Goal: Task Accomplishment & Management: Complete application form

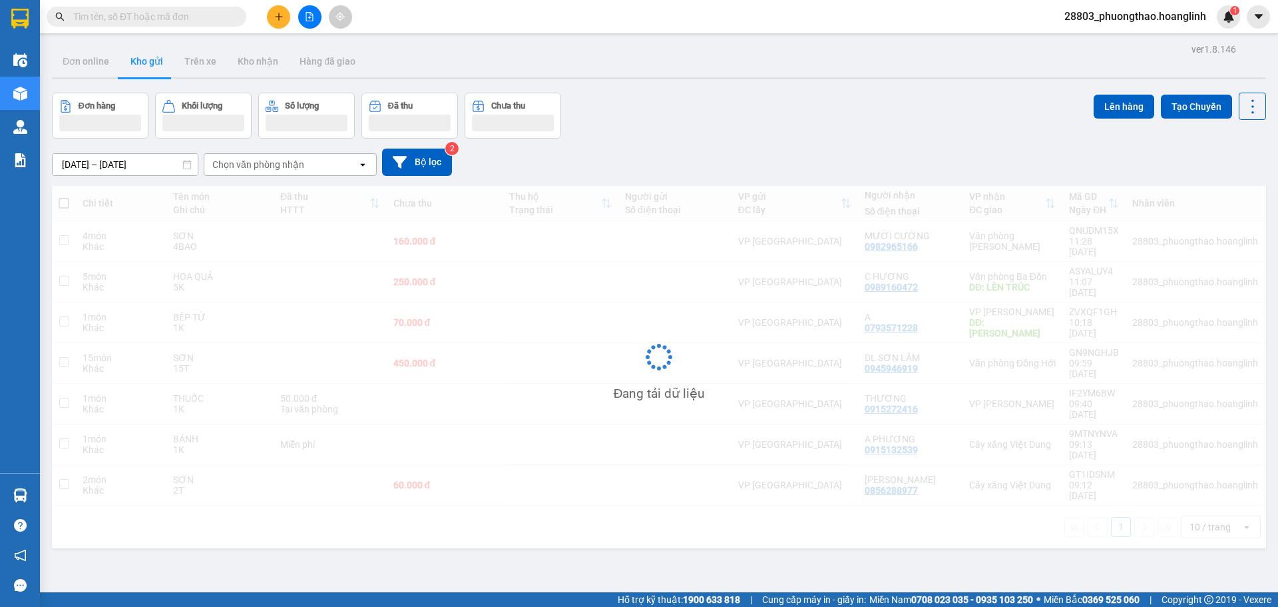
click at [272, 13] on button at bounding box center [278, 16] width 23 height 23
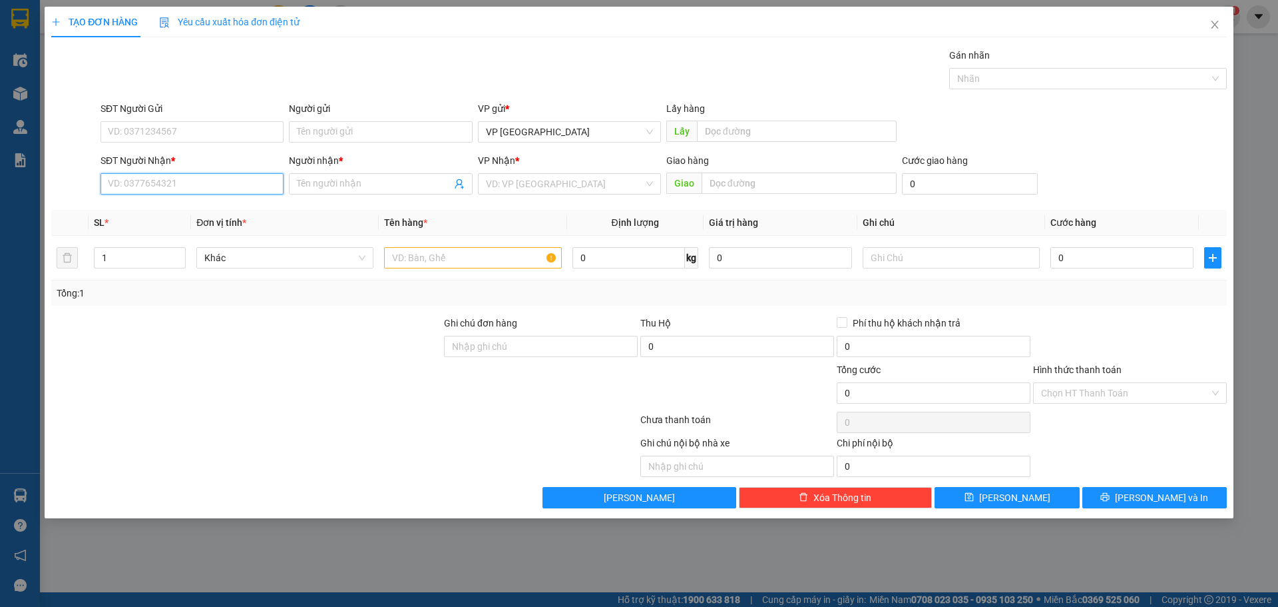
click at [155, 184] on input "SĐT Người Nhận *" at bounding box center [192, 183] width 183 height 21
type input "5"
click at [167, 204] on div "0949638615 - [GEOGRAPHIC_DATA]" at bounding box center [192, 210] width 167 height 15
type input "0949638615"
type input "NGÂN HÀ"
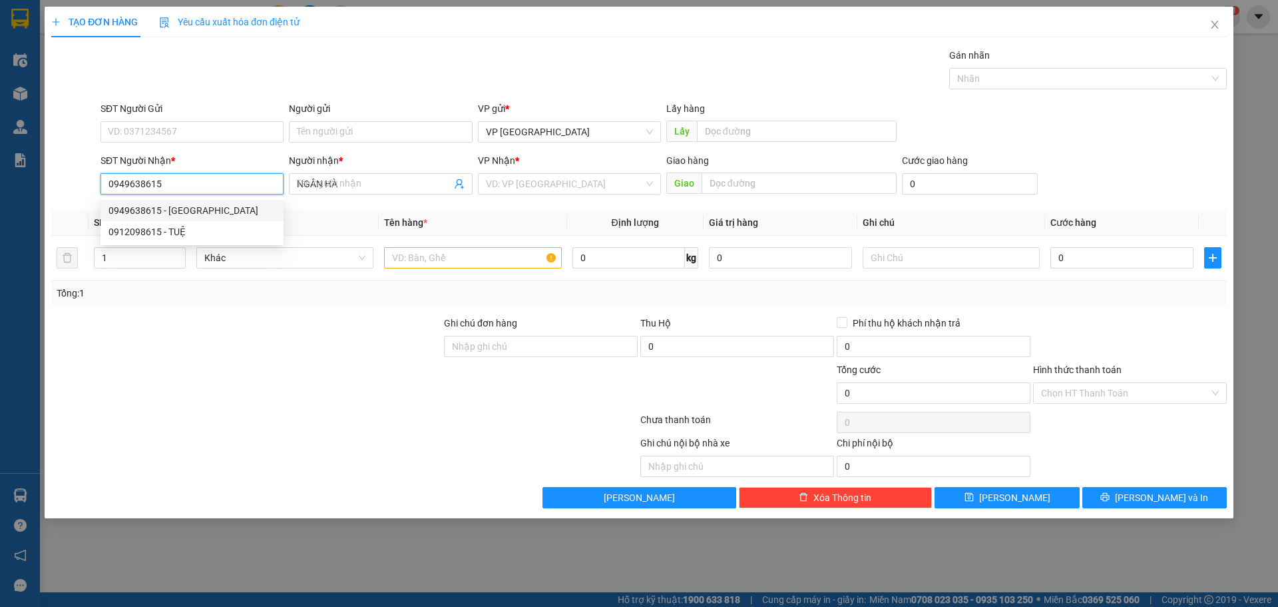
type input "50.000"
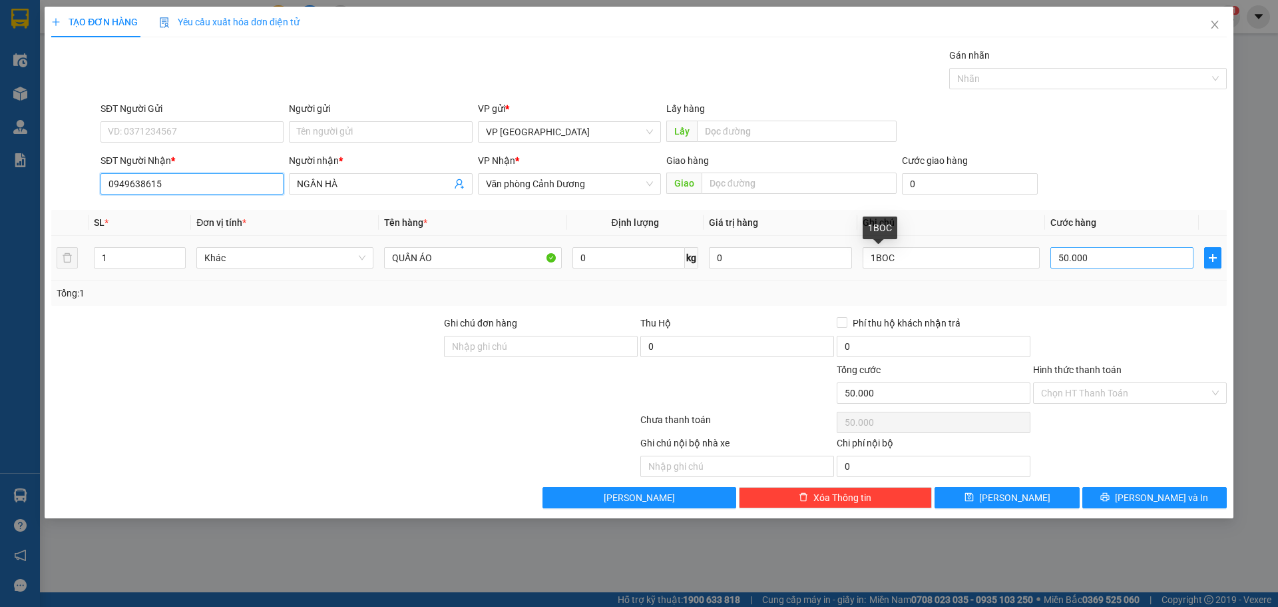
type input "0949638615"
click at [1078, 257] on input "50.000" at bounding box center [1122, 257] width 143 height 21
type input "7"
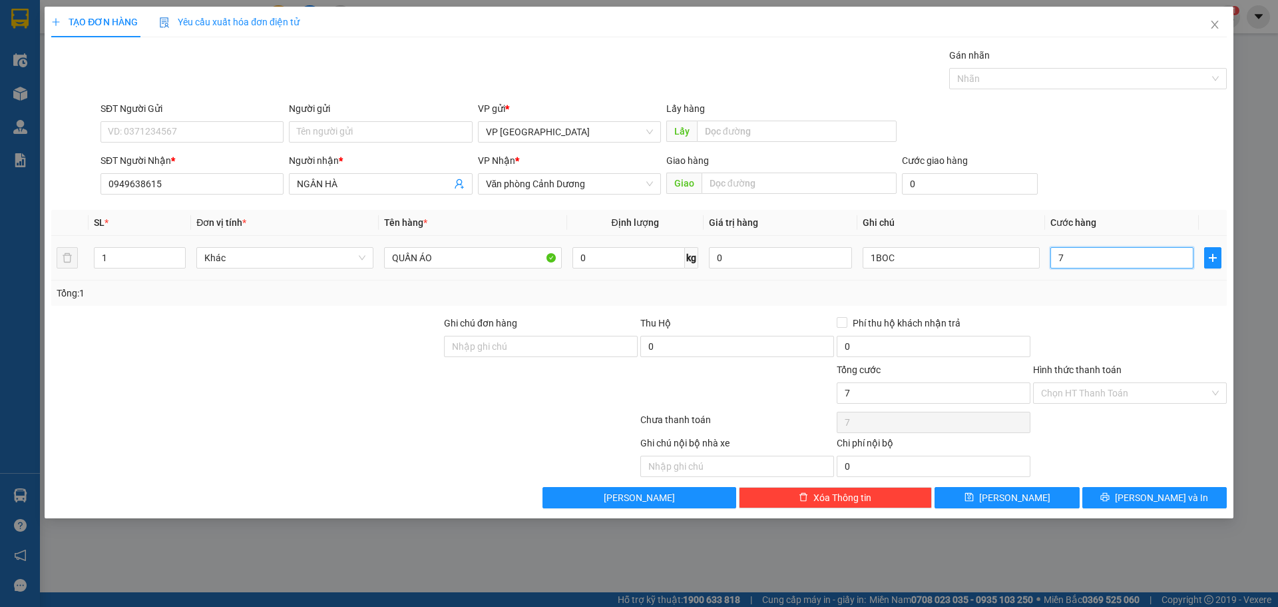
type input "70"
type input "70.000"
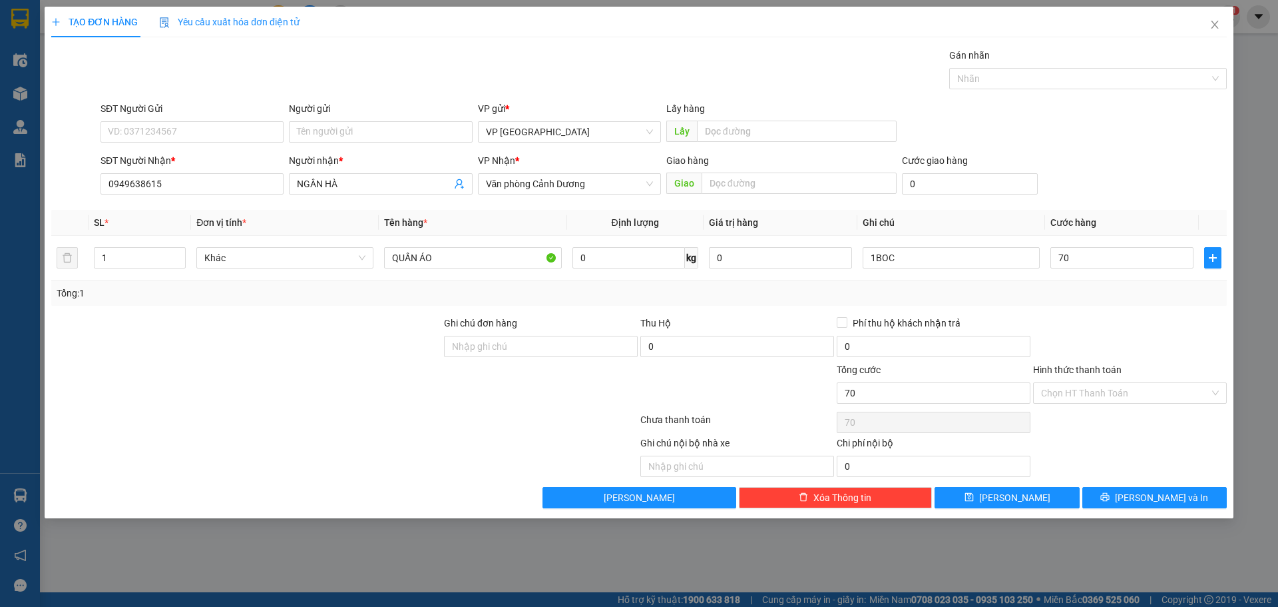
type input "70.000"
click at [1103, 206] on div "Transit Pickup Surcharge Ids Transit Deliver Surcharge Ids Transit Deliver Surc…" at bounding box center [639, 278] width 1176 height 460
click at [1007, 493] on span "[PERSON_NAME]" at bounding box center [1014, 497] width 71 height 15
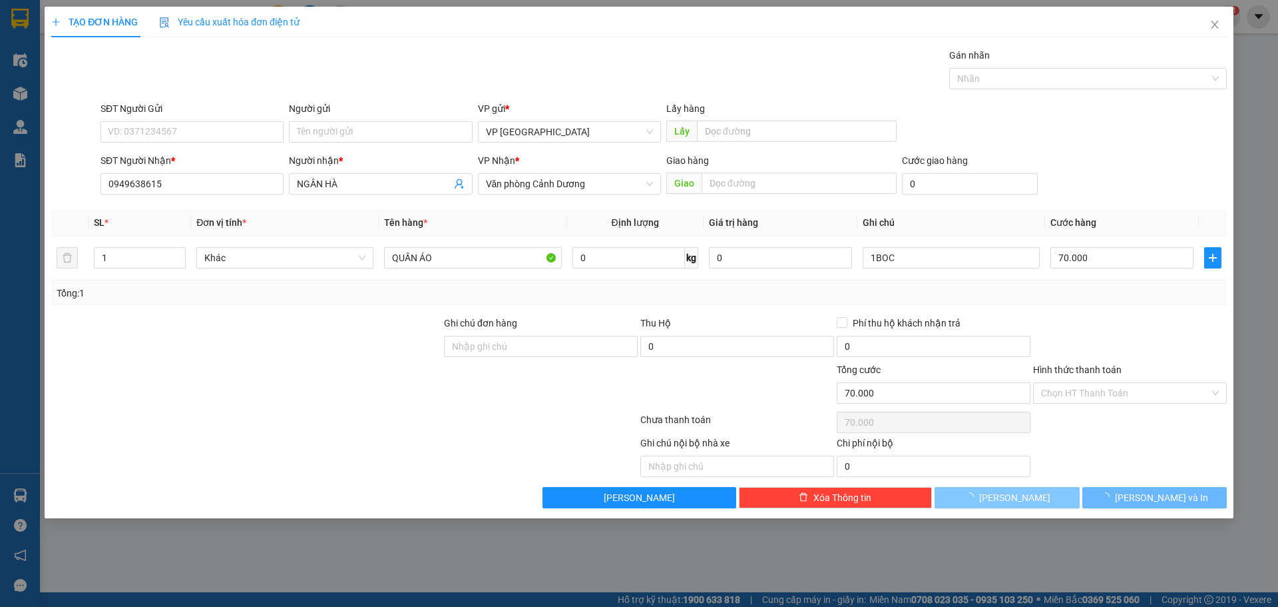
type input "0"
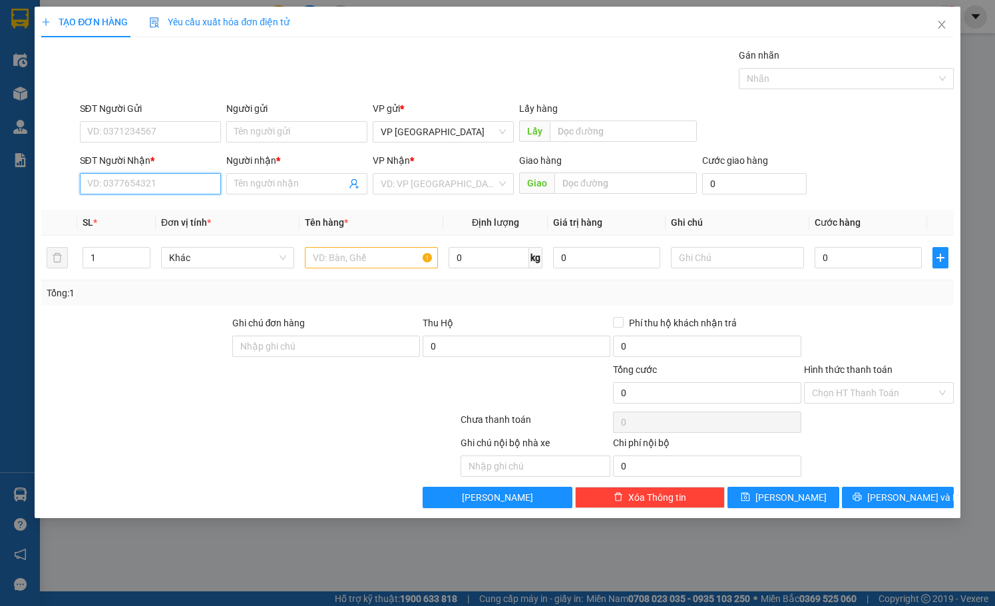
click at [137, 173] on input "SĐT Người Nhận *" at bounding box center [150, 183] width 141 height 21
click at [89, 190] on input ".3999" at bounding box center [150, 183] width 141 height 21
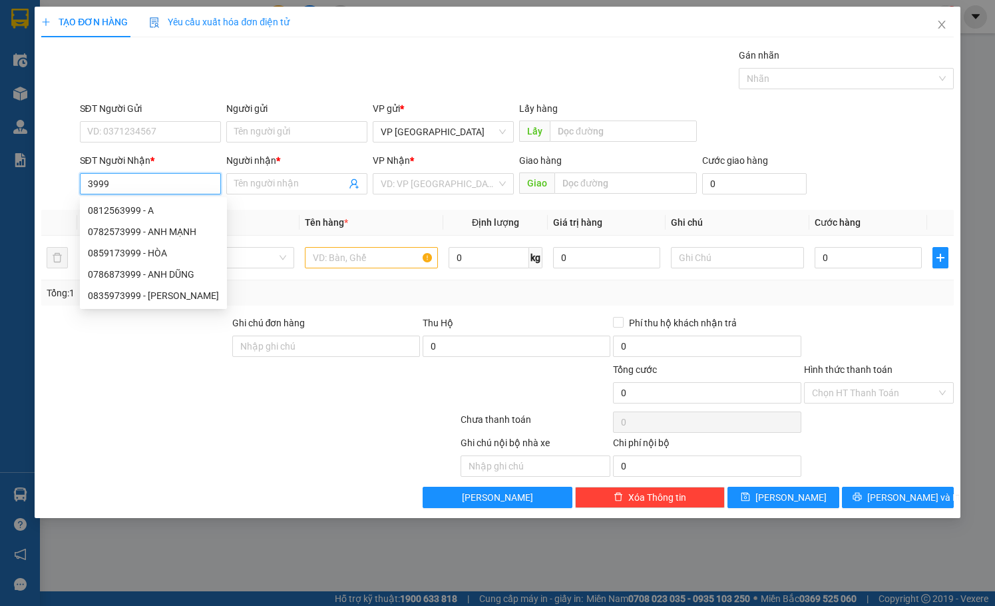
click at [132, 181] on input "3999" at bounding box center [150, 183] width 141 height 21
click at [144, 213] on div "0812563999 - A" at bounding box center [153, 210] width 131 height 15
type input "0812563999"
type input "A"
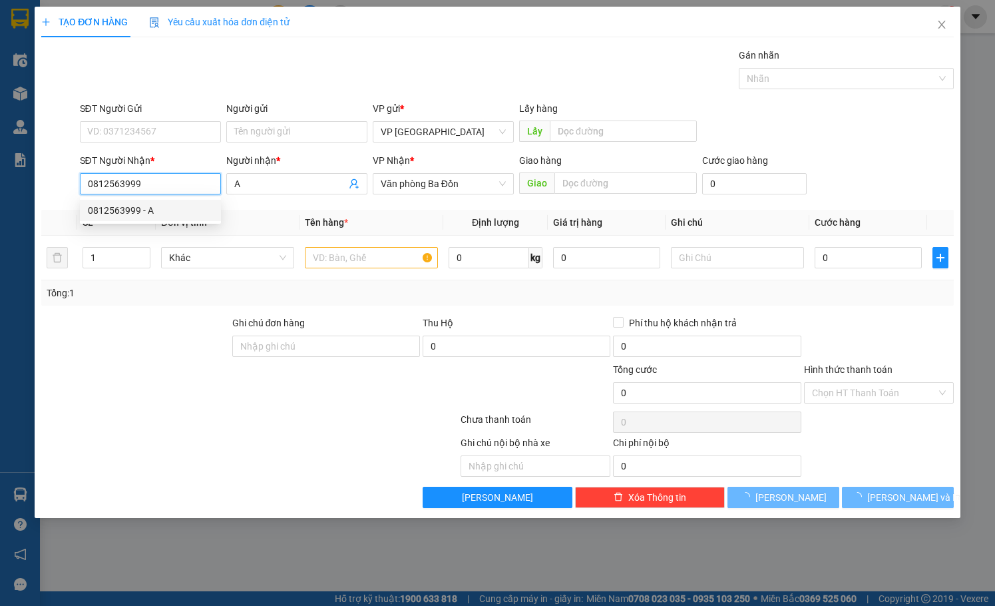
type input "120.000"
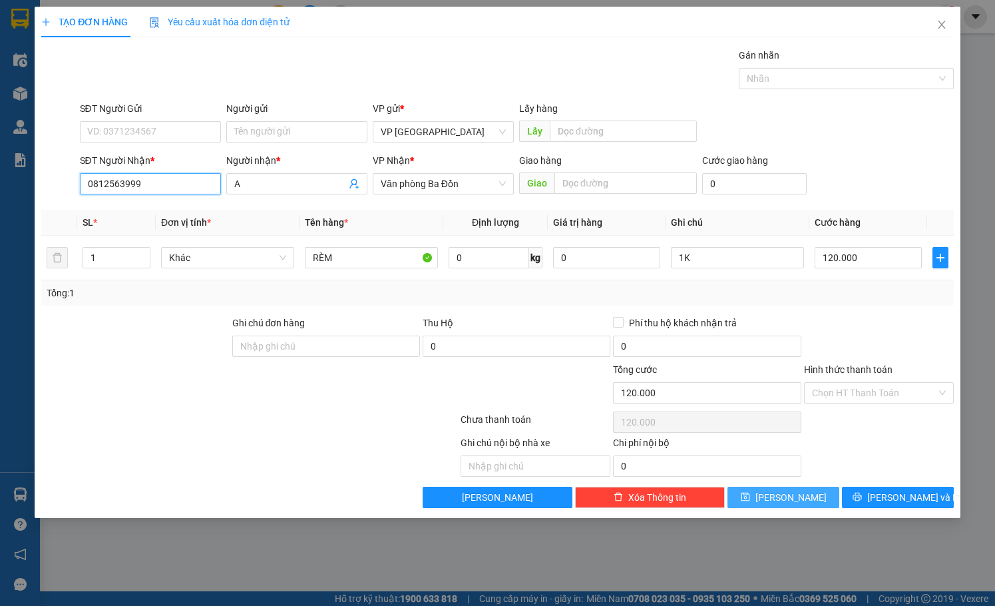
type input "0812563999"
click at [795, 501] on span "[PERSON_NAME]" at bounding box center [791, 497] width 71 height 15
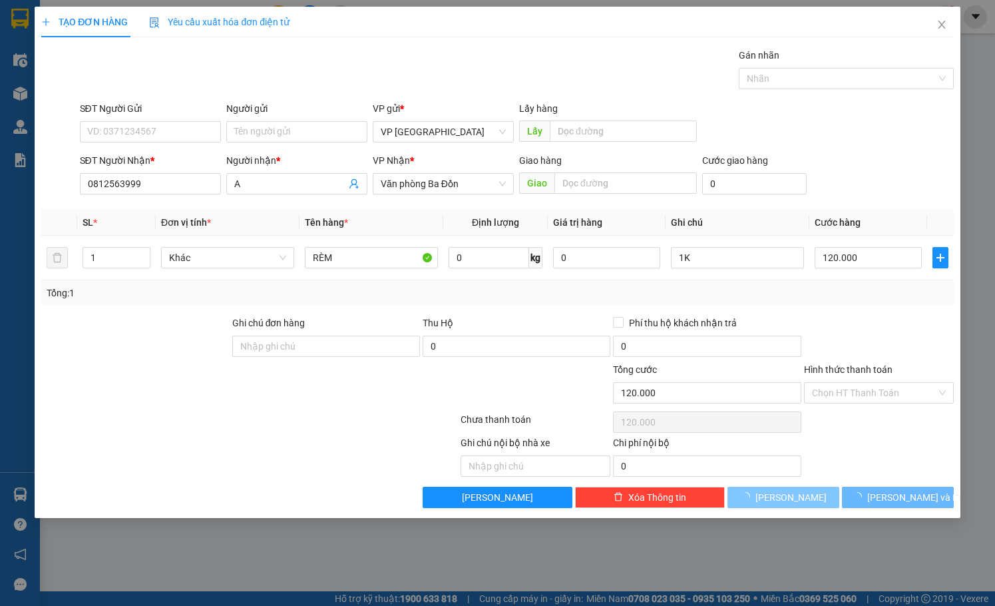
type input "0"
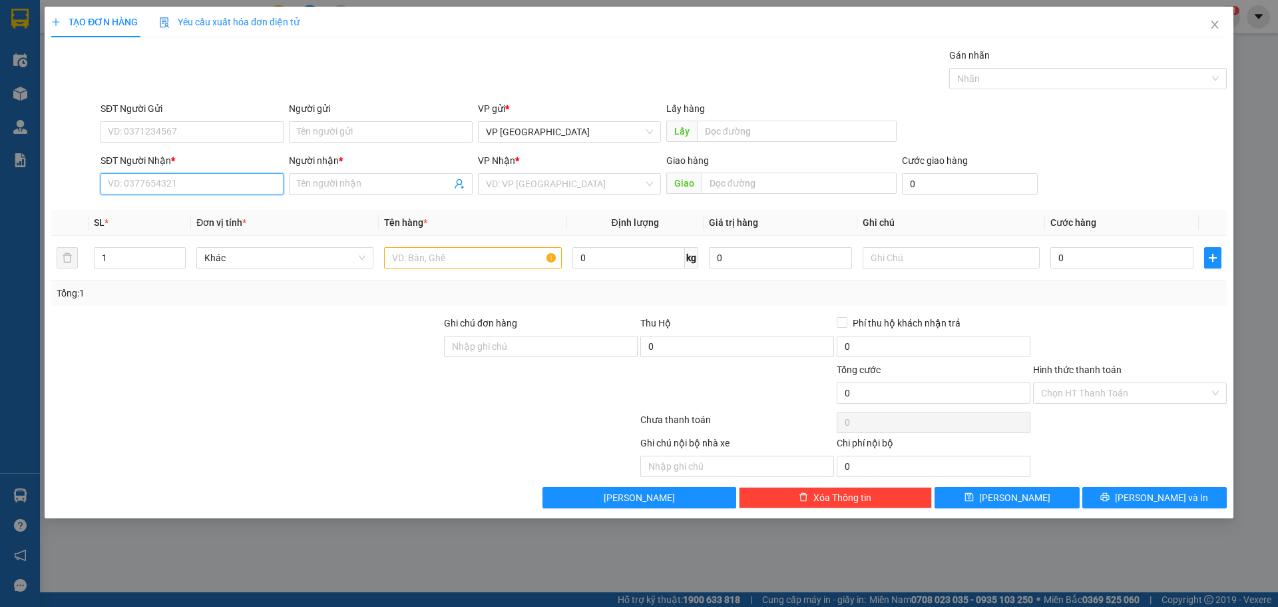
drag, startPoint x: 175, startPoint y: 179, endPoint x: 198, endPoint y: 159, distance: 30.7
click at [174, 180] on input "SĐT Người Nhận *" at bounding box center [192, 183] width 183 height 21
click at [152, 204] on div "0868363278 - CÔNG" at bounding box center [192, 210] width 167 height 15
type input "0868363278"
type input "CÔNG"
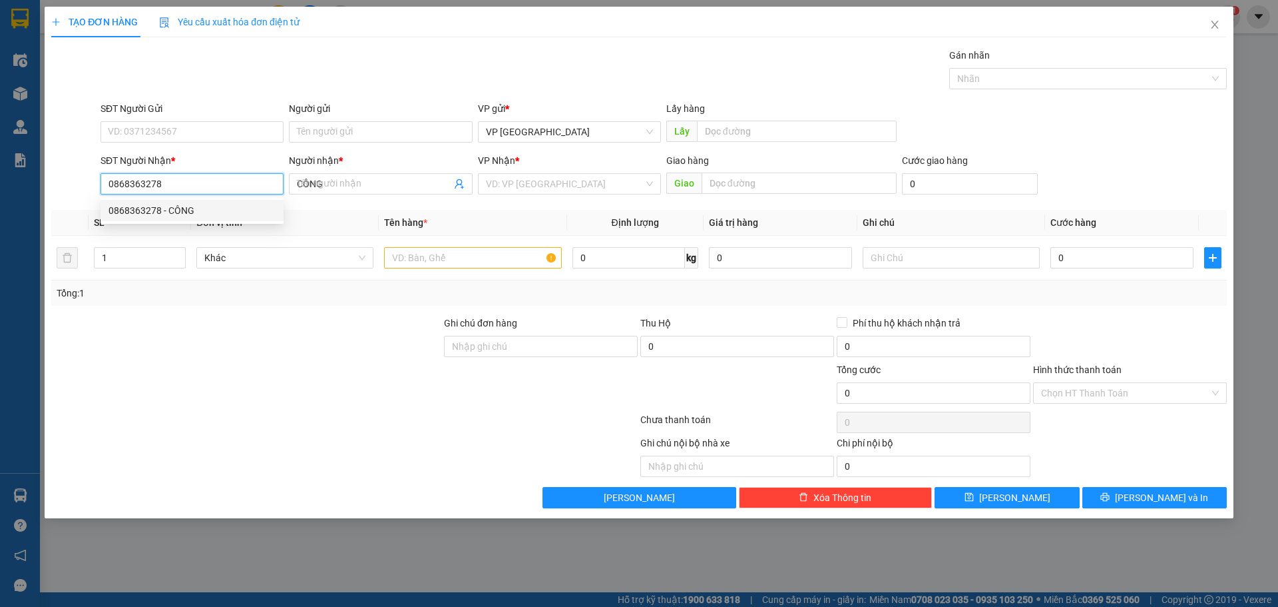
type input "30.000"
type input "0868363278"
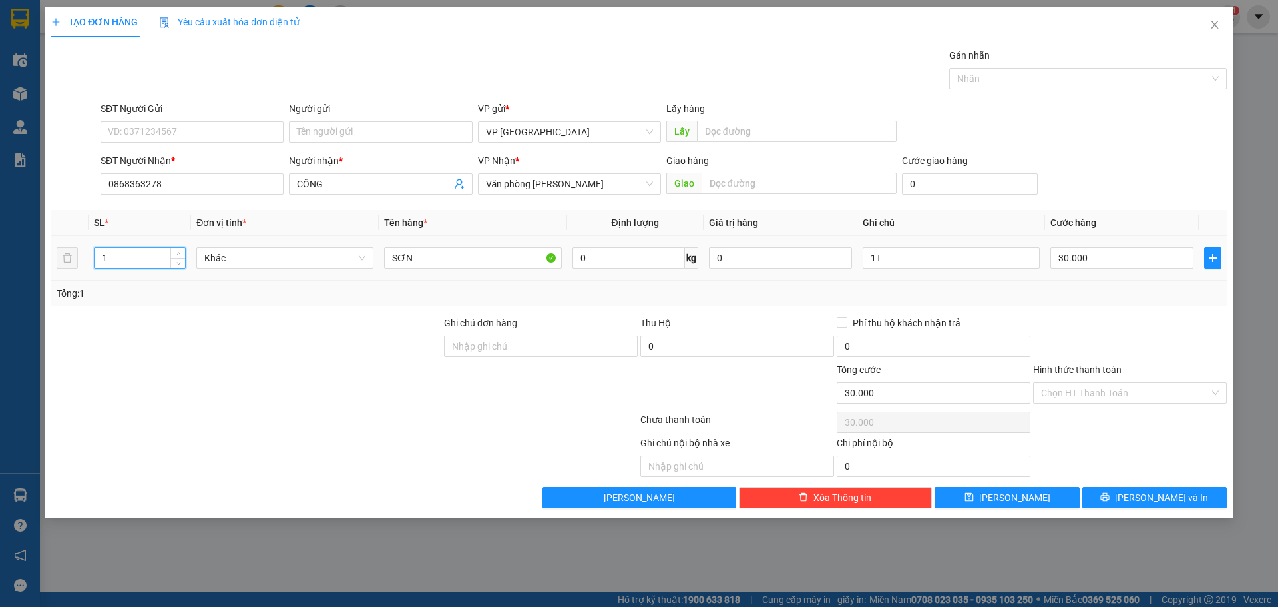
drag, startPoint x: 134, startPoint y: 258, endPoint x: 0, endPoint y: 140, distance: 178.8
click at [0, 247] on div "TẠO ĐƠN HÀNG Yêu cầu xuất hóa đơn điện tử Transit Pickup Surcharge Ids Transit …" at bounding box center [639, 303] width 1278 height 607
type input "20"
drag, startPoint x: 875, startPoint y: 260, endPoint x: 802, endPoint y: 262, distance: 72.6
click at [804, 262] on tr "20 Khác SƠN 0 kg 0 1T 30.000" at bounding box center [639, 258] width 1176 height 45
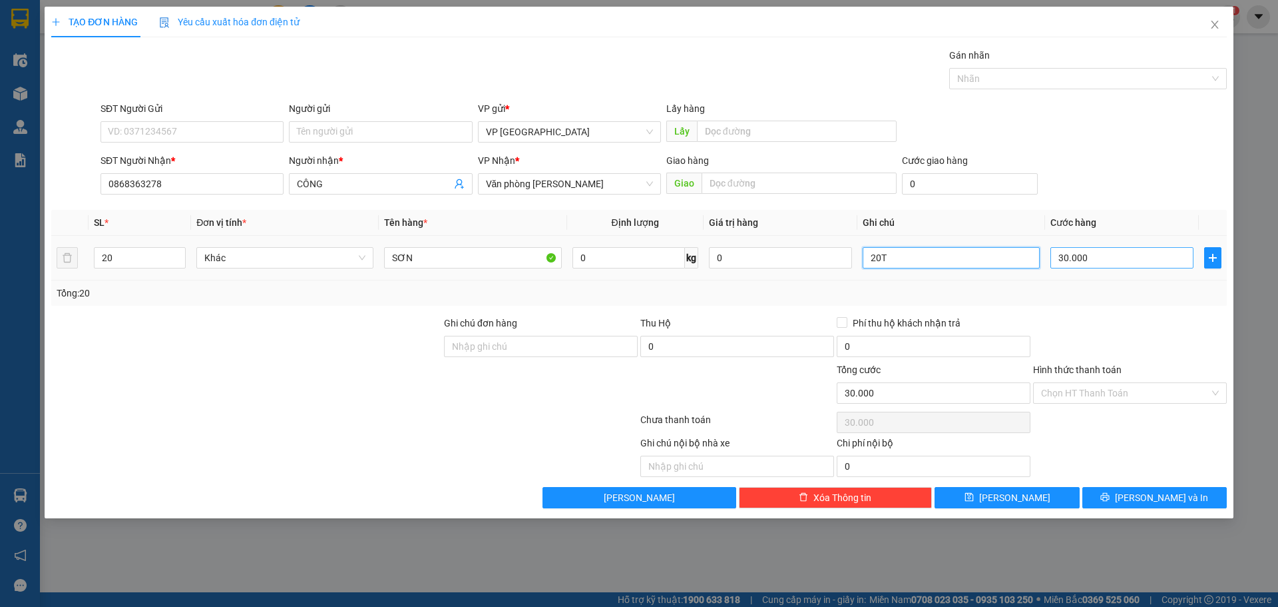
type input "20T"
click at [1111, 258] on input "30.000" at bounding box center [1122, 257] width 143 height 21
type input "6"
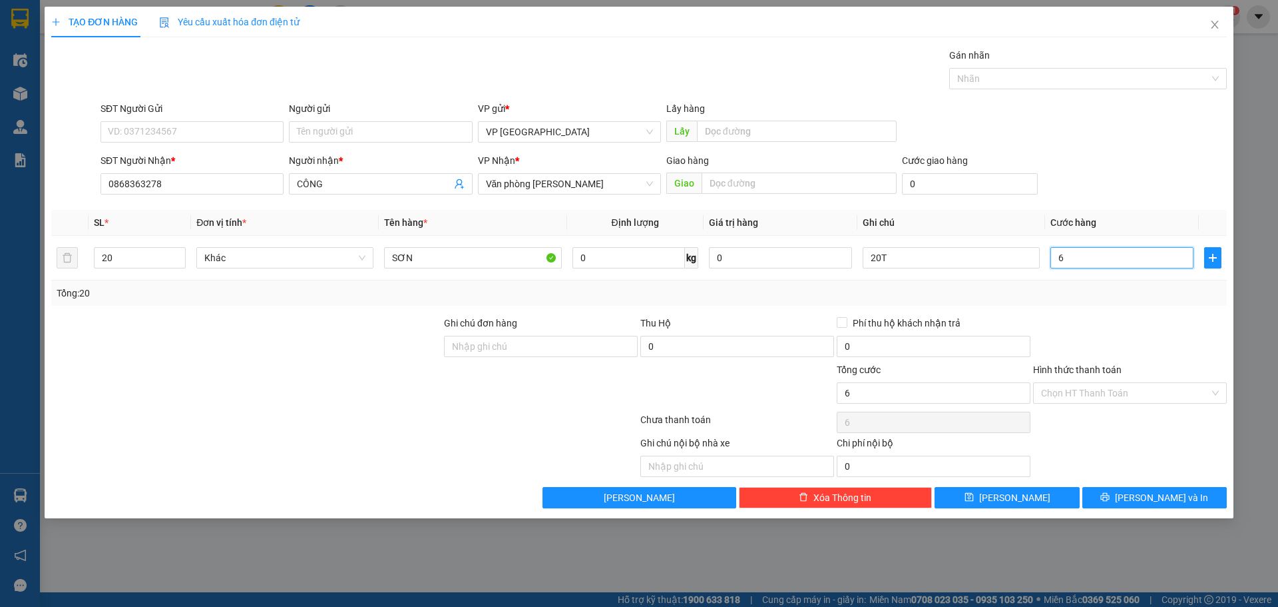
type input "60"
type input "600"
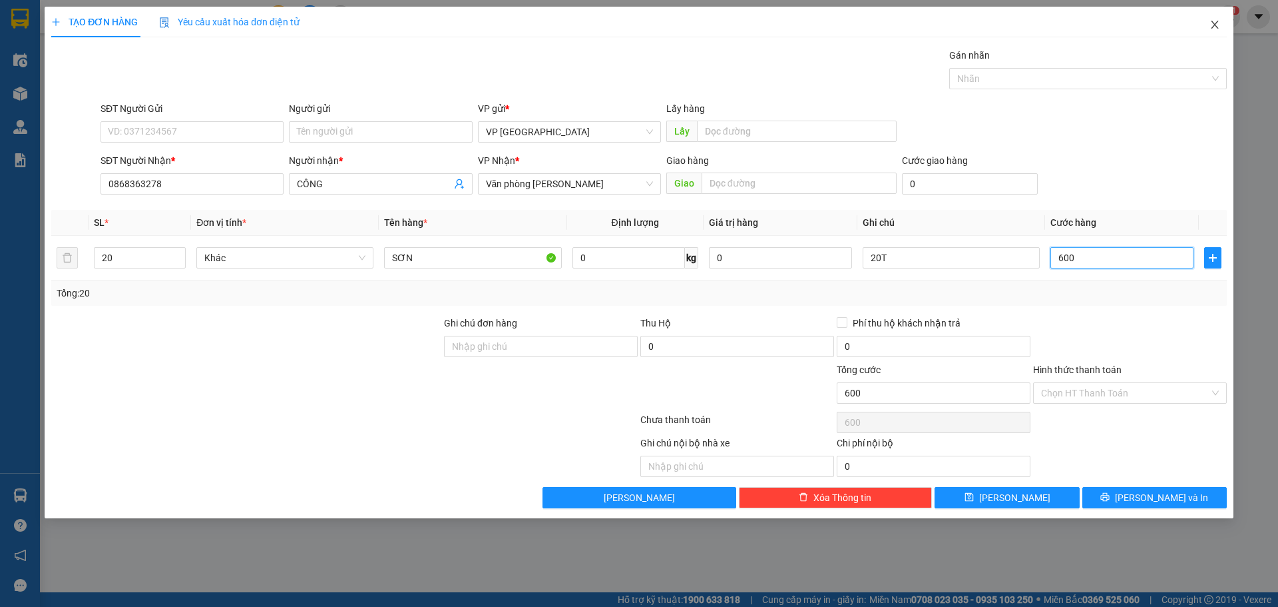
type input "600"
type input "600.000"
click at [1230, 16] on span "Close" at bounding box center [1215, 25] width 37 height 37
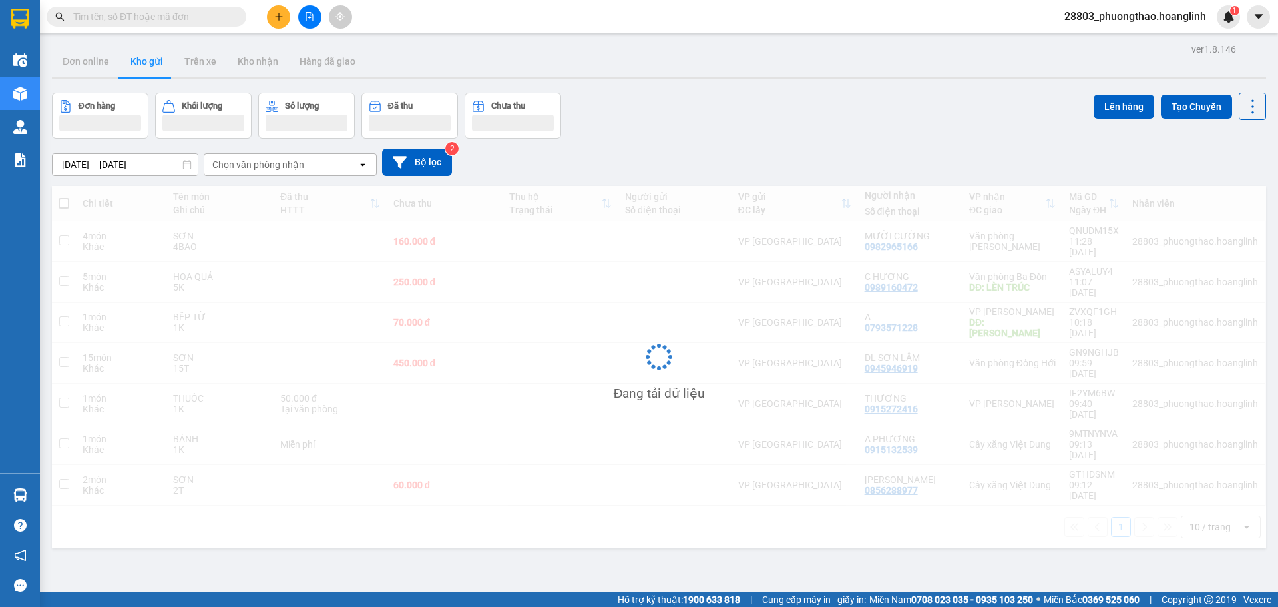
scroll to position [61, 0]
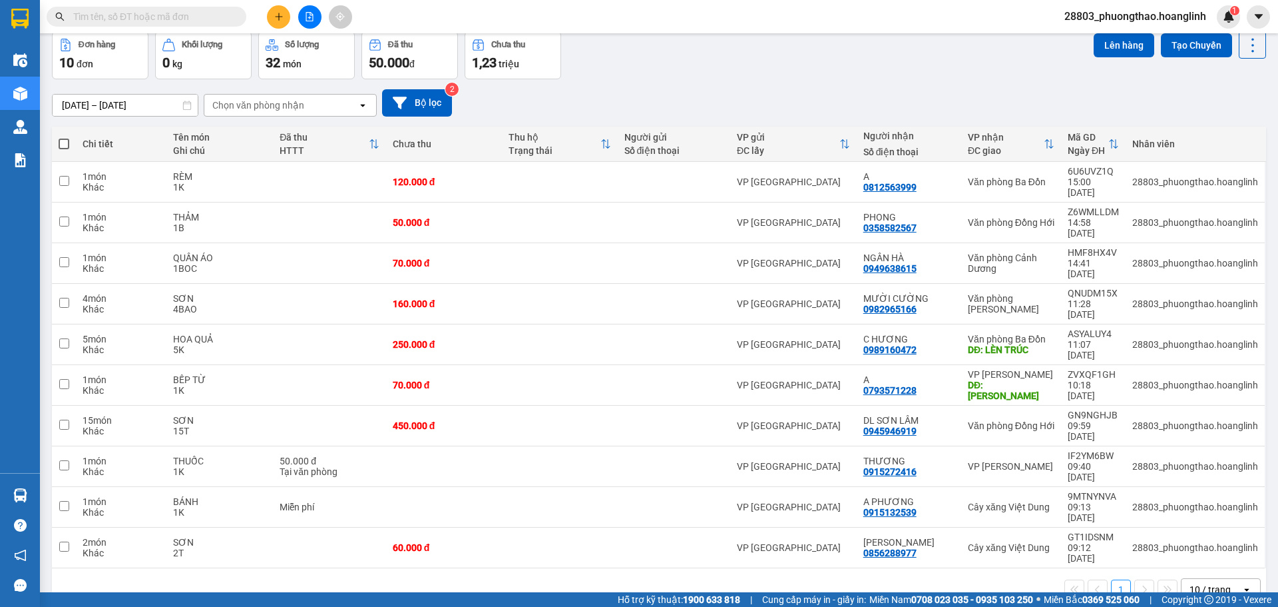
click at [278, 13] on icon "plus" at bounding box center [278, 16] width 9 height 9
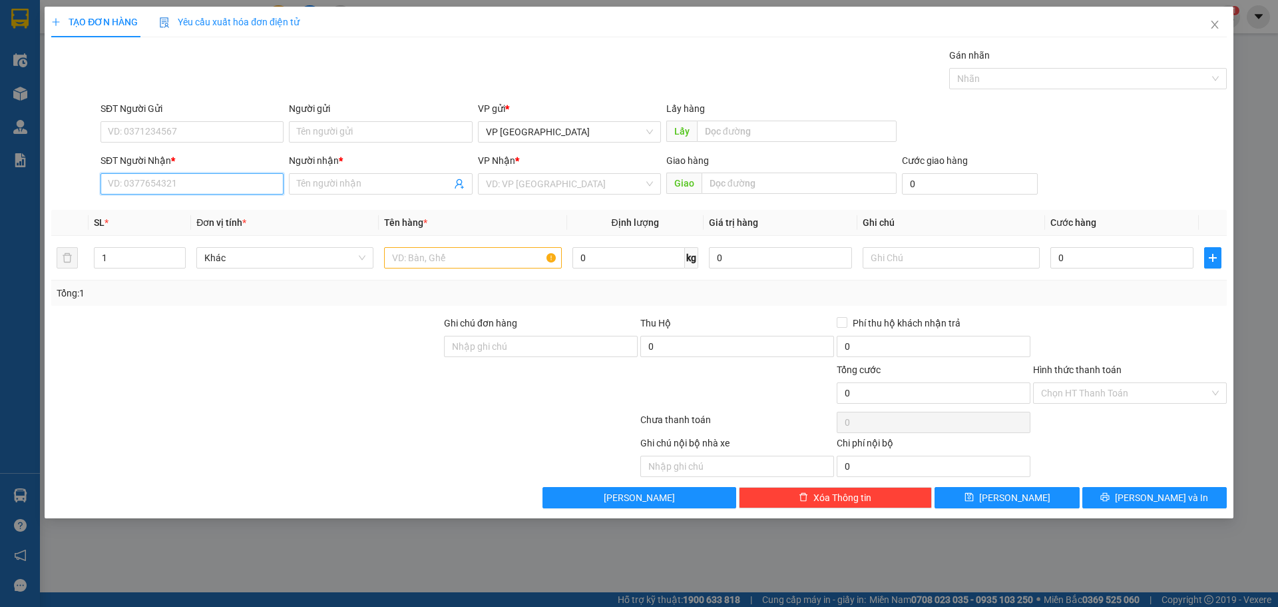
click at [166, 188] on input "SĐT Người Nhận *" at bounding box center [192, 183] width 183 height 21
click at [150, 215] on div "0868363278 - CÔNG" at bounding box center [192, 210] width 167 height 15
type input "0868363278"
type input "CÔNG"
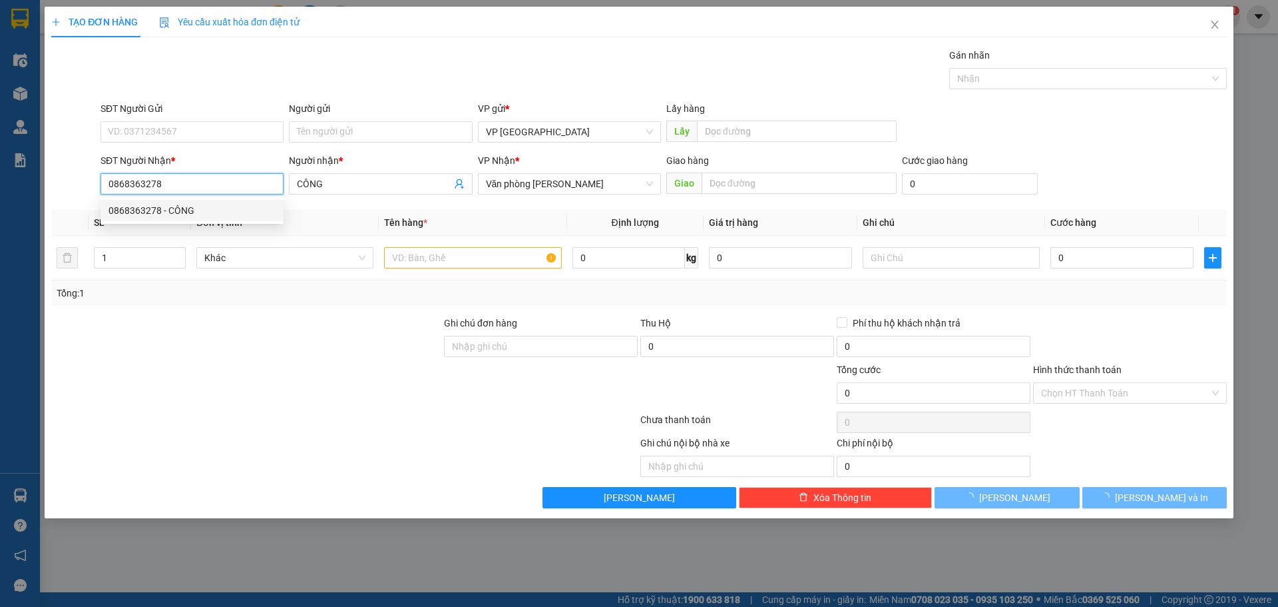
type input "30.000"
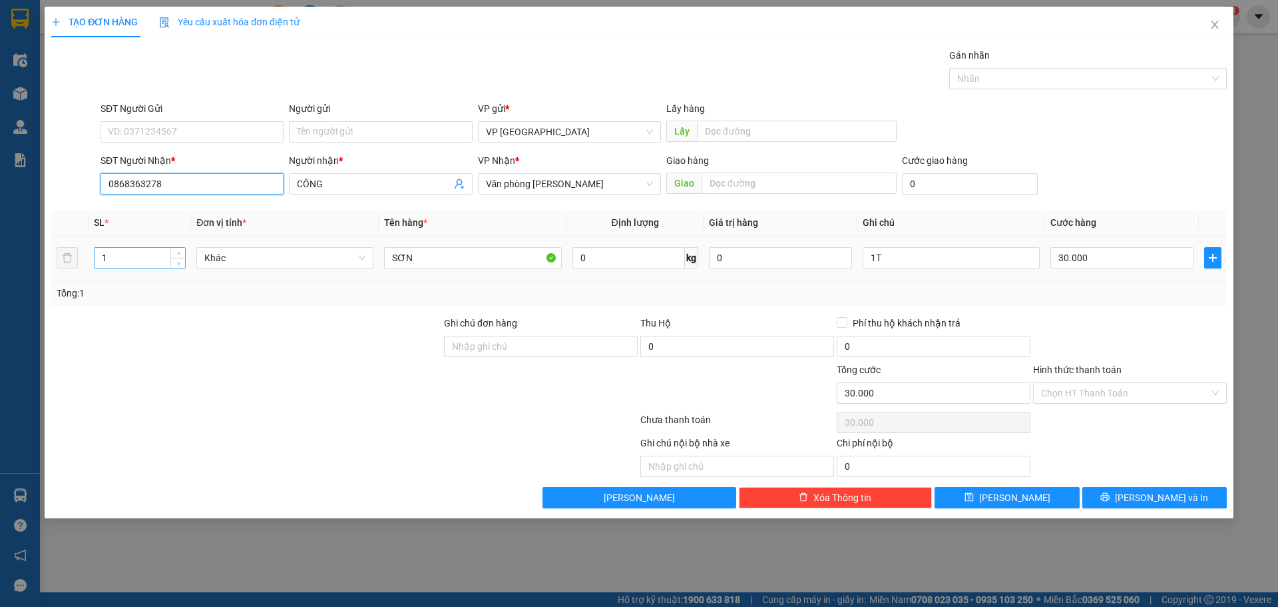
type input "0868363278"
drag, startPoint x: 117, startPoint y: 254, endPoint x: 17, endPoint y: 254, distance: 99.9
click at [41, 260] on div "TẠO ĐƠN HÀNG Yêu cầu xuất hóa đơn điện tử Transit Pickup Surcharge Ids Transit …" at bounding box center [639, 303] width 1278 height 607
type input "20"
drag, startPoint x: 884, startPoint y: 252, endPoint x: 750, endPoint y: 270, distance: 135.1
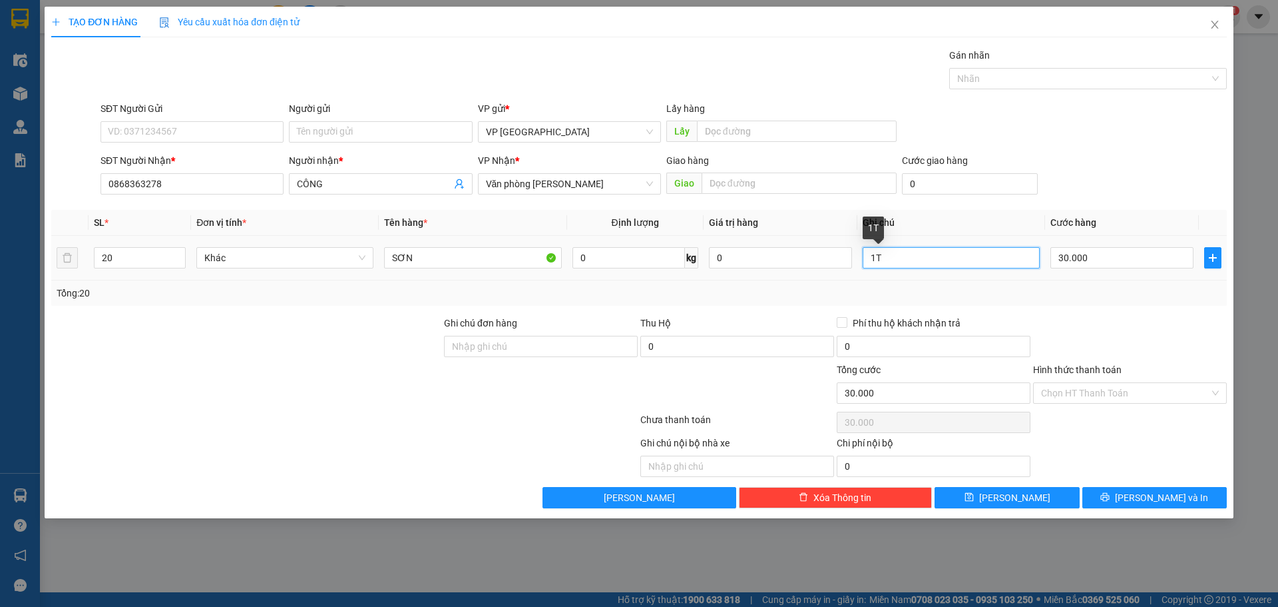
click at [750, 270] on tr "20 Khác SƠN 0 kg 0 1T 30.000" at bounding box center [639, 258] width 1176 height 45
type input "20T"
click at [1098, 264] on input "30.000" at bounding box center [1122, 257] width 143 height 21
type input "6"
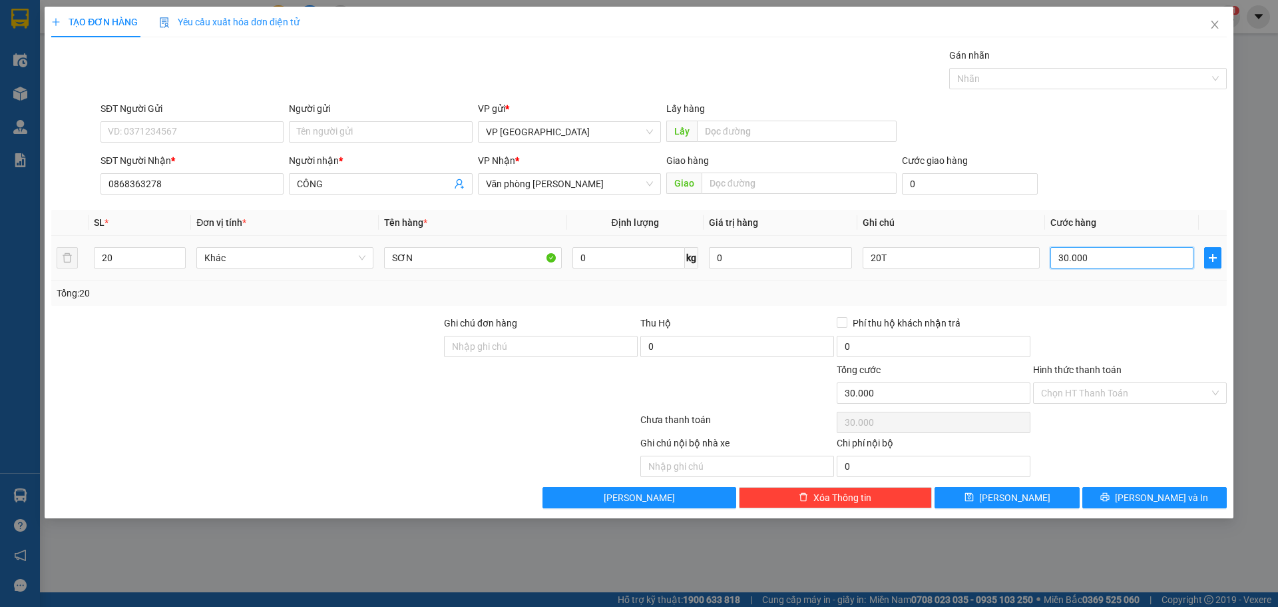
type input "6"
type input "60"
type input "600"
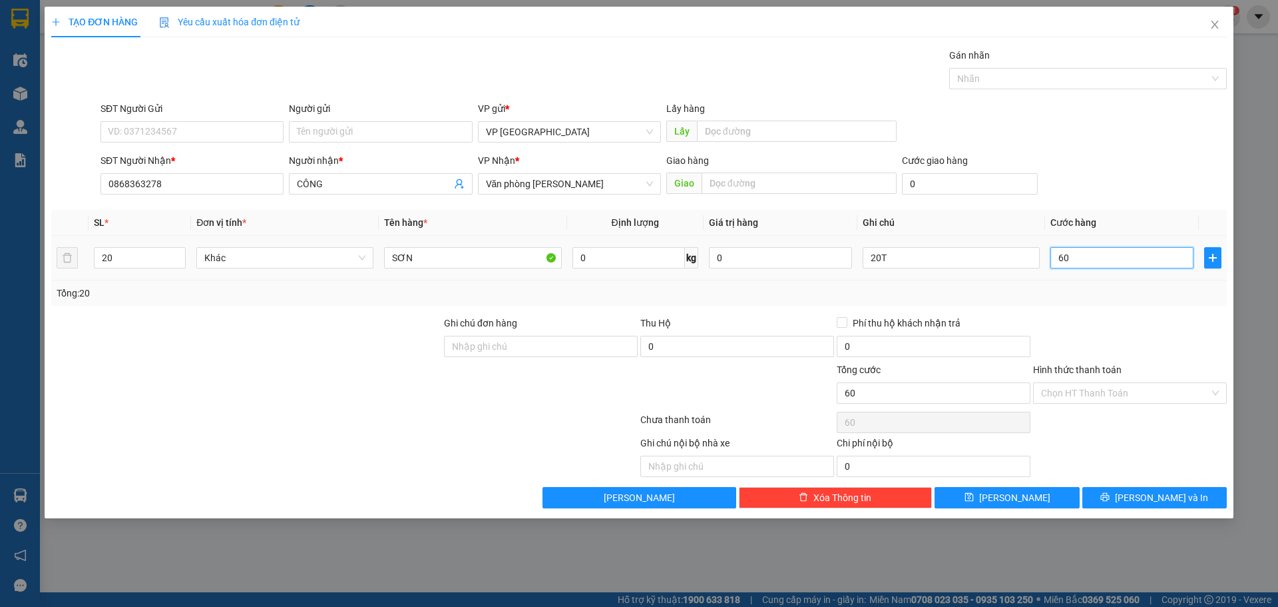
type input "600"
type input "600.000"
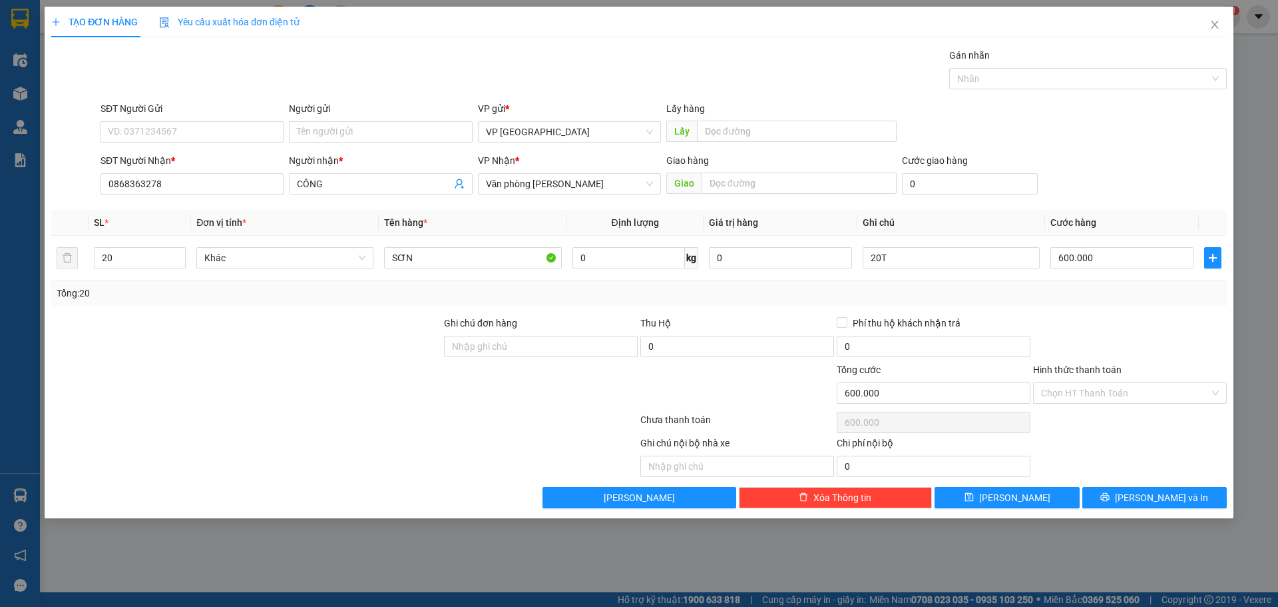
click at [1186, 186] on div "SĐT Người Nhận * 0868363278 Người nhận * CÔNG VP Nhận * Văn phòng Lệ Thủy Giao …" at bounding box center [664, 176] width 1132 height 47
click at [1145, 493] on span "[PERSON_NAME] và In" at bounding box center [1161, 497] width 93 height 15
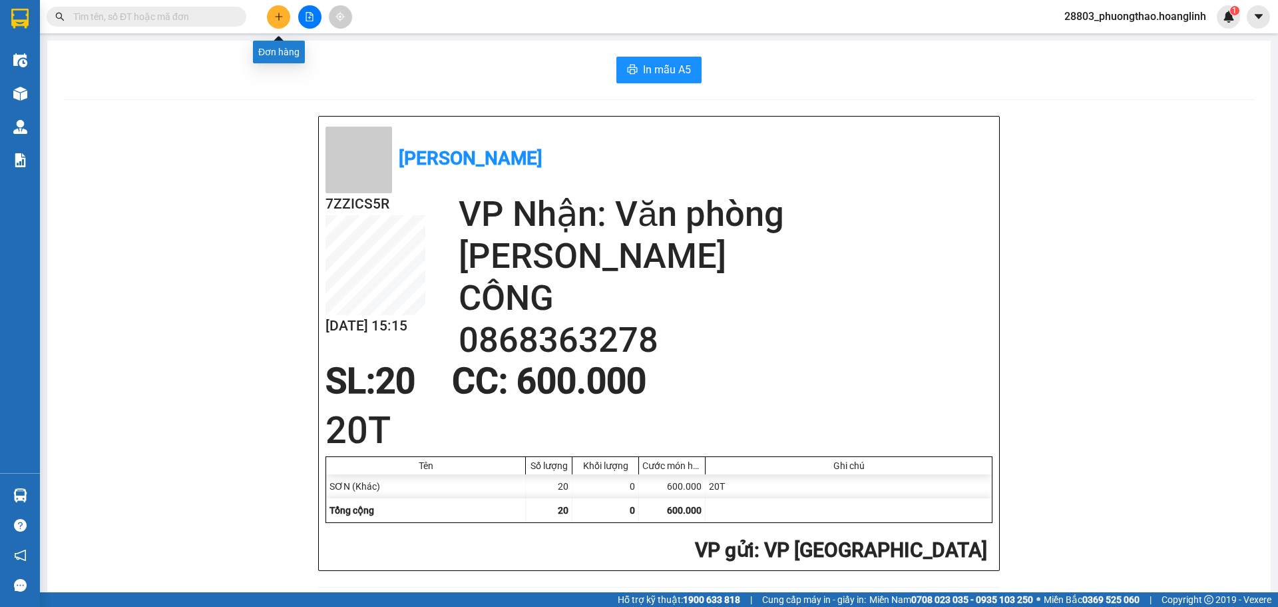
click at [269, 13] on button at bounding box center [278, 16] width 23 height 23
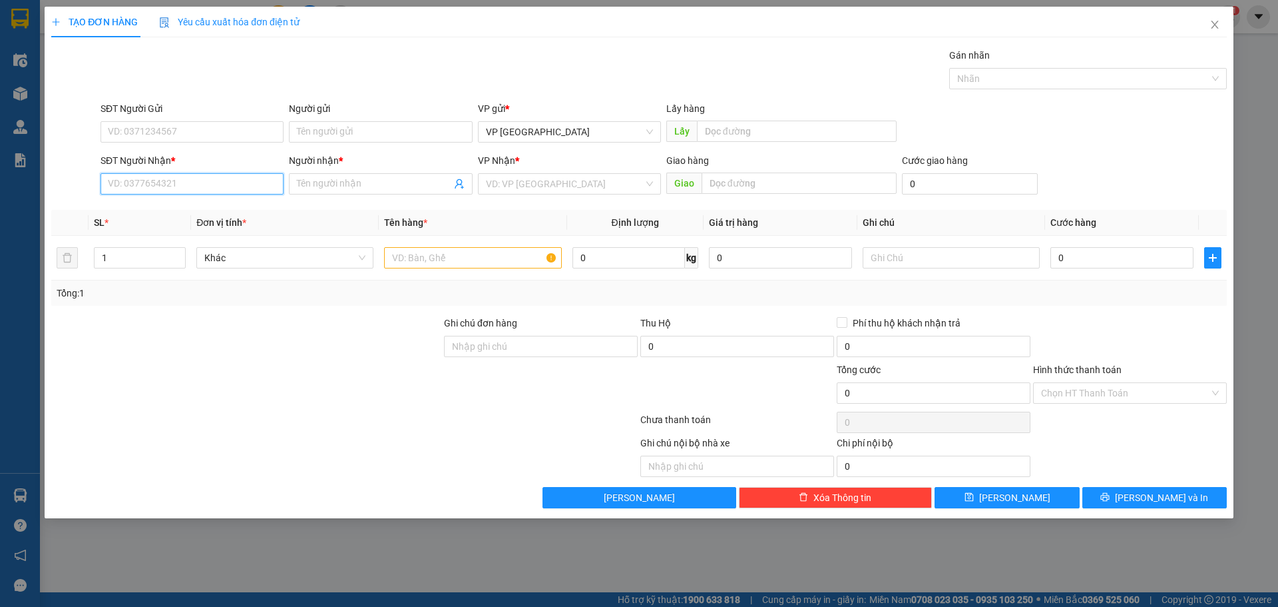
drag, startPoint x: 138, startPoint y: 189, endPoint x: 304, endPoint y: 200, distance: 166.8
click at [160, 186] on input "SĐT Người Nhận *" at bounding box center [192, 183] width 183 height 21
type input "."
click at [207, 214] on div "0982363998 - HOÀNG GIA 23357" at bounding box center [192, 210] width 167 height 15
type input "0982363998"
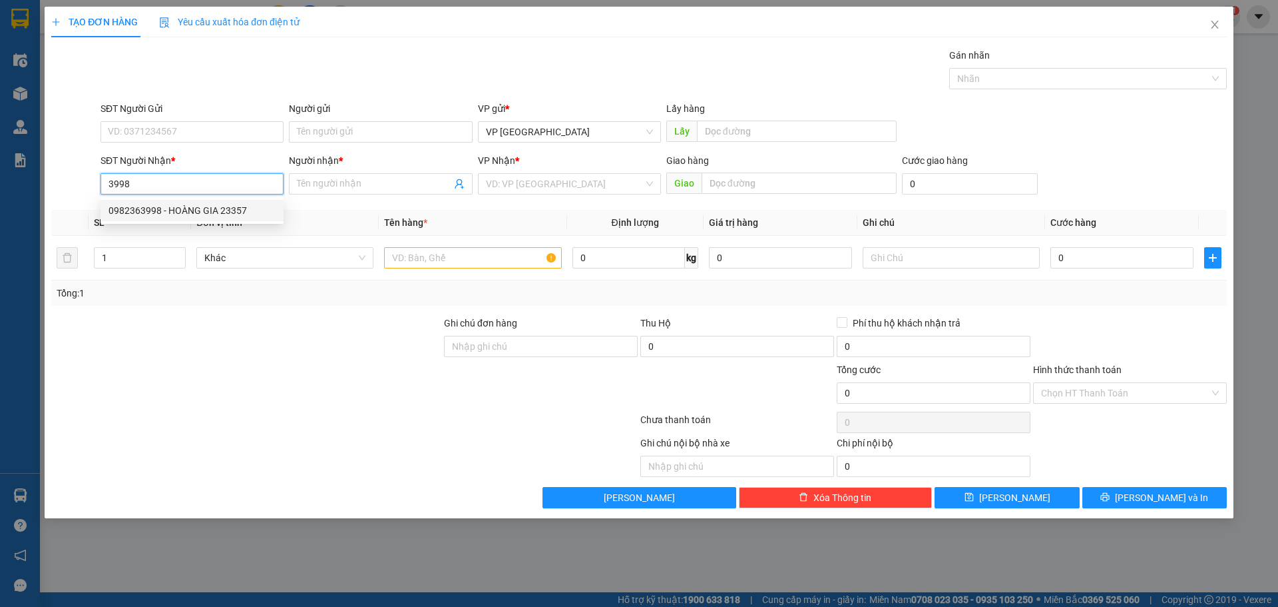
type input "HOÀNG GIA 23357"
type input "[GEOGRAPHIC_DATA]"
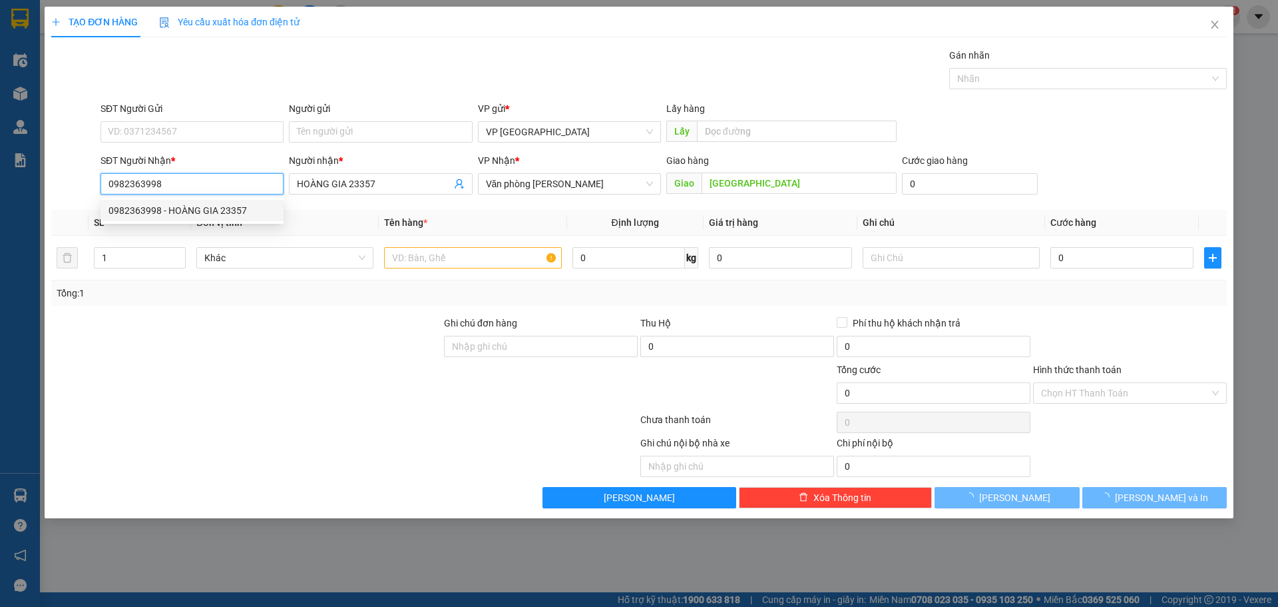
type input "220.000"
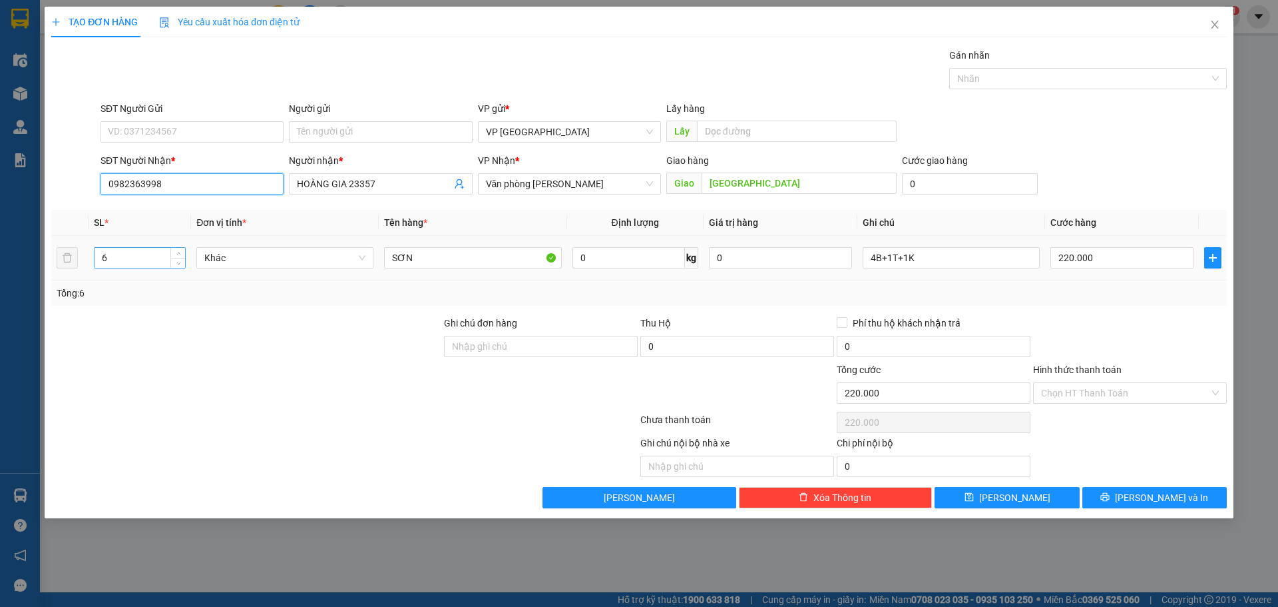
type input "0982363998"
drag, startPoint x: 103, startPoint y: 262, endPoint x: 116, endPoint y: 250, distance: 17.0
click at [116, 250] on input "6" at bounding box center [140, 258] width 91 height 20
type input "1"
drag, startPoint x: 930, startPoint y: 264, endPoint x: 740, endPoint y: 292, distance: 192.4
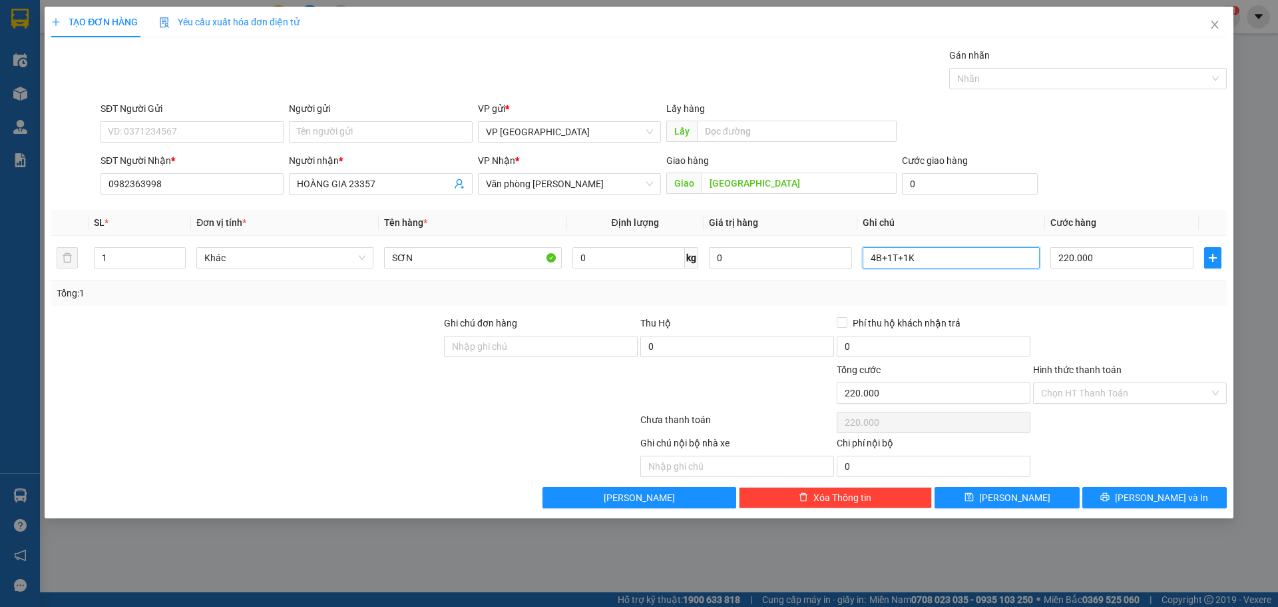
click at [740, 292] on div "SL * Đơn vị tính * Tên hàng * Định lượng Giá trị hàng Ghi chú Cước hàng 1 Khác …" at bounding box center [639, 258] width 1176 height 96
type input "1LON"
click at [1061, 250] on input "220.000" at bounding box center [1122, 257] width 143 height 21
type input "2"
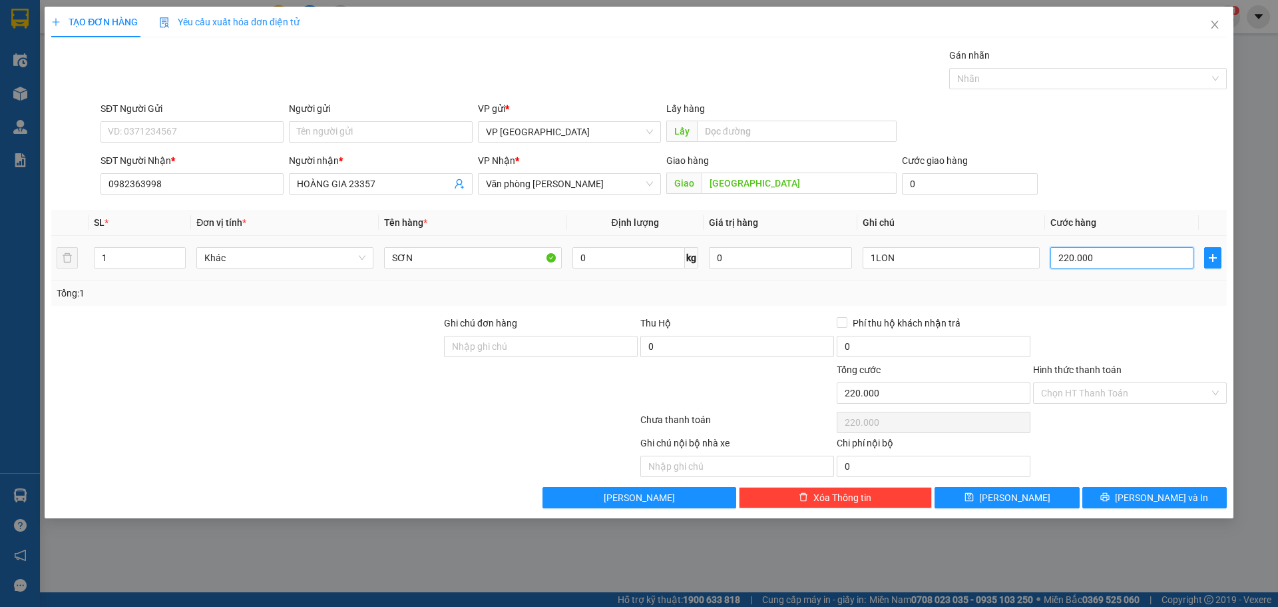
type input "2"
type input "20"
type input "20.000"
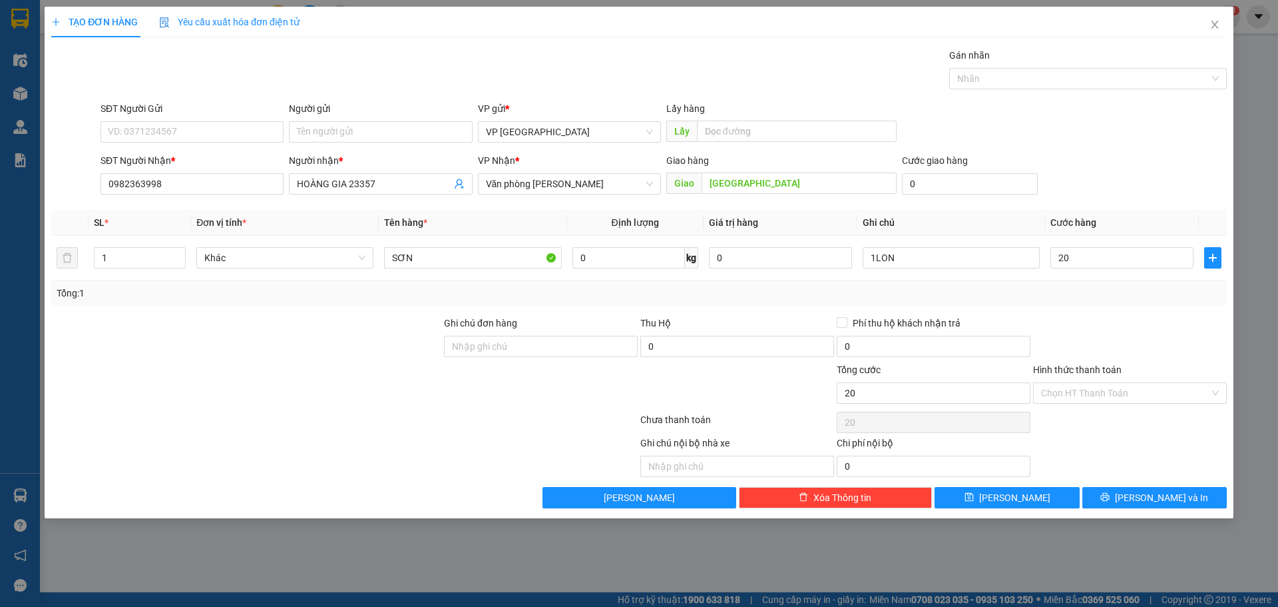
type input "20.000"
drag, startPoint x: 1041, startPoint y: 483, endPoint x: 1039, endPoint y: 489, distance: 6.8
click at [1041, 484] on div "Transit Pickup Surcharge Ids Transit Deliver Surcharge Ids Transit Deliver Surc…" at bounding box center [639, 278] width 1176 height 460
click at [1037, 493] on button "[PERSON_NAME]" at bounding box center [1007, 497] width 144 height 21
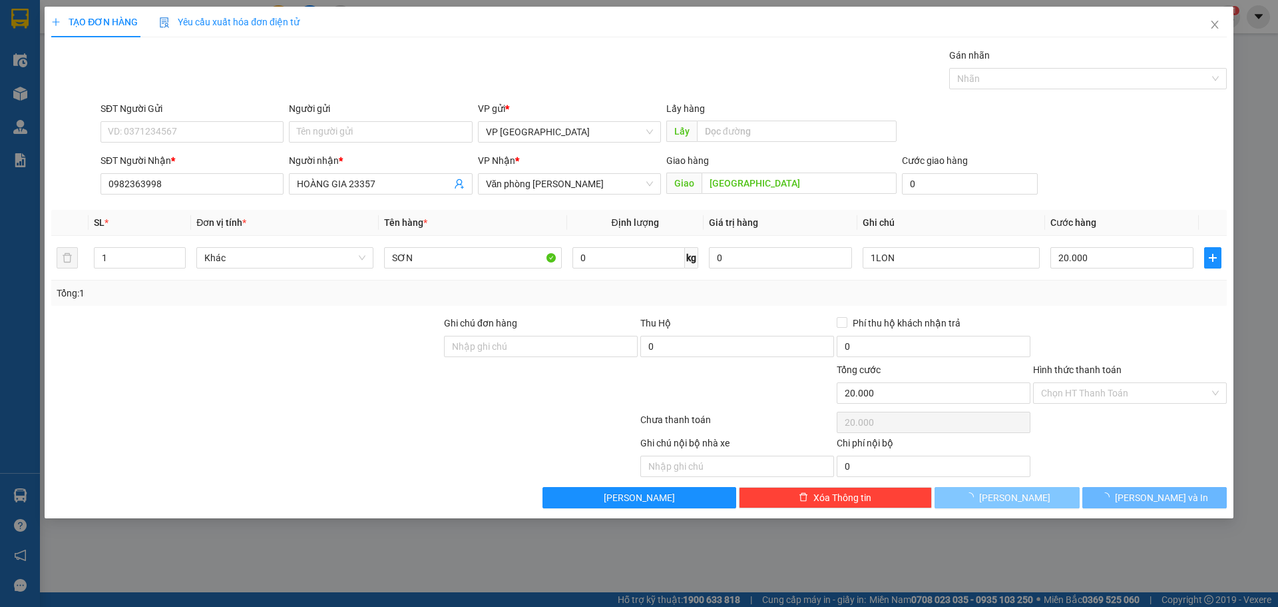
type input "0"
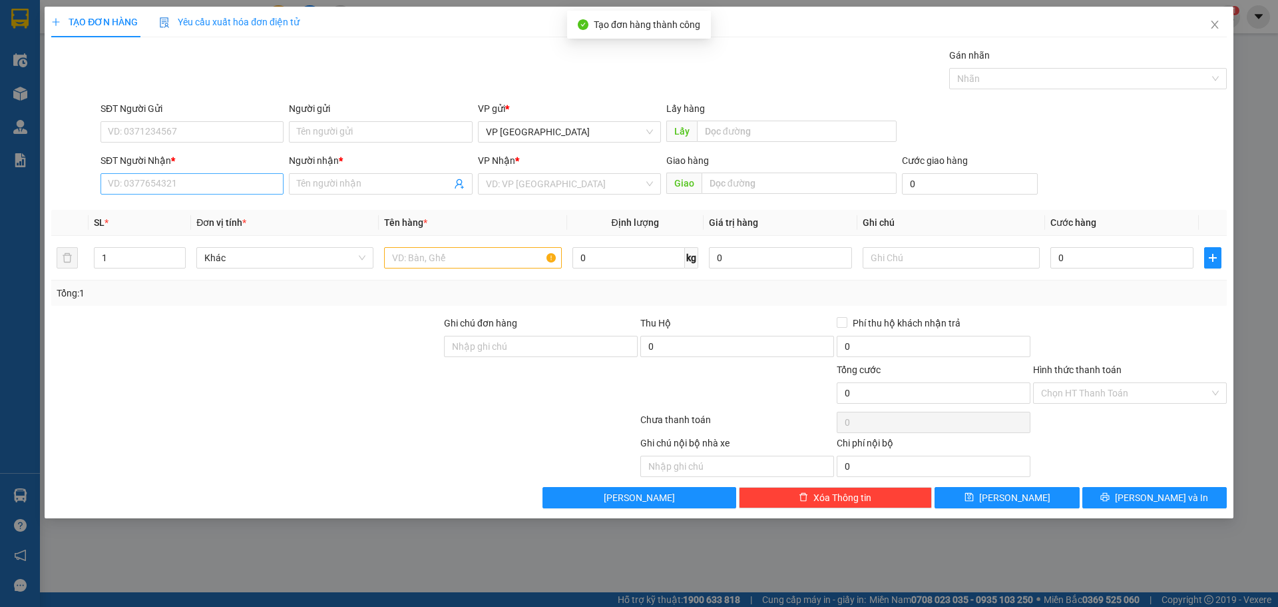
drag, startPoint x: 210, startPoint y: 161, endPoint x: 195, endPoint y: 184, distance: 27.5
click at [204, 176] on div "SĐT Người Nhận * VD: 0377654321" at bounding box center [192, 176] width 183 height 47
click at [195, 184] on input "SĐT Người Nhận *" at bounding box center [192, 183] width 183 height 21
click at [174, 217] on div "0977106529 - HỮU ĐỊNH" at bounding box center [192, 210] width 167 height 15
type input "0977106529"
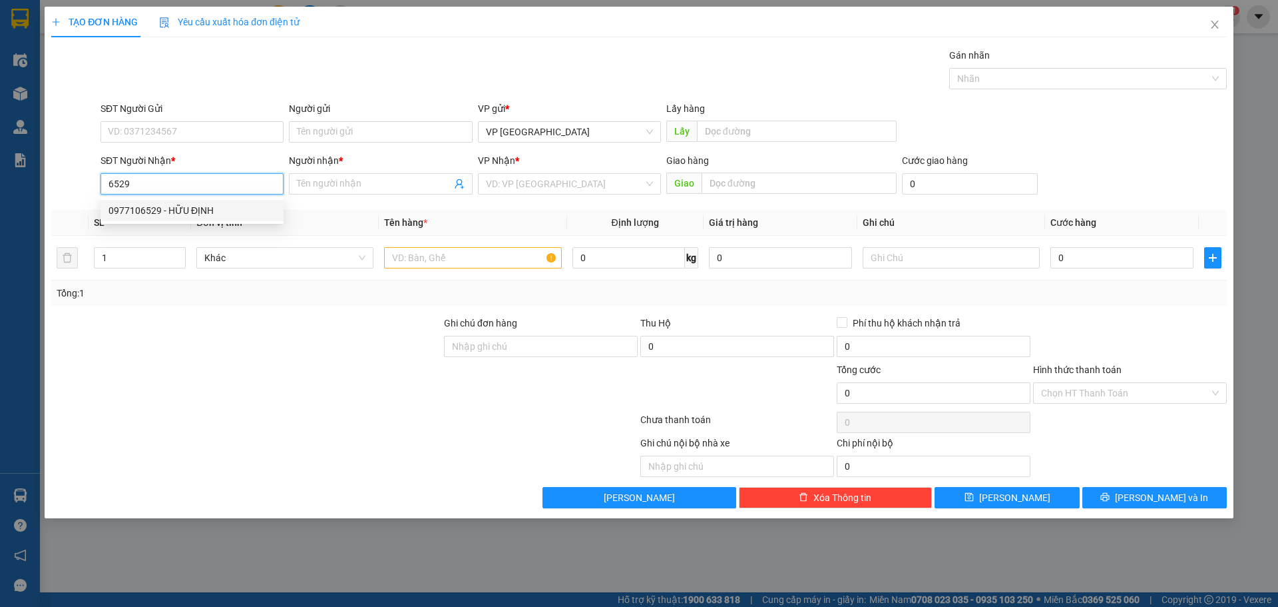
type input "HỮU ĐỊNH"
type input "30.000"
type input "0977106529"
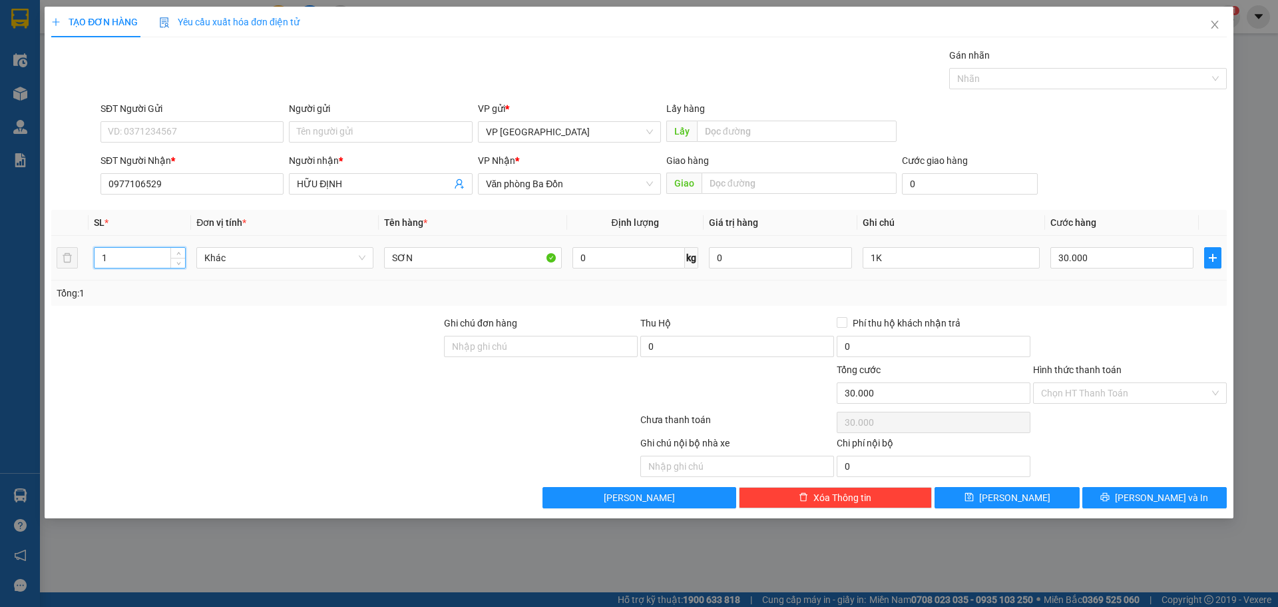
drag, startPoint x: 136, startPoint y: 261, endPoint x: 0, endPoint y: 222, distance: 141.2
click at [0, 237] on div "TẠO ĐƠN HÀNG Yêu cầu xuất hóa đơn điện tử Transit Pickup Surcharge Ids Transit …" at bounding box center [639, 303] width 1278 height 607
type input "4"
drag, startPoint x: 914, startPoint y: 252, endPoint x: 522, endPoint y: 273, distance: 392.8
click at [553, 273] on tr "4 Khác SƠN 0 kg 0 1K 30.000" at bounding box center [639, 258] width 1176 height 45
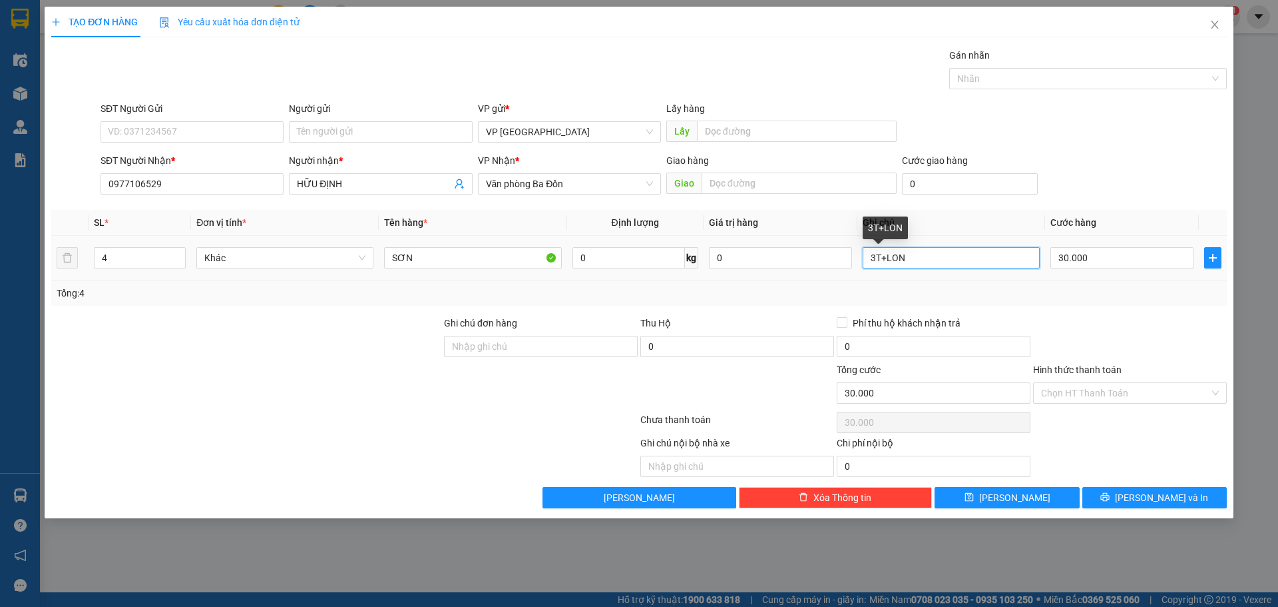
click at [888, 264] on input "3T+LON" at bounding box center [951, 257] width 177 height 21
type input "3T+1LON"
click at [1097, 256] on input "30.000" at bounding box center [1122, 257] width 143 height 21
type input "1"
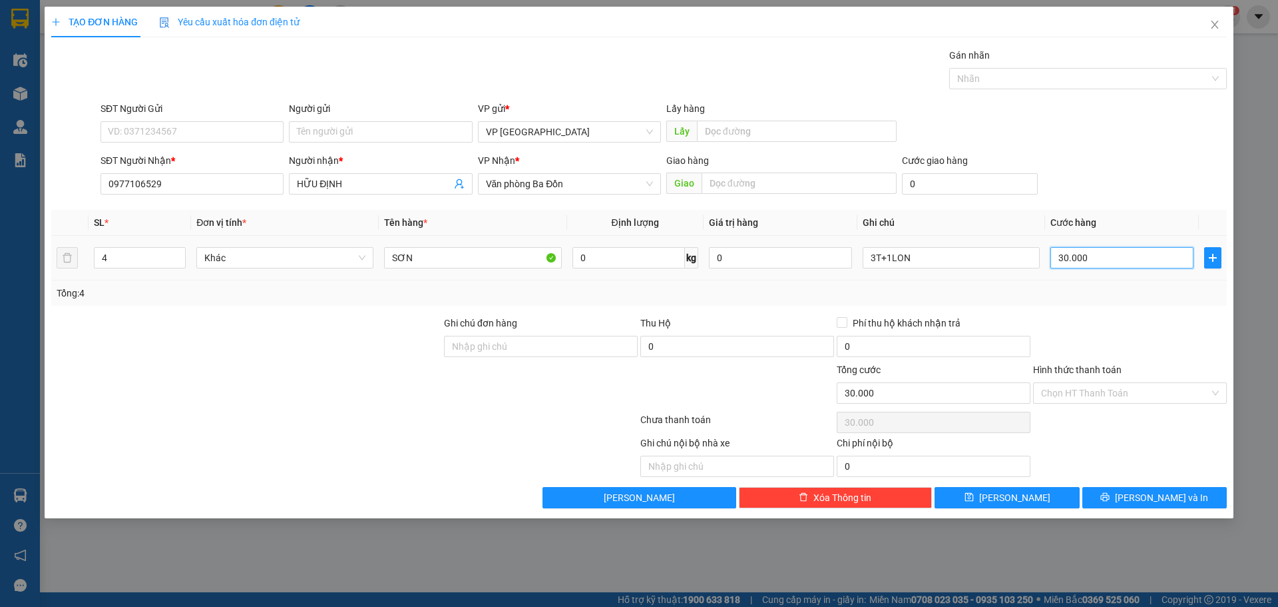
type input "1"
type input "11"
type input "110"
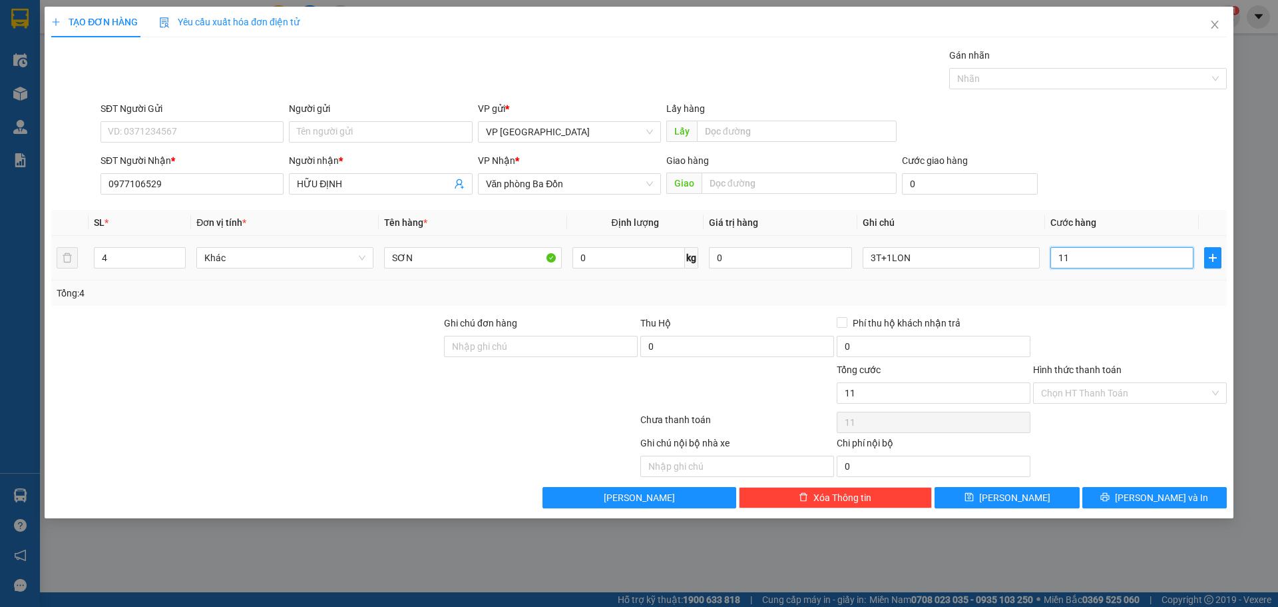
type input "110"
type input "110.000"
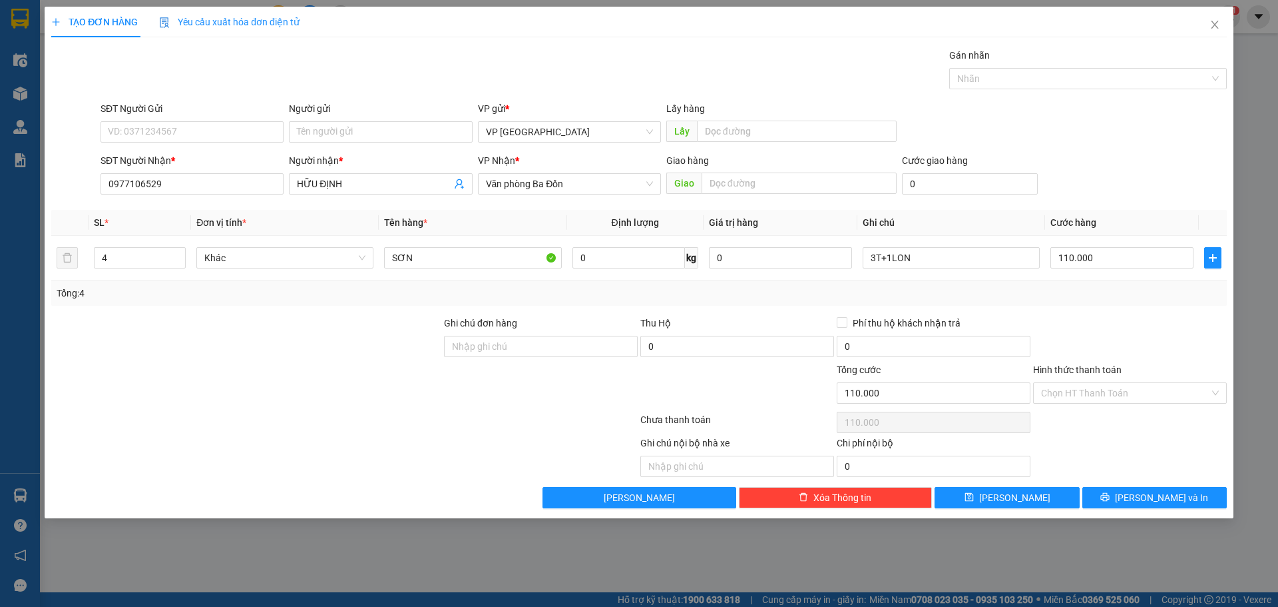
click at [1097, 165] on div "SĐT Người Nhận * 0977106529 Người nhận * HỮU ĐỊNH VP Nhận * Văn phòng Ba Đồn Gi…" at bounding box center [664, 176] width 1132 height 47
click at [1053, 502] on button "[PERSON_NAME]" at bounding box center [1007, 497] width 144 height 21
type input "0"
click at [181, 186] on input "SĐT Người Nhận *" at bounding box center [192, 183] width 183 height 21
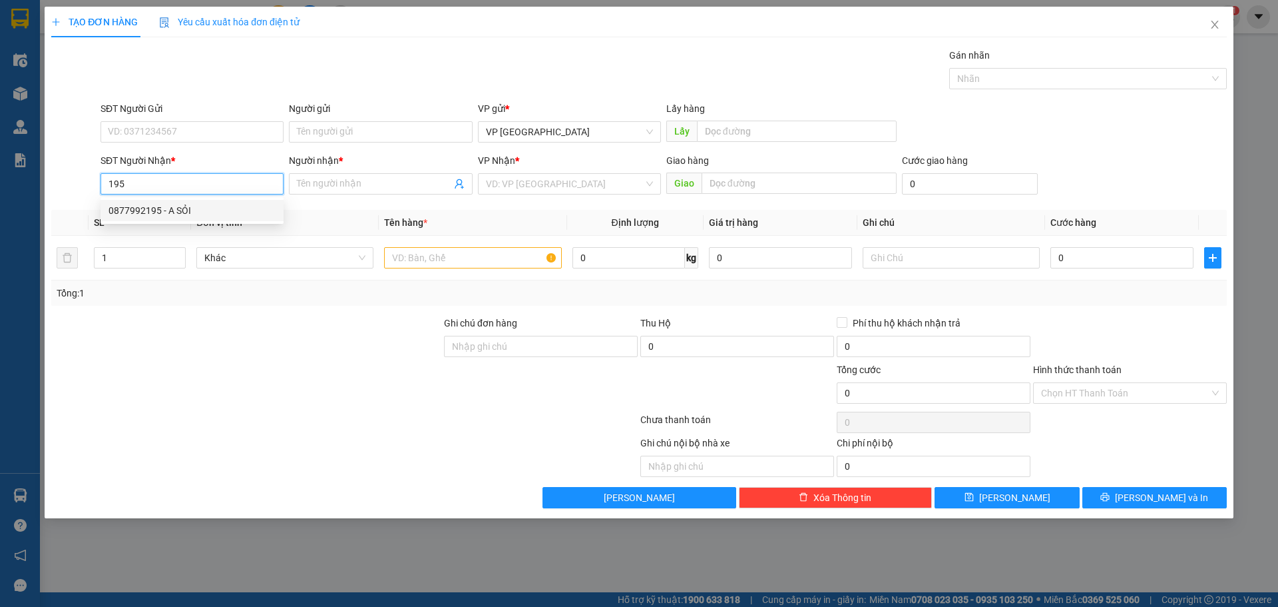
click at [162, 215] on div "0877992195 - A SỎI" at bounding box center [192, 210] width 167 height 15
type input "0877992195"
type input "A SỎI"
type input "CẦU BÙNG"
type input "200.000"
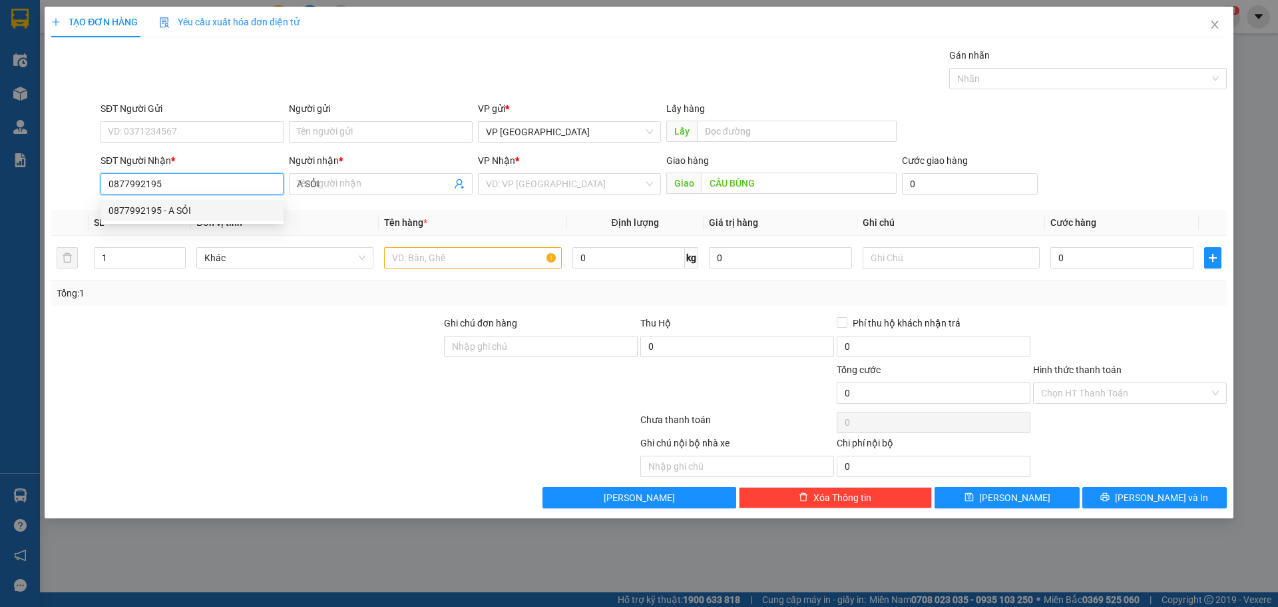
type input "200.000"
type input "0877992195"
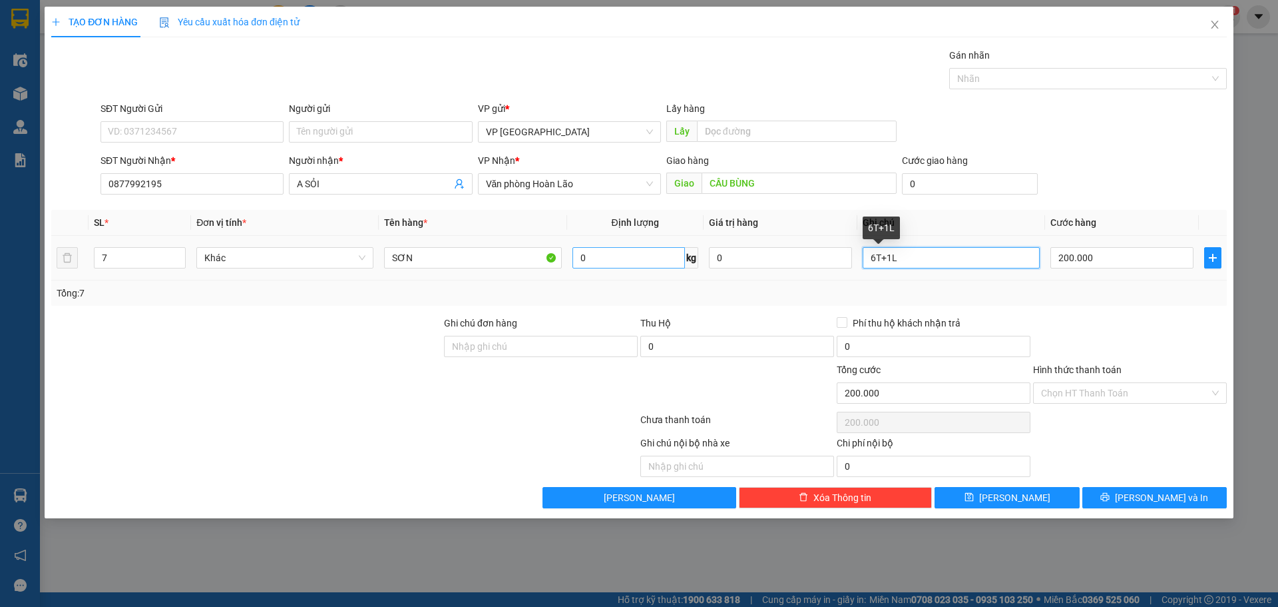
drag, startPoint x: 931, startPoint y: 259, endPoint x: 577, endPoint y: 251, distance: 354.3
click at [594, 256] on tr "7 Khác SƠN 0 kg 0 6T+1L 200.000" at bounding box center [639, 258] width 1176 height 45
type input "1LON"
click at [69, 268] on tr "7 Khác SƠN 0 kg 0 1LON 200.000" at bounding box center [639, 258] width 1176 height 45
type input "1"
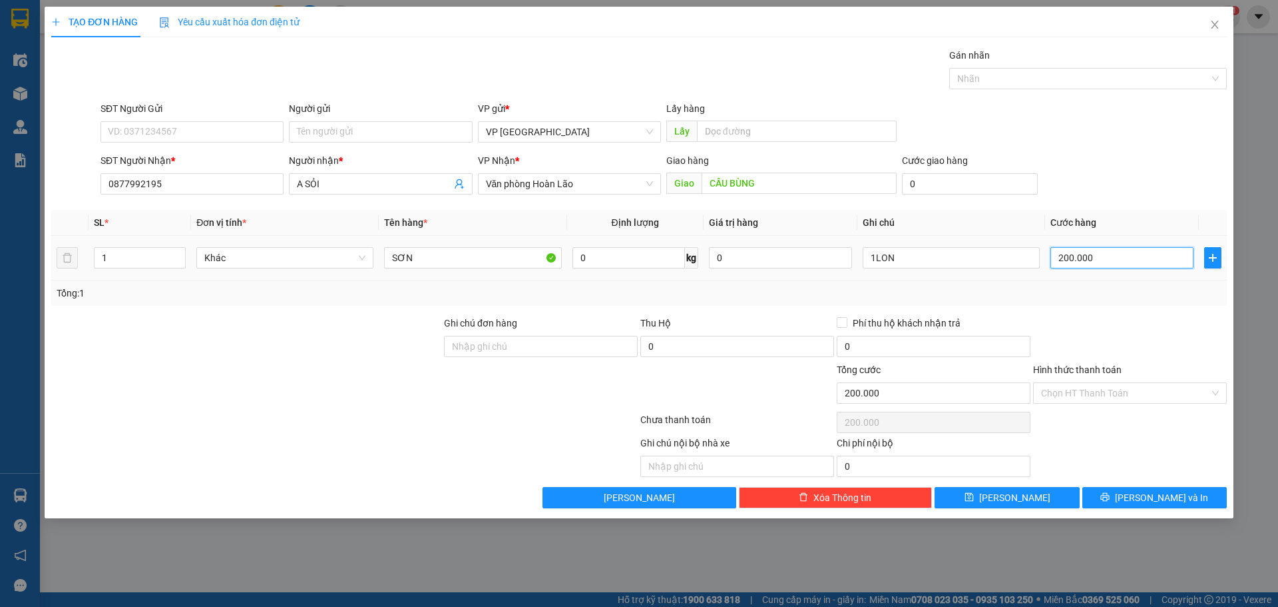
click at [1074, 263] on input "200.000" at bounding box center [1122, 257] width 143 height 21
type input "2"
type input "20"
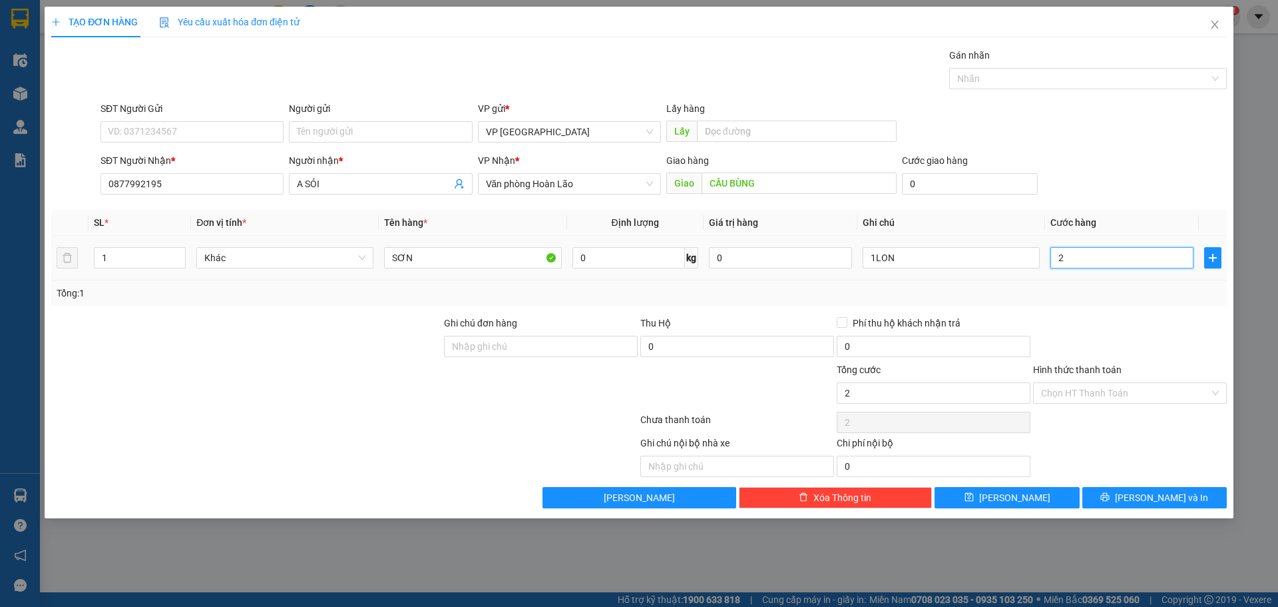
type input "20"
type input "20.000"
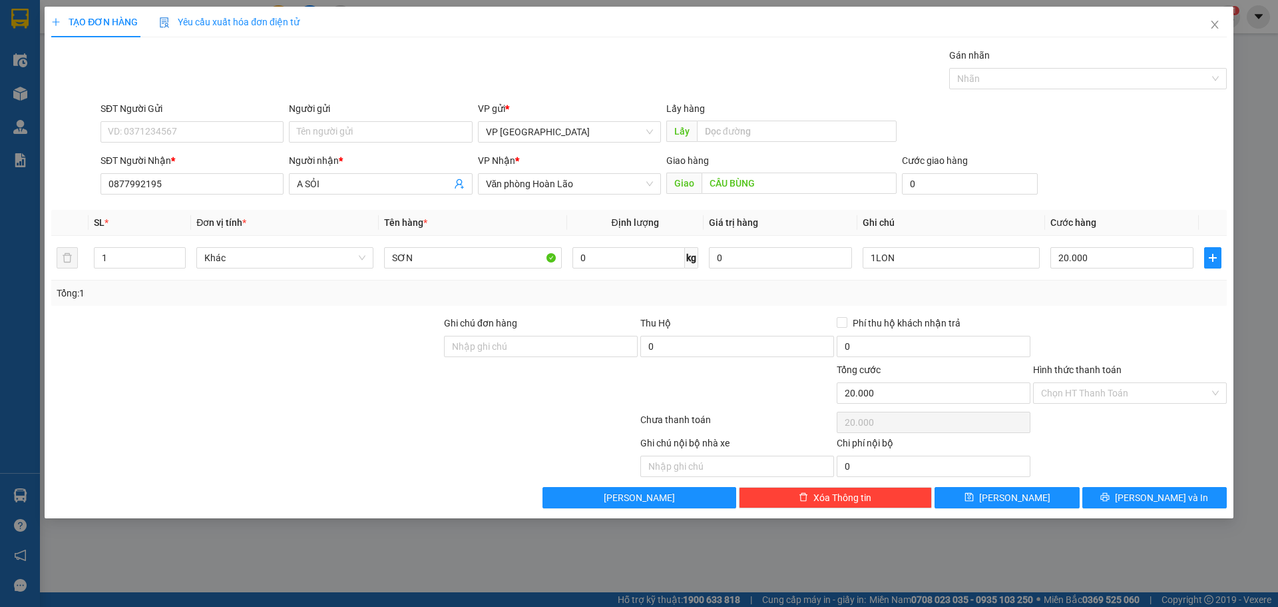
drag, startPoint x: 1116, startPoint y: 313, endPoint x: 1117, endPoint y: 350, distance: 37.3
click at [1117, 327] on div "Transit Pickup Surcharge Ids Transit Deliver Surcharge Ids Transit Deliver Surc…" at bounding box center [639, 278] width 1176 height 460
drag, startPoint x: 1123, startPoint y: 387, endPoint x: 1107, endPoint y: 416, distance: 33.7
click at [1122, 389] on input "Hình thức thanh toán" at bounding box center [1125, 393] width 168 height 20
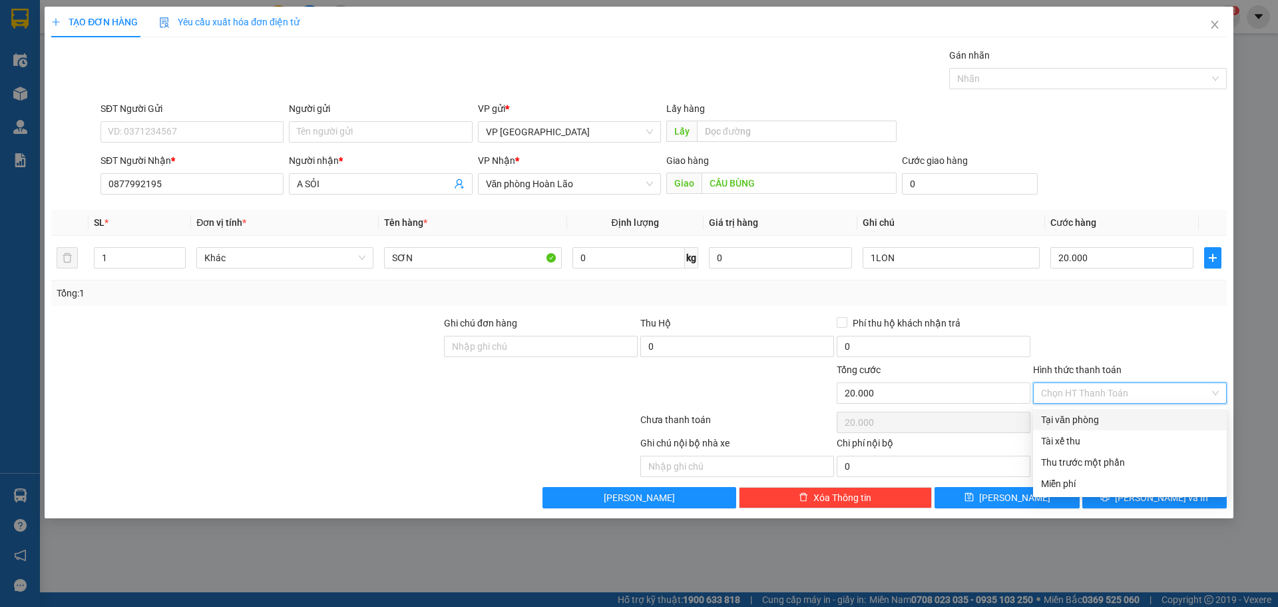
click at [1106, 419] on div "Tại văn phòng" at bounding box center [1130, 419] width 178 height 15
type input "0"
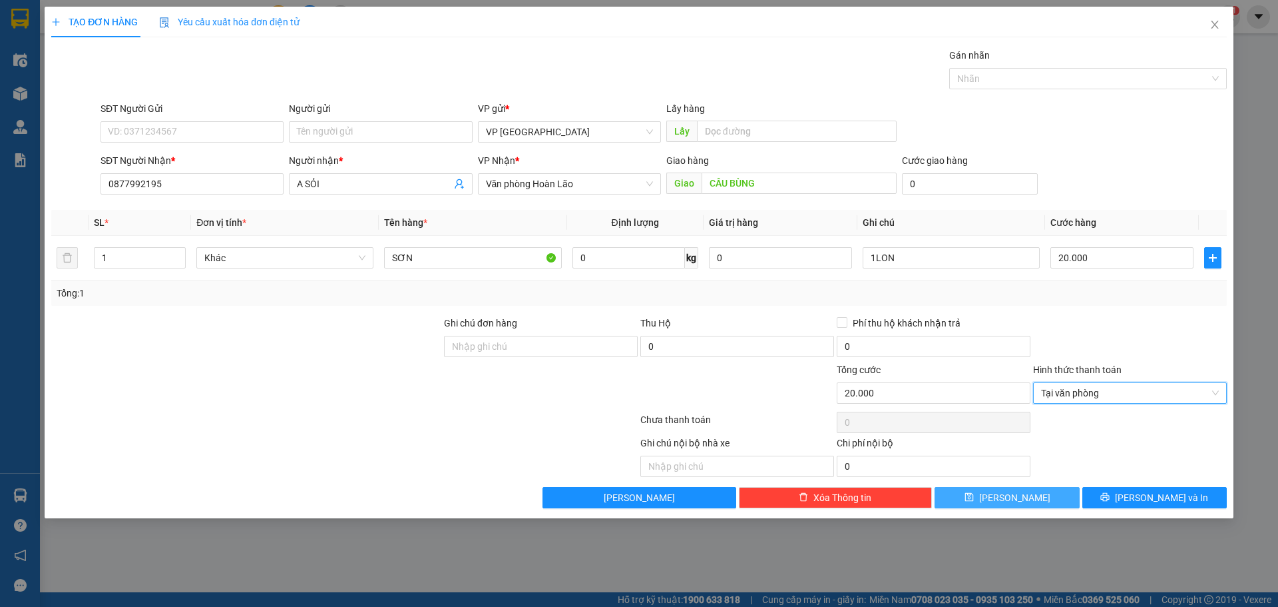
click at [1031, 495] on button "[PERSON_NAME]" at bounding box center [1007, 497] width 144 height 21
type input "0"
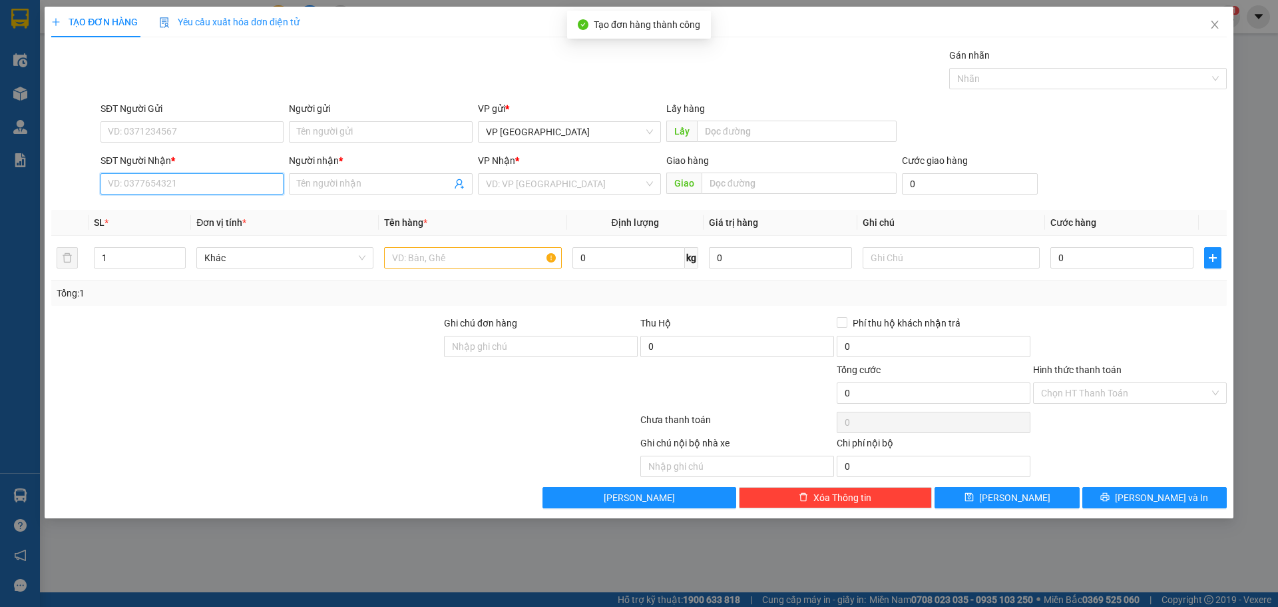
click at [165, 186] on input "SĐT Người Nhận *" at bounding box center [192, 183] width 183 height 21
click at [146, 200] on div "0915695002 - TÂM" at bounding box center [192, 210] width 183 height 21
type input "0915695002"
type input "TÂM"
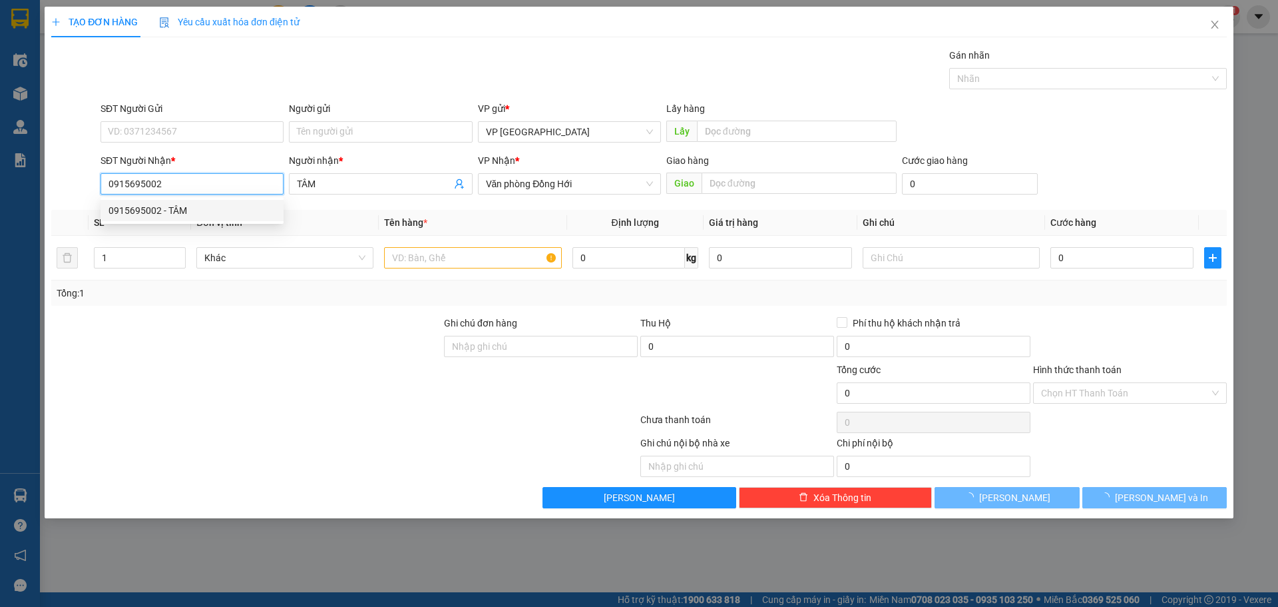
type input "340.000"
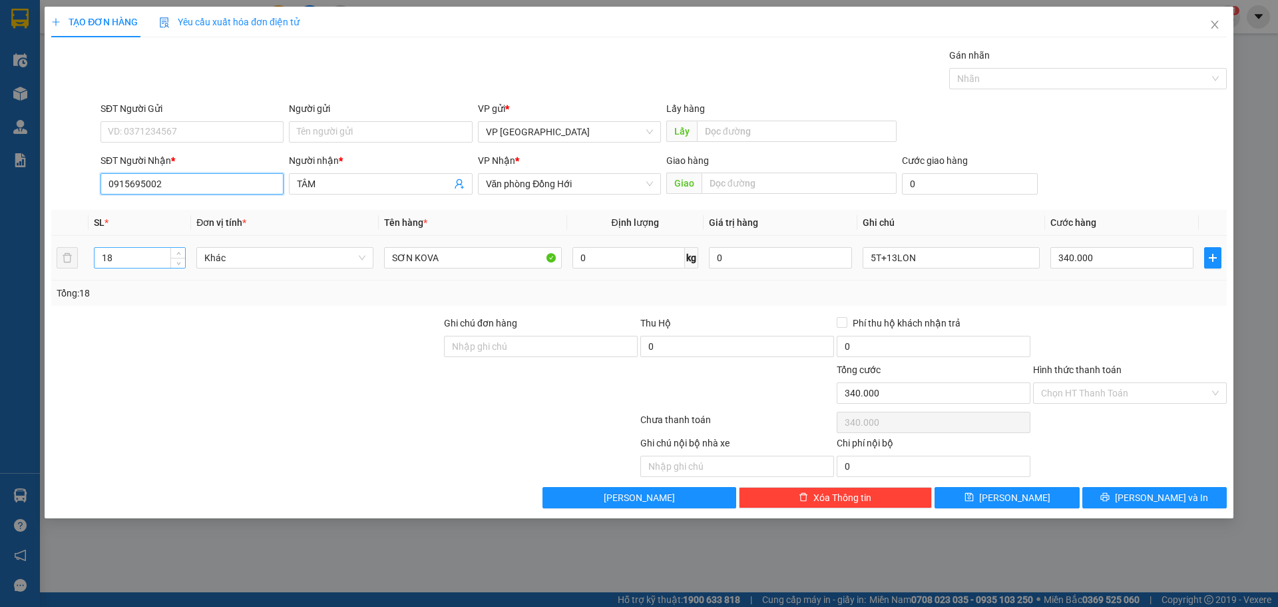
type input "0915695002"
click at [69, 253] on tr "18 Khác SƠN KOVA 0 kg 0 5T+13LON 340.000" at bounding box center [639, 258] width 1176 height 45
type input "12"
drag, startPoint x: 926, startPoint y: 261, endPoint x: 593, endPoint y: 216, distance: 335.3
click at [687, 246] on tr "12 Khác SƠN KOVA 0 kg 0 5T+13LON 340.000" at bounding box center [639, 258] width 1176 height 45
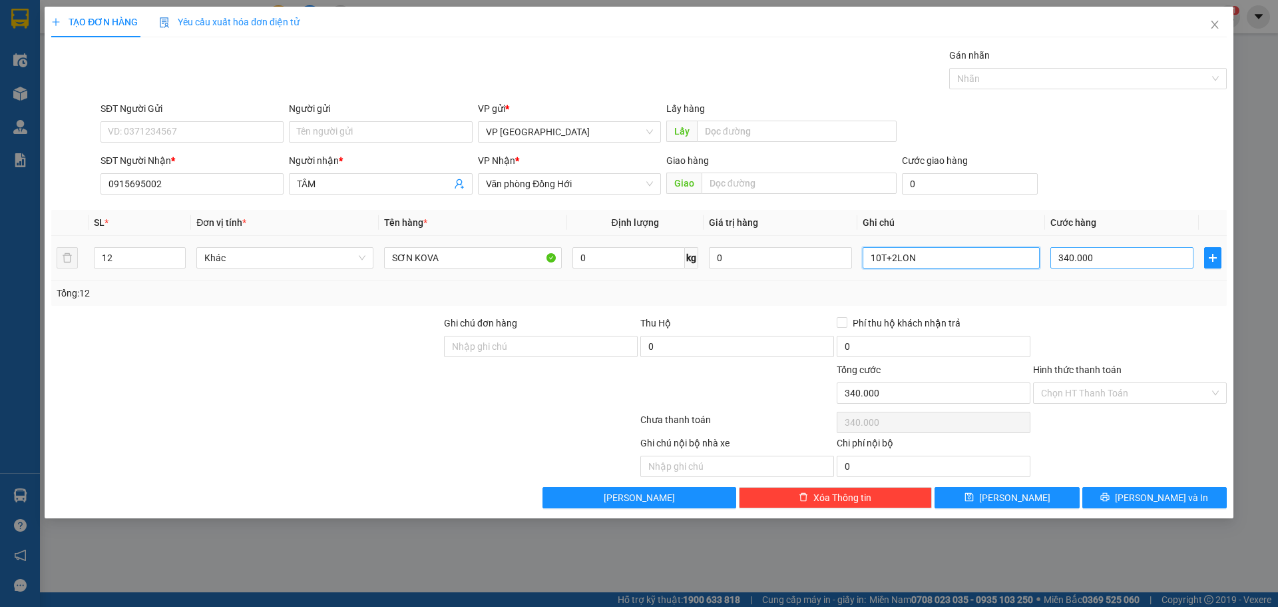
type input "10T+2LON"
click at [1152, 256] on input "340.000" at bounding box center [1122, 257] width 143 height 21
type input "3"
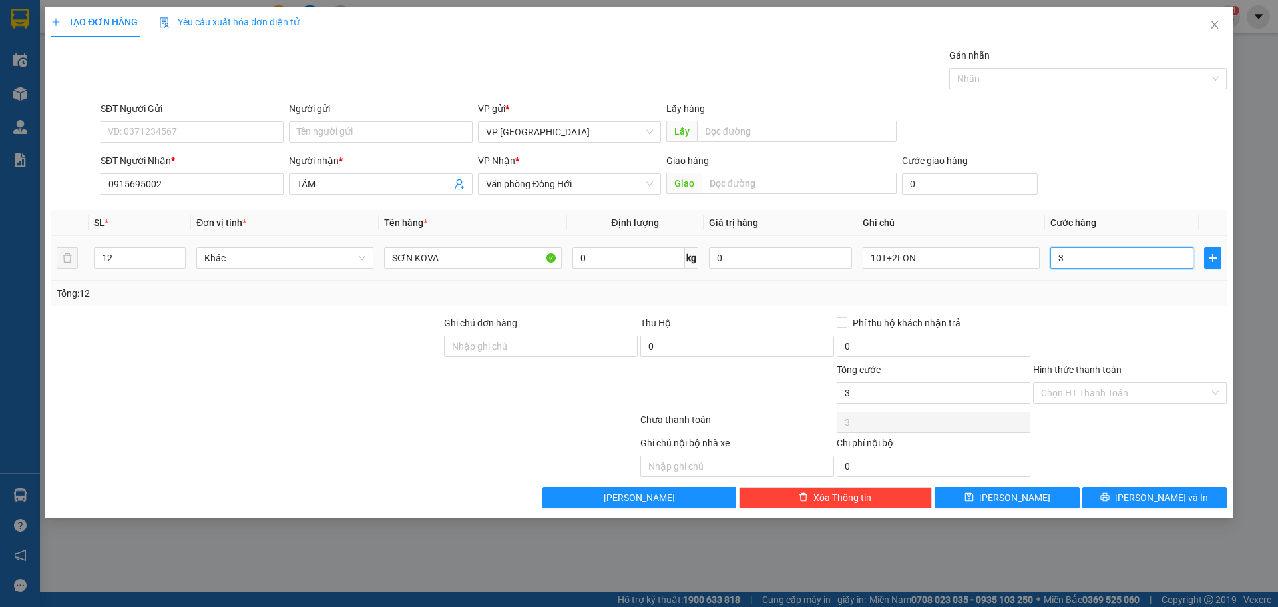
type input "33"
type input "330"
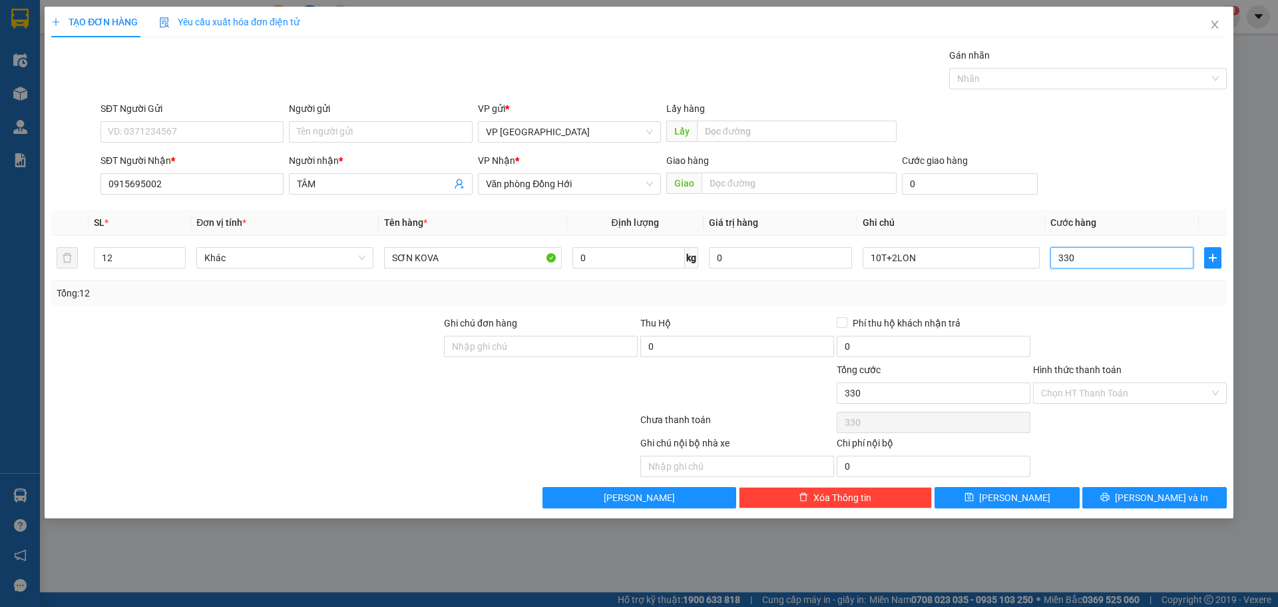
type input "330"
type input "330.000"
click at [1169, 181] on div "SĐT Người Nhận * 0915695002 Người nhận * TÂM VP Nhận * Văn phòng Đồng Hới Giao …" at bounding box center [664, 176] width 1132 height 47
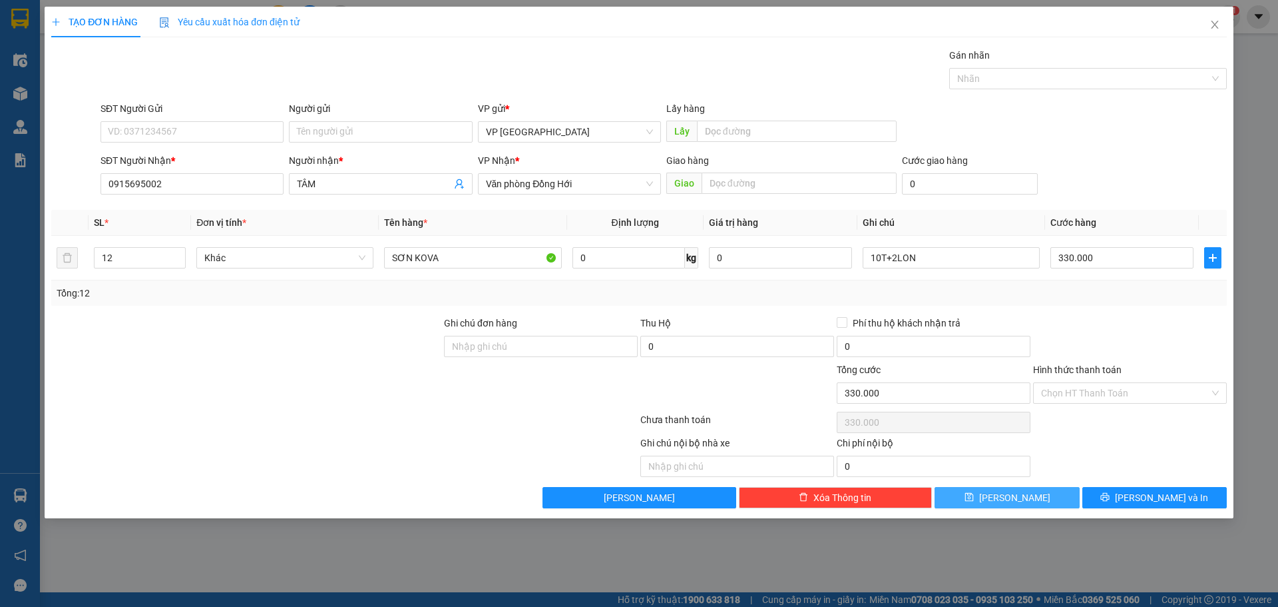
click at [974, 500] on icon "save" at bounding box center [969, 496] width 9 height 9
type input "0"
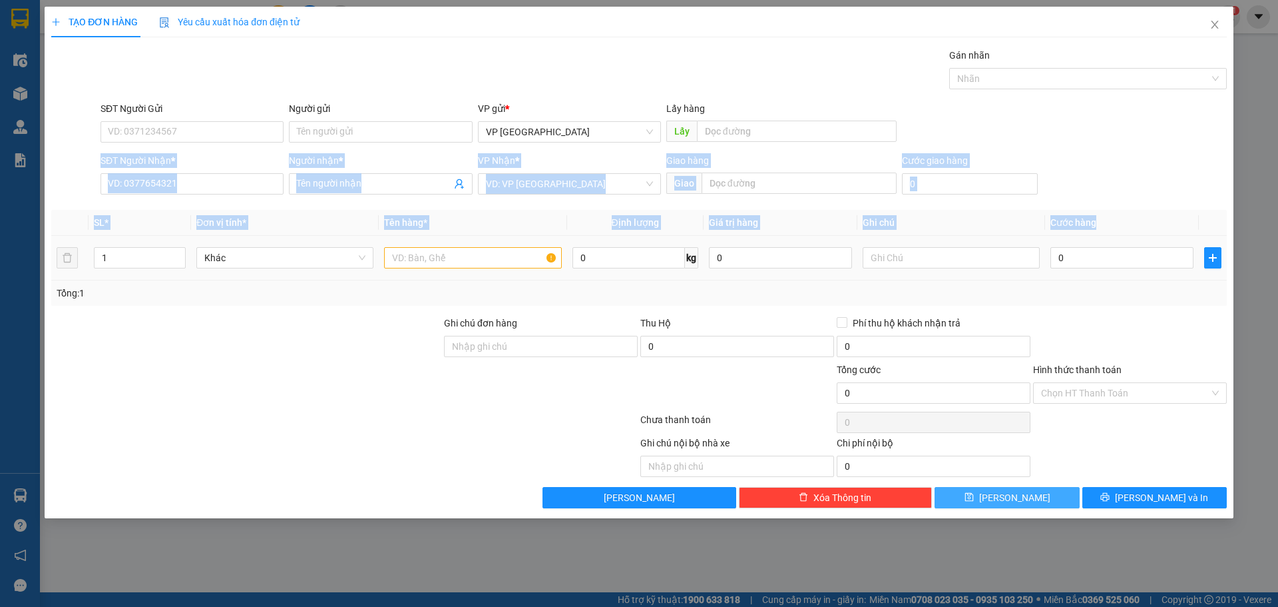
drag, startPoint x: 1278, startPoint y: 131, endPoint x: 1172, endPoint y: 244, distance: 154.5
click at [1172, 244] on div "TẠO ĐƠN HÀNG Yêu cầu xuất hóa đơn điện tử Transit Pickup Surcharge Ids Transit …" at bounding box center [639, 303] width 1278 height 607
click at [129, 182] on input "SĐT Người Nhận *" at bounding box center [192, 183] width 183 height 21
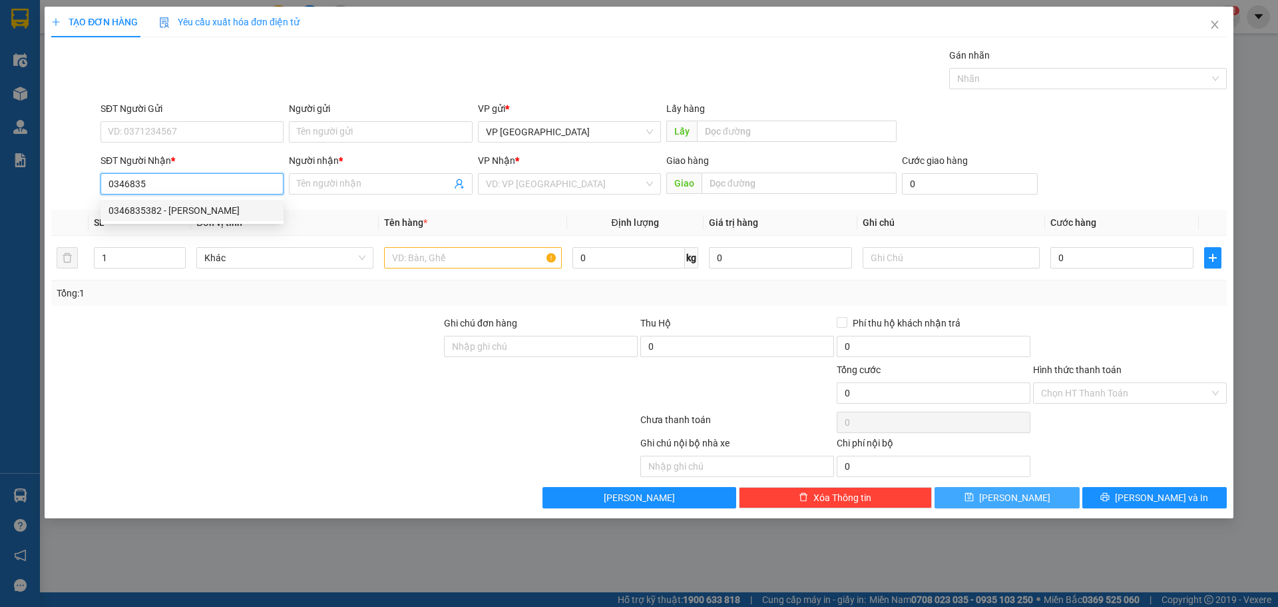
click at [197, 201] on div "0346835382 - [PERSON_NAME]" at bounding box center [192, 210] width 183 height 21
type input "0346835382"
type input "[PERSON_NAME]"
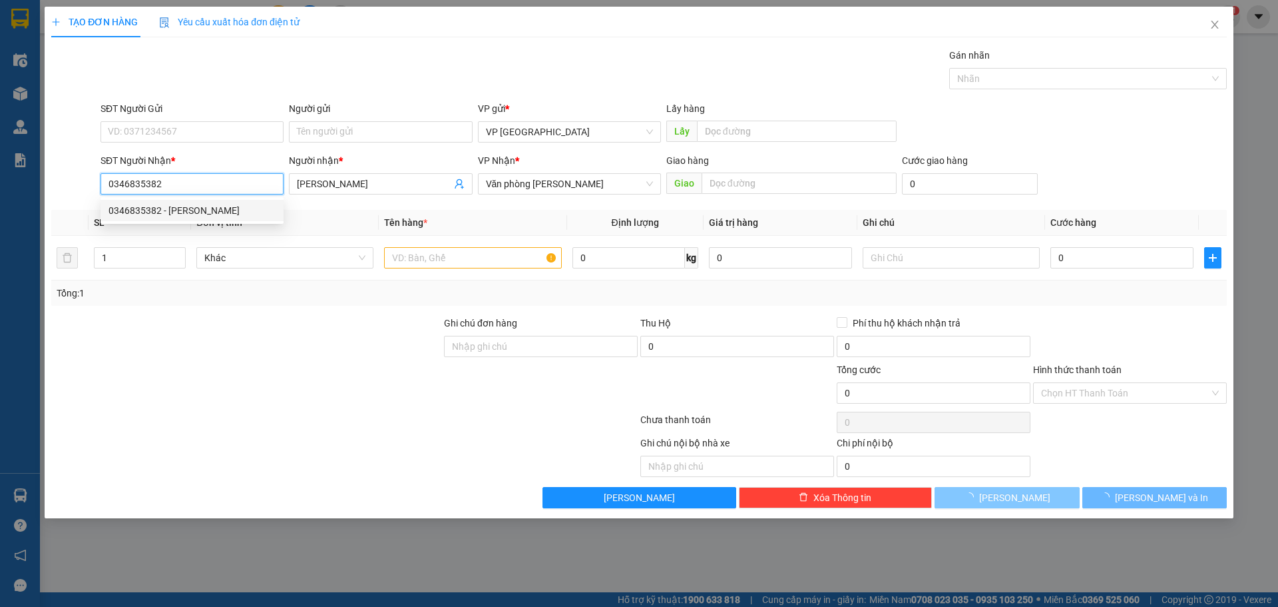
type input "50.000"
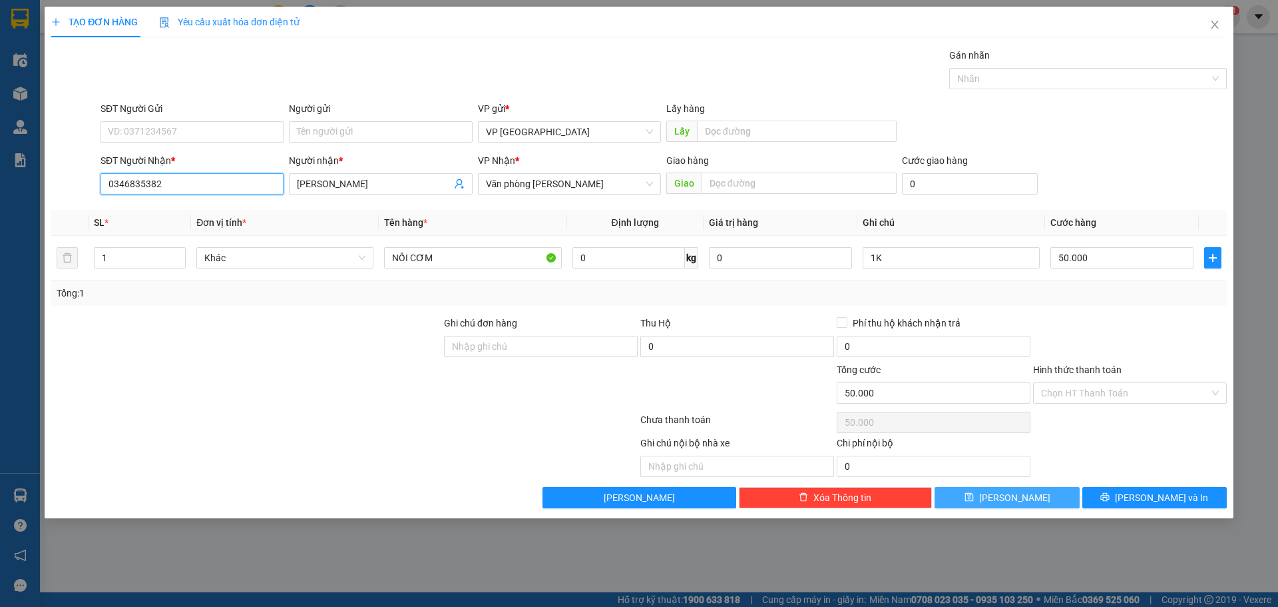
type input "0346835382"
drag, startPoint x: 169, startPoint y: 182, endPoint x: 0, endPoint y: 182, distance: 169.1
click at [0, 182] on div "TẠO ĐƠN HÀNG Yêu cầu xuất hóa đơn điện tử Transit Pickup Surcharge Ids Transit …" at bounding box center [639, 303] width 1278 height 607
click at [1212, 25] on icon "close" at bounding box center [1215, 24] width 11 height 11
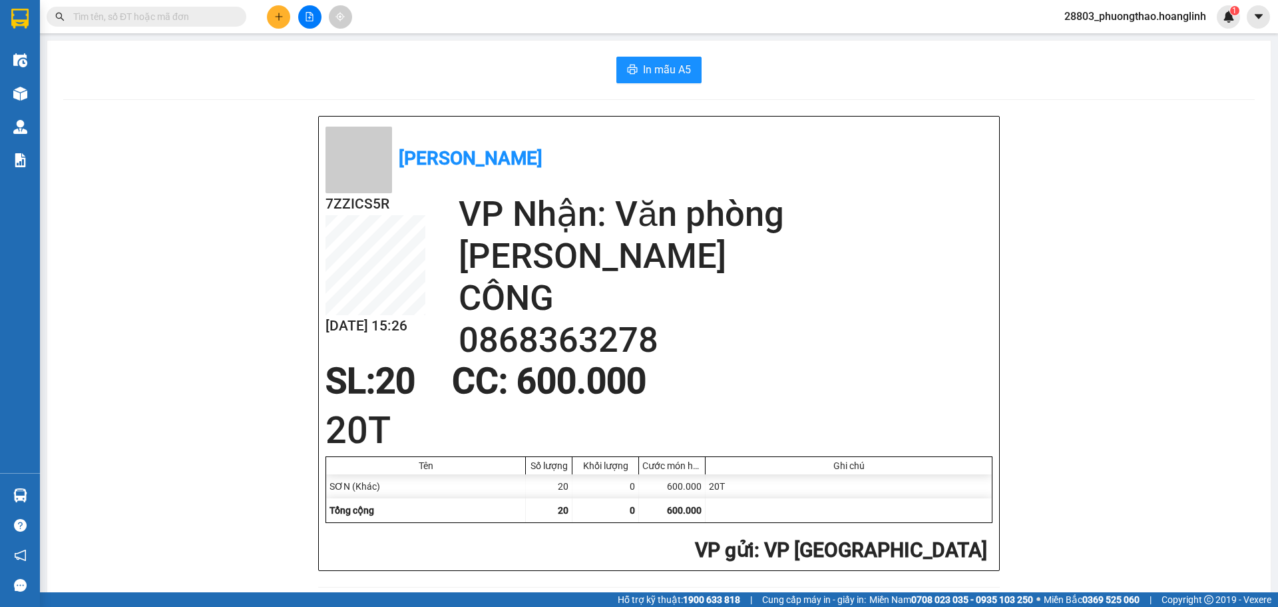
click at [103, 12] on input "text" at bounding box center [151, 16] width 157 height 15
paste input "0346835382"
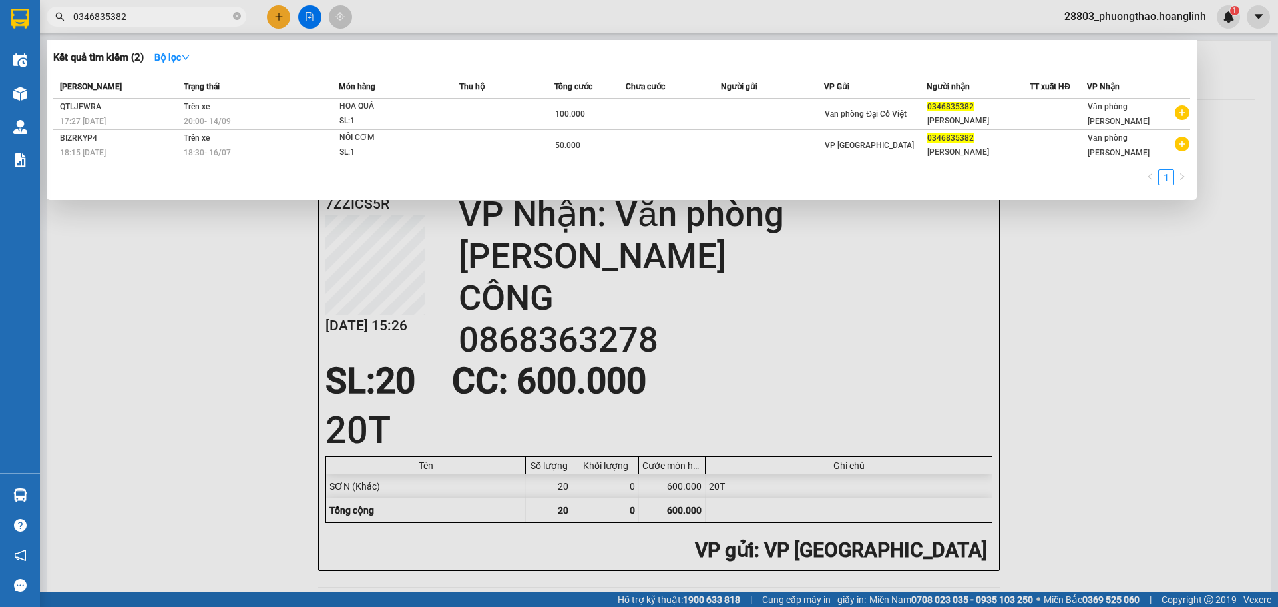
type input "0346835382"
click at [280, 19] on div at bounding box center [639, 303] width 1278 height 607
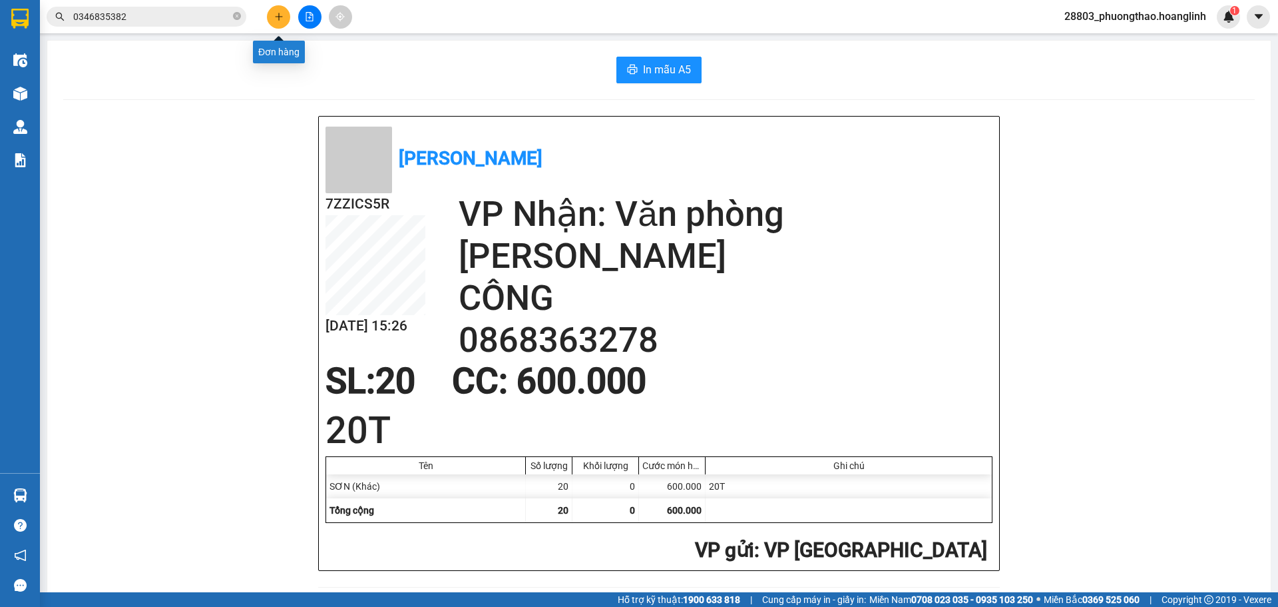
click at [282, 23] on button at bounding box center [278, 16] width 23 height 23
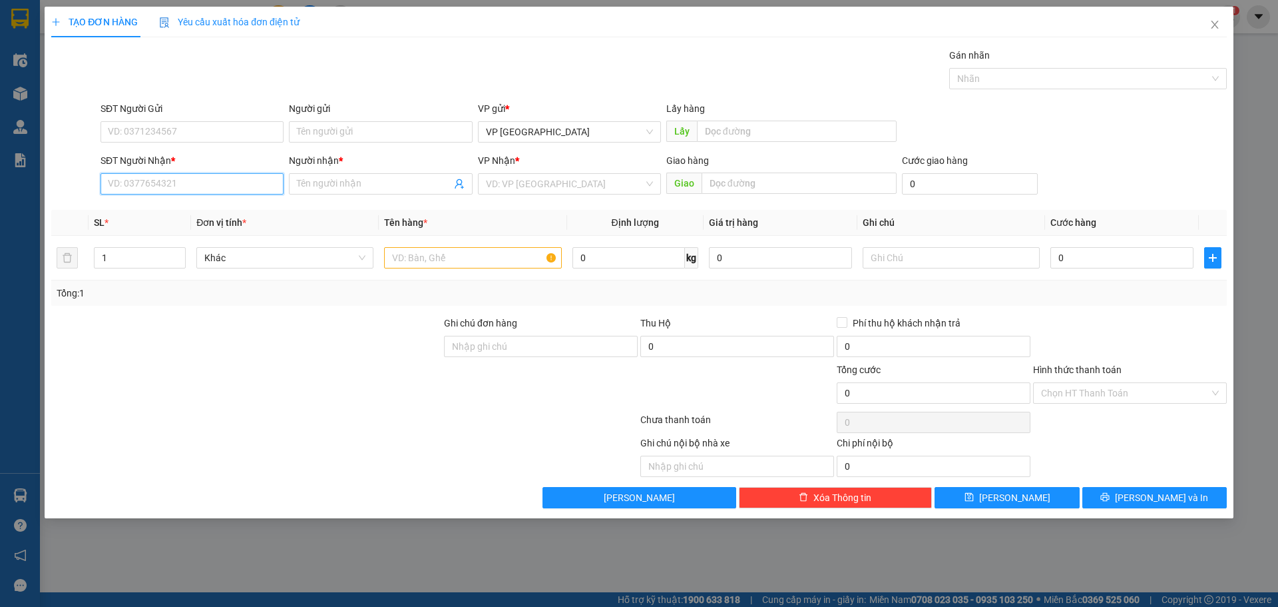
click at [176, 189] on input "SĐT Người Nhận *" at bounding box center [192, 183] width 183 height 21
paste input "0346835382"
type input "0346835382"
click at [164, 214] on div "0346835382 - [PERSON_NAME]" at bounding box center [192, 210] width 167 height 15
type input "[PERSON_NAME]"
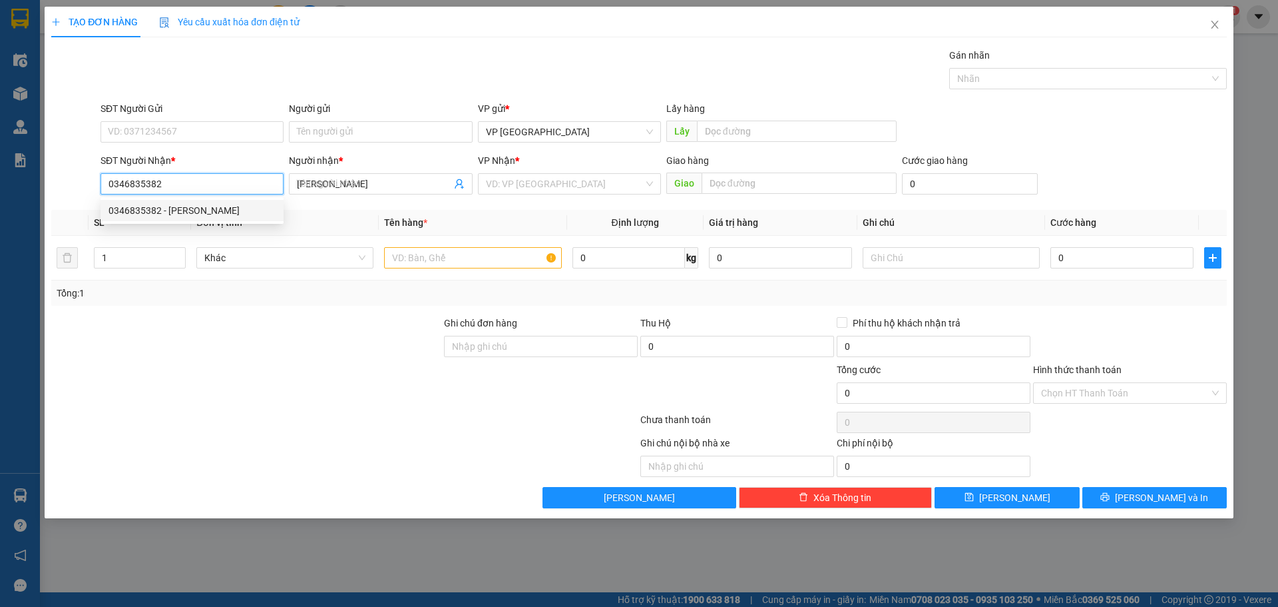
type input "50.000"
type input "0346835382"
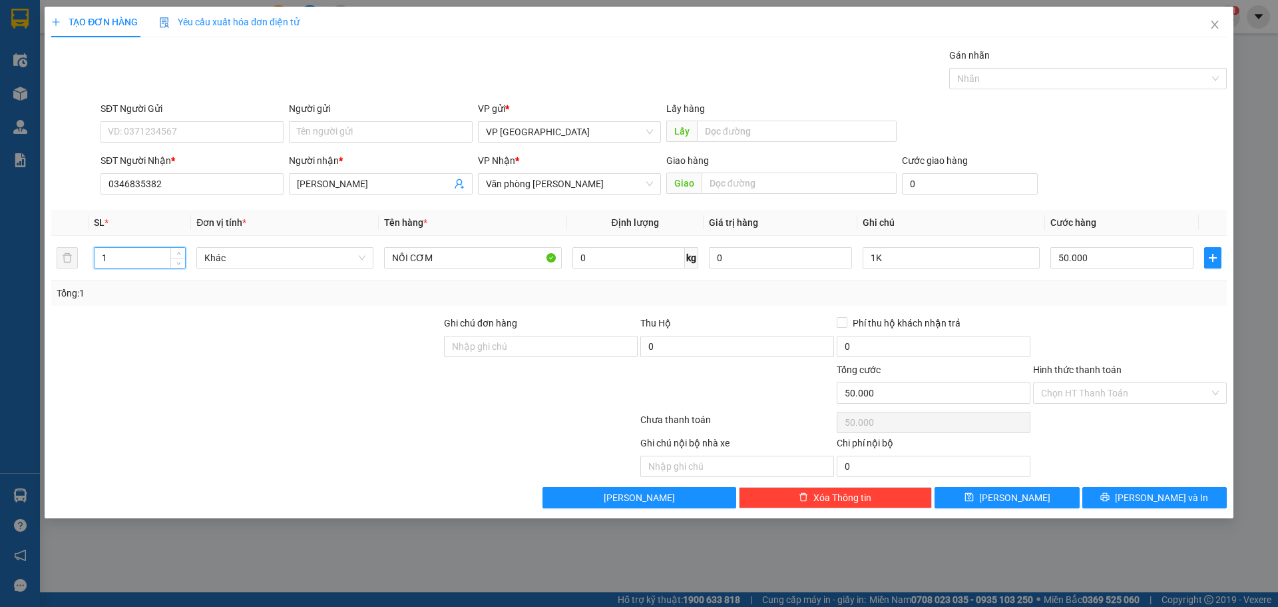
drag, startPoint x: 119, startPoint y: 254, endPoint x: 181, endPoint y: 219, distance: 70.9
click at [181, 219] on table "SL * Đơn vị tính * Tên hàng * Định lượng Giá trị hàng Ghi chú Cước hàng 1 Khác …" at bounding box center [639, 245] width 1176 height 71
click at [957, 254] on input "1K" at bounding box center [951, 257] width 177 height 21
click at [463, 267] on input "NỒI CƠM" at bounding box center [472, 257] width 177 height 21
click at [951, 250] on input "1CÁI" at bounding box center [951, 257] width 177 height 21
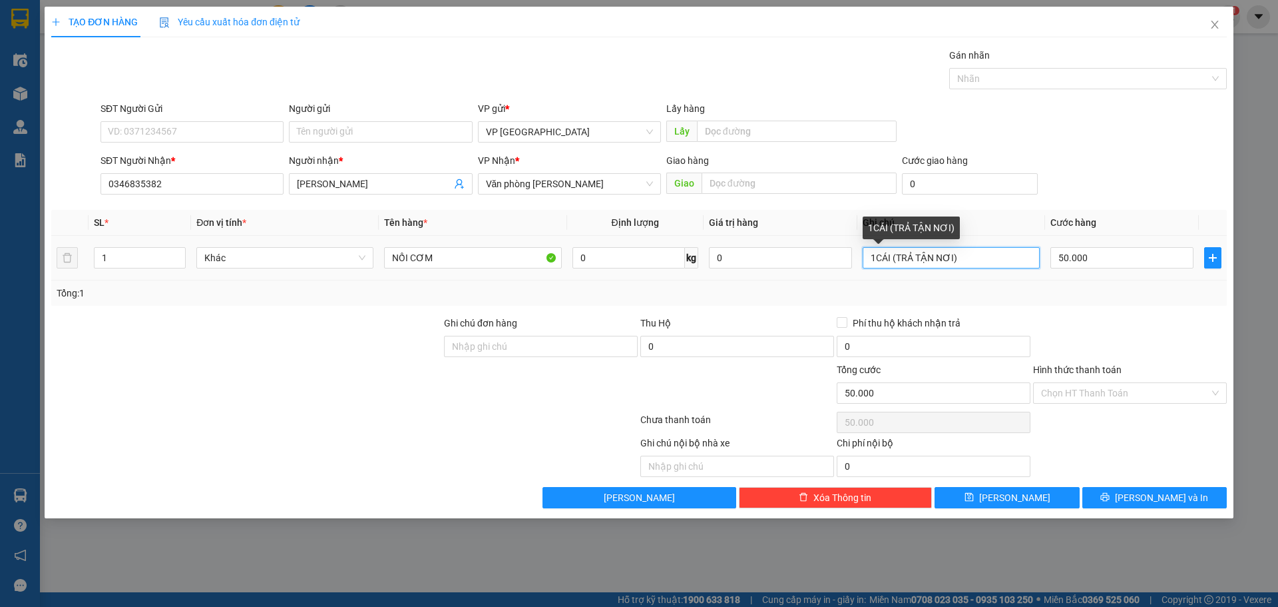
click at [950, 260] on input "1CÁI (TRẢ TẬN NƠI)" at bounding box center [951, 257] width 177 height 21
type input "1CÁI (TRẢ TẬN NƠI 100K)"
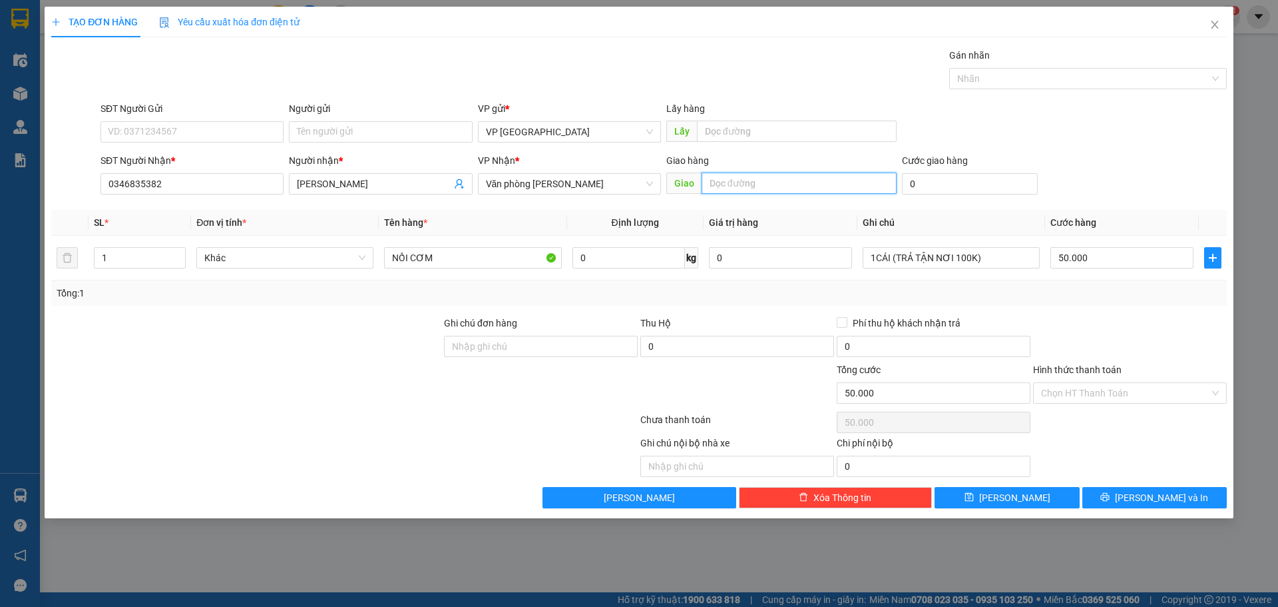
click at [732, 183] on input "text" at bounding box center [799, 182] width 195 height 21
paste input "THÔN [GEOGRAPHIC_DATA]"
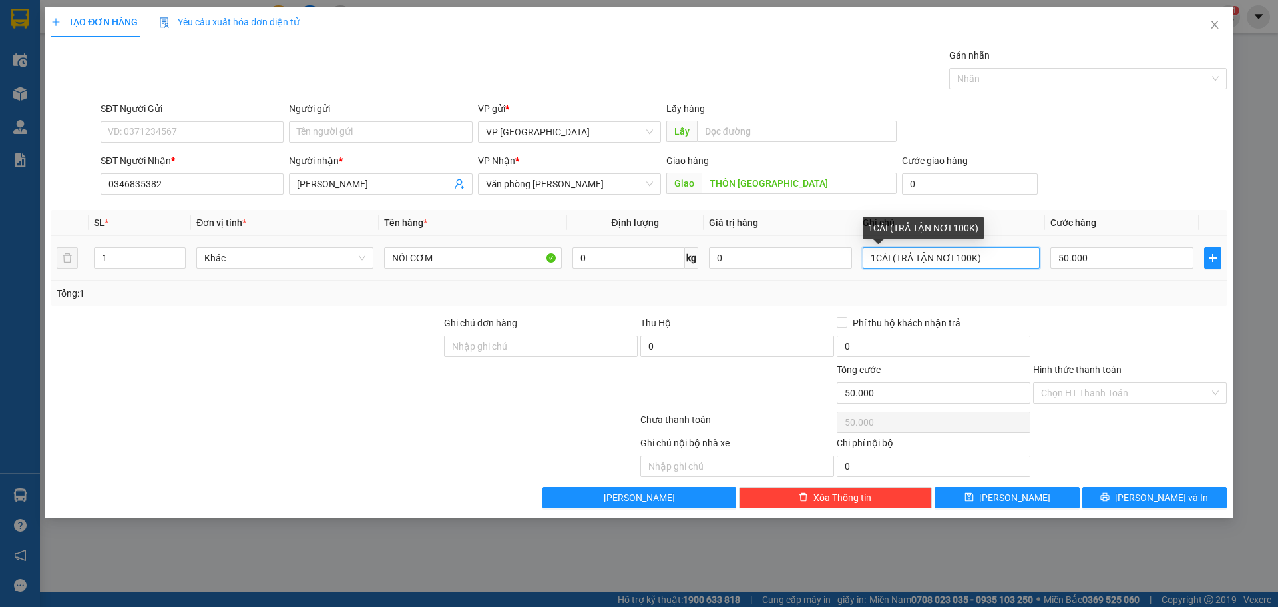
drag, startPoint x: 983, startPoint y: 263, endPoint x: 1076, endPoint y: 246, distance: 94.2
click at [992, 246] on div "1CÁI (TRẢ TẬN NƠI 100K)" at bounding box center [951, 257] width 177 height 27
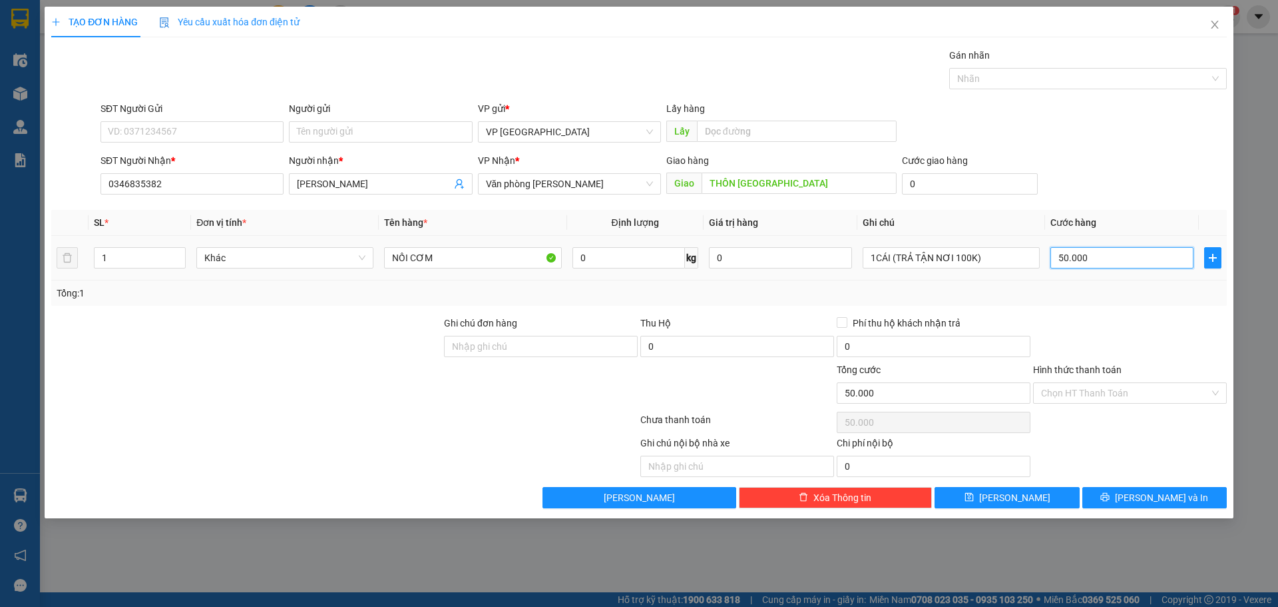
click at [1101, 259] on input "50.000" at bounding box center [1122, 257] width 143 height 21
drag, startPoint x: 1101, startPoint y: 259, endPoint x: 1149, endPoint y: 158, distance: 112.3
click at [1149, 158] on div "SĐT Người Nhận * 0346835382 Người nhận * HOÀNG ÁNH NGỌC VP Nhận * Văn phòng [PE…" at bounding box center [664, 176] width 1132 height 47
click at [1134, 242] on td "50.000" at bounding box center [1122, 258] width 154 height 45
click at [1129, 252] on input "50.000" at bounding box center [1122, 257] width 143 height 21
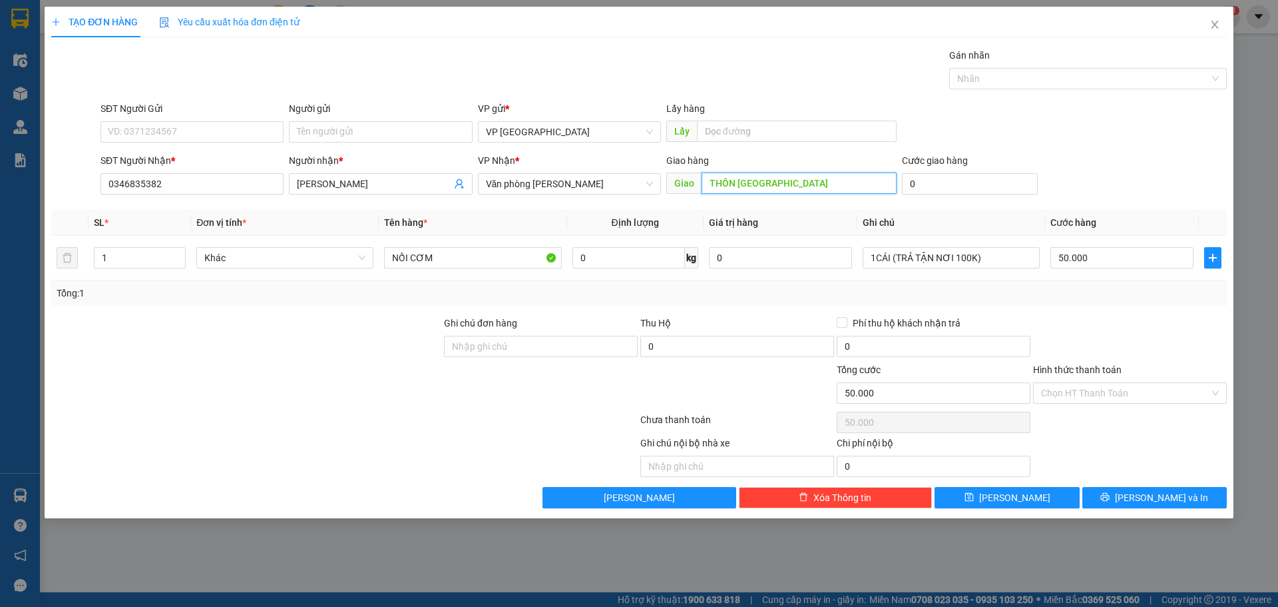
click at [812, 185] on input "THÔN [GEOGRAPHIC_DATA]" at bounding box center [799, 182] width 195 height 21
click at [821, 183] on input "THÔN [GEOGRAPHIC_DATA]" at bounding box center [799, 182] width 195 height 21
type input "THÔN [GEOGRAPHIC_DATA], [GEOGRAPHIC_DATA]"
click at [1095, 251] on input "50.000" at bounding box center [1122, 257] width 143 height 21
type input "2"
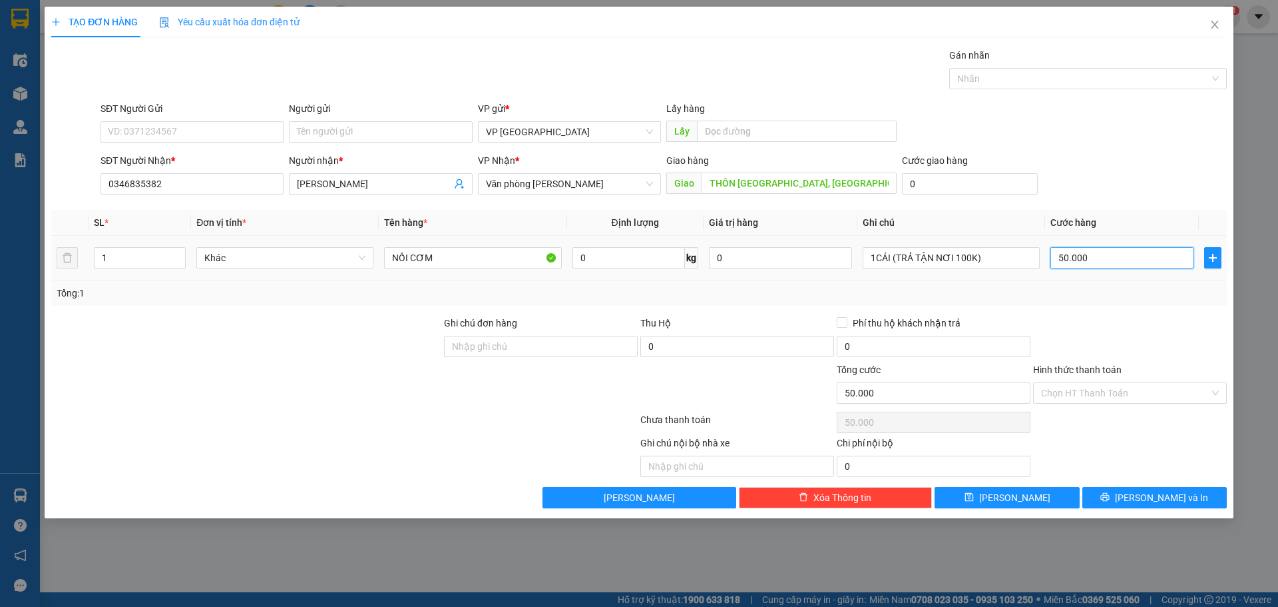
type input "2"
type input "0"
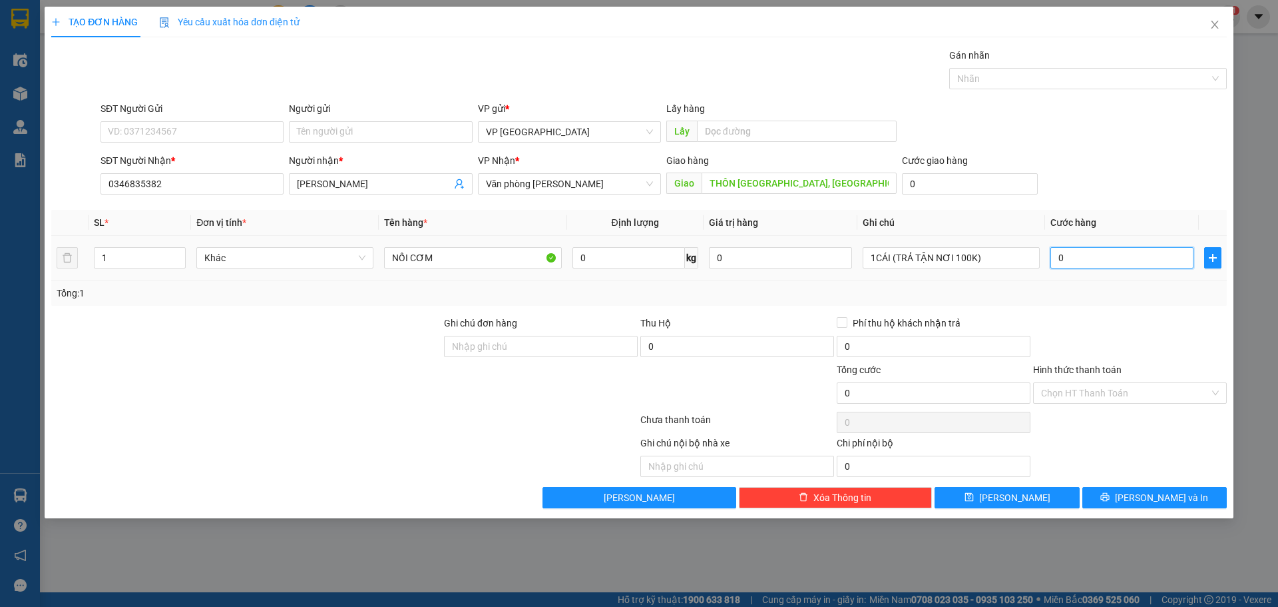
type input "2"
type input "02"
type input "25"
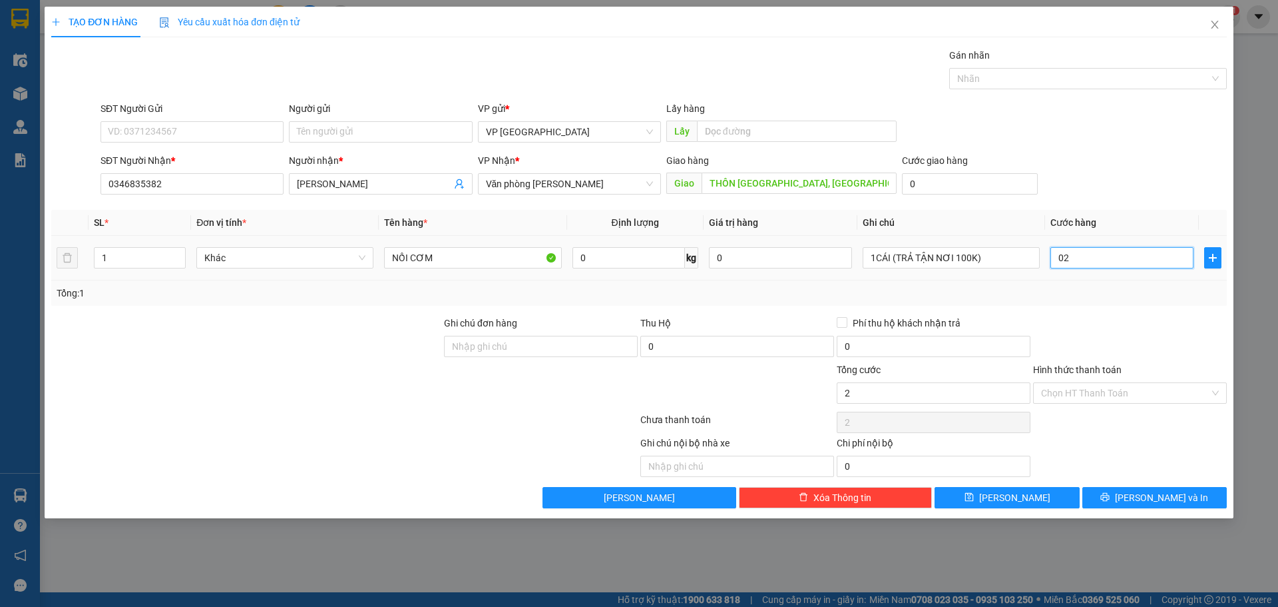
type input "025"
type input "250"
type input "0.250"
type input "250.000"
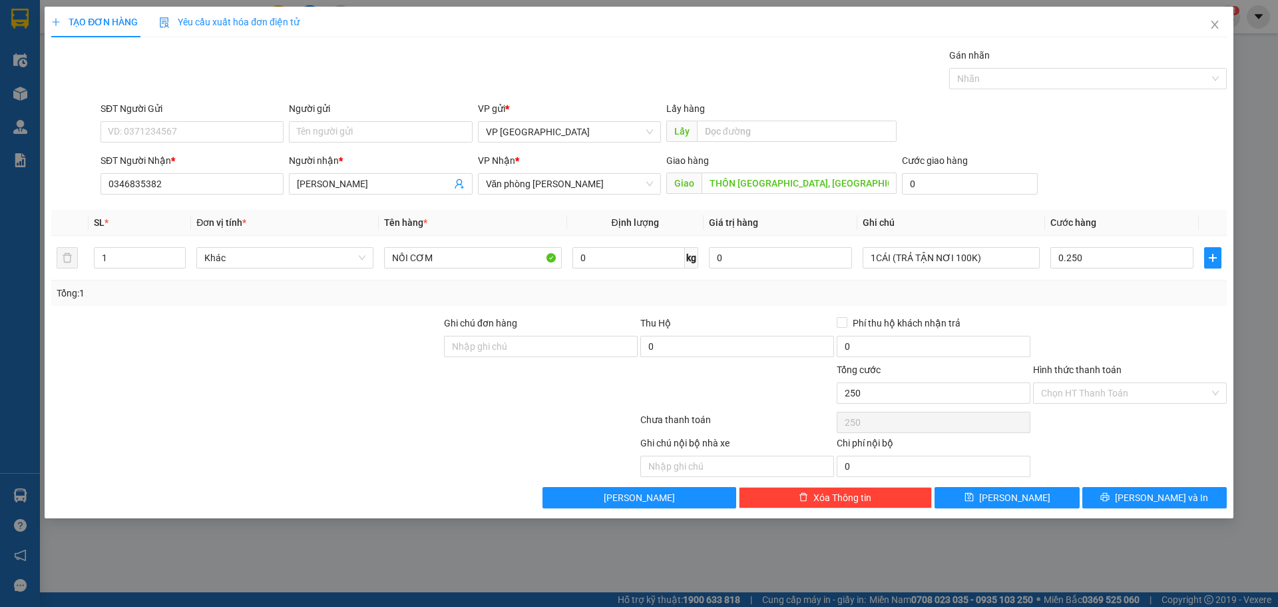
type input "250.000"
click at [1123, 198] on div "SĐT Người Nhận * 0346835382 Người nhận * HOÀNG ÁNH NGỌC VP Nhận * Văn phòng [PE…" at bounding box center [664, 176] width 1132 height 47
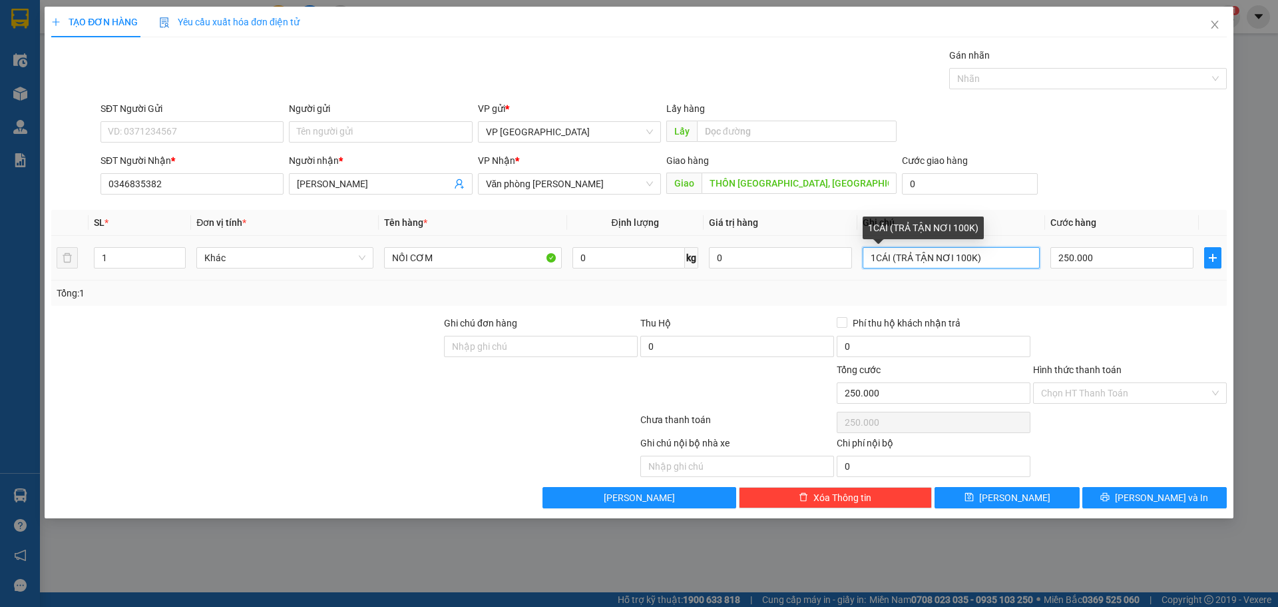
click at [956, 264] on input "1CÁI (TRẢ TẬN NƠI 100K)" at bounding box center [951, 257] width 177 height 21
type input "1CÁI (TRẢ TẬN NƠI CR 100K)"
click at [1115, 378] on div "Hình thức thanh toán" at bounding box center [1130, 372] width 194 height 20
click at [1115, 389] on input "Hình thức thanh toán" at bounding box center [1125, 393] width 168 height 20
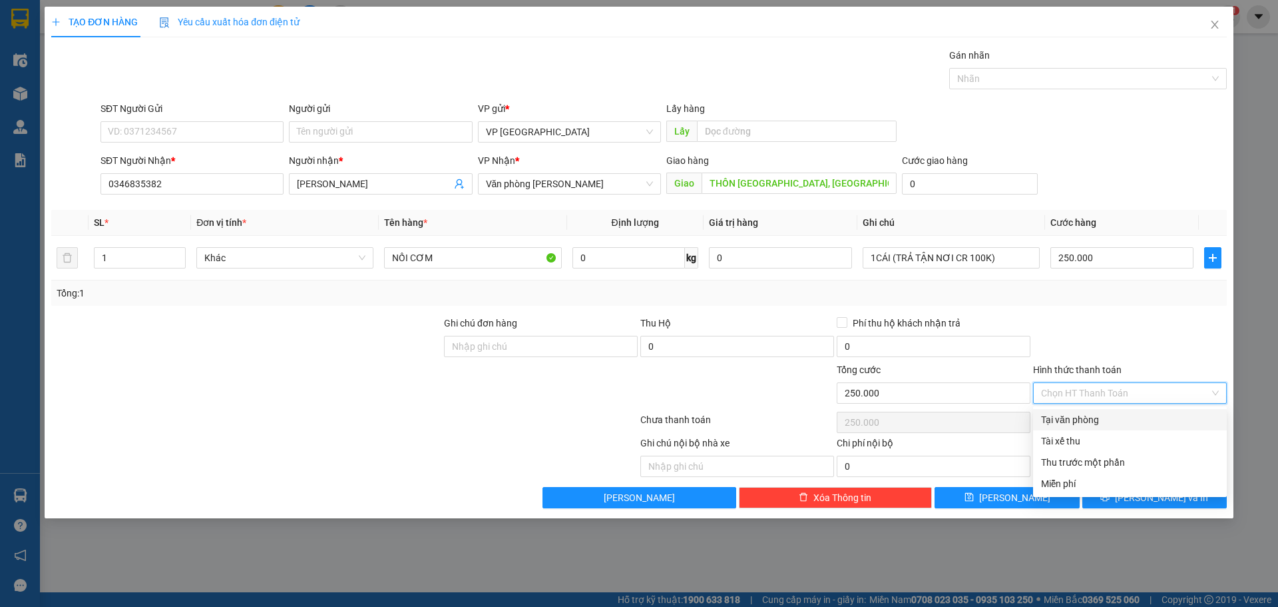
click at [1084, 414] on div "Tại văn phòng" at bounding box center [1130, 419] width 178 height 15
type input "0"
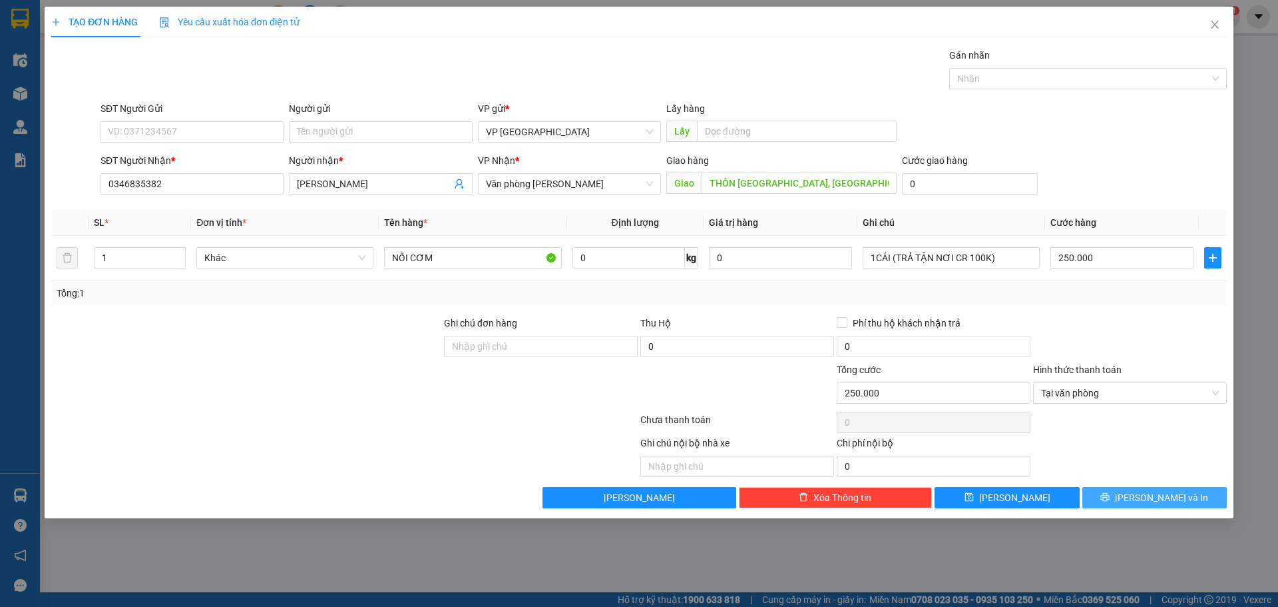
drag, startPoint x: 1151, startPoint y: 499, endPoint x: 1099, endPoint y: 476, distance: 57.3
click at [1151, 498] on span "[PERSON_NAME] và In" at bounding box center [1161, 497] width 93 height 15
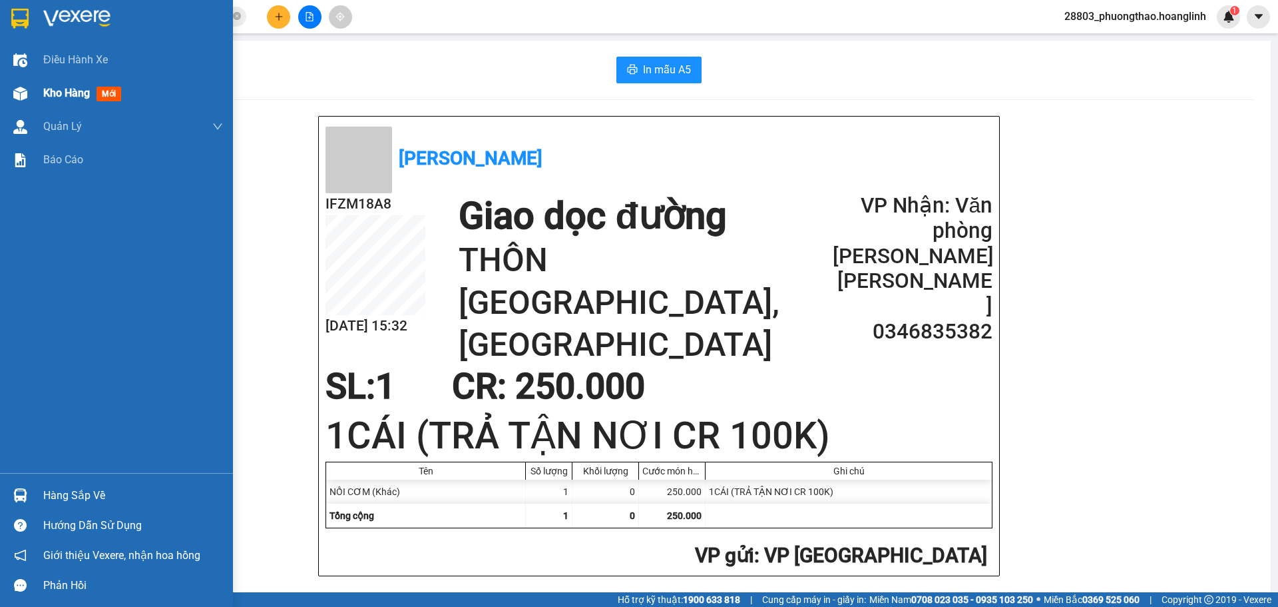
click at [40, 93] on div "Kho hàng mới" at bounding box center [116, 93] width 233 height 33
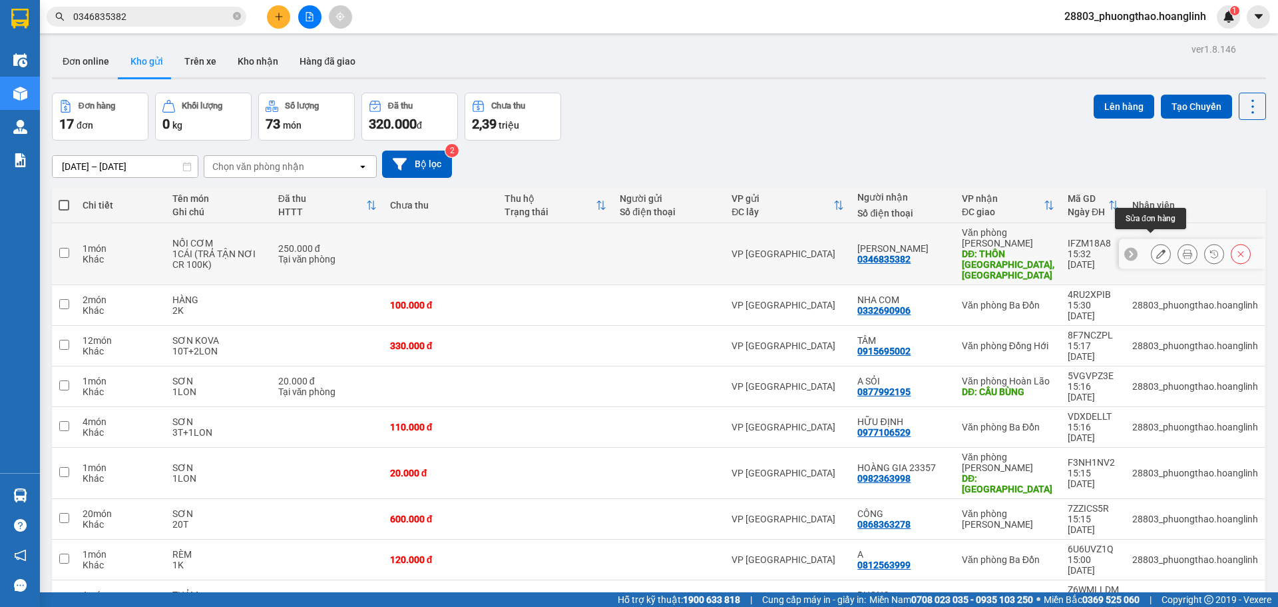
click at [1157, 249] on icon at bounding box center [1161, 253] width 9 height 9
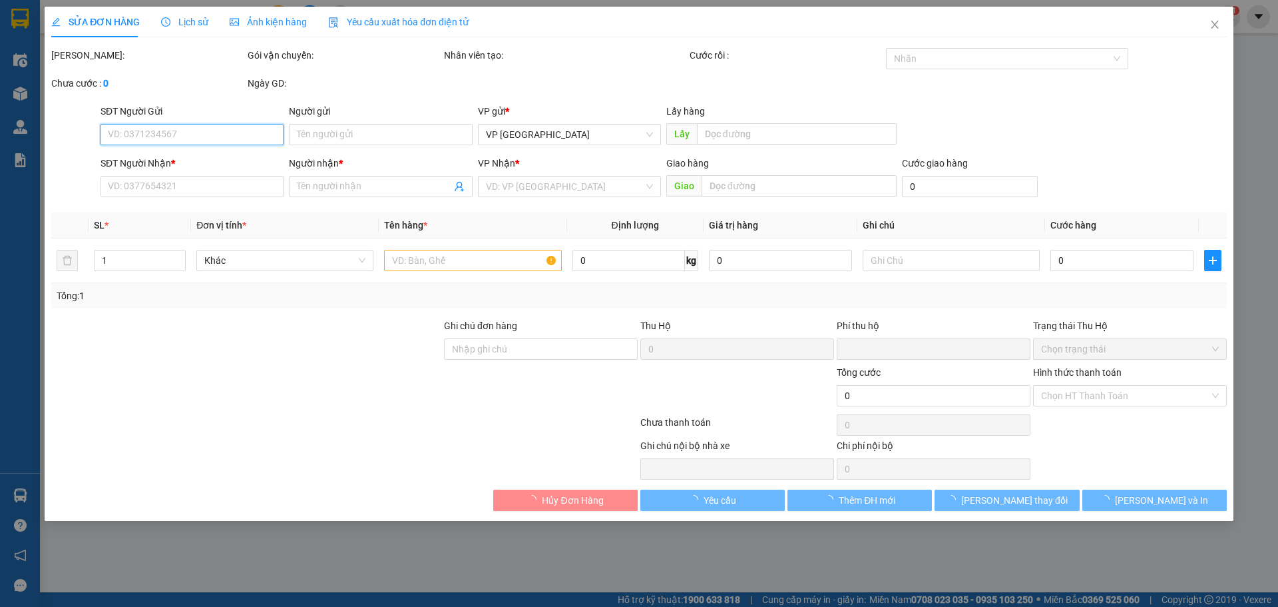
type input "0346835382"
type input "[PERSON_NAME]"
type input "THÔN [GEOGRAPHIC_DATA], [GEOGRAPHIC_DATA]"
type input "0"
type input "250.000"
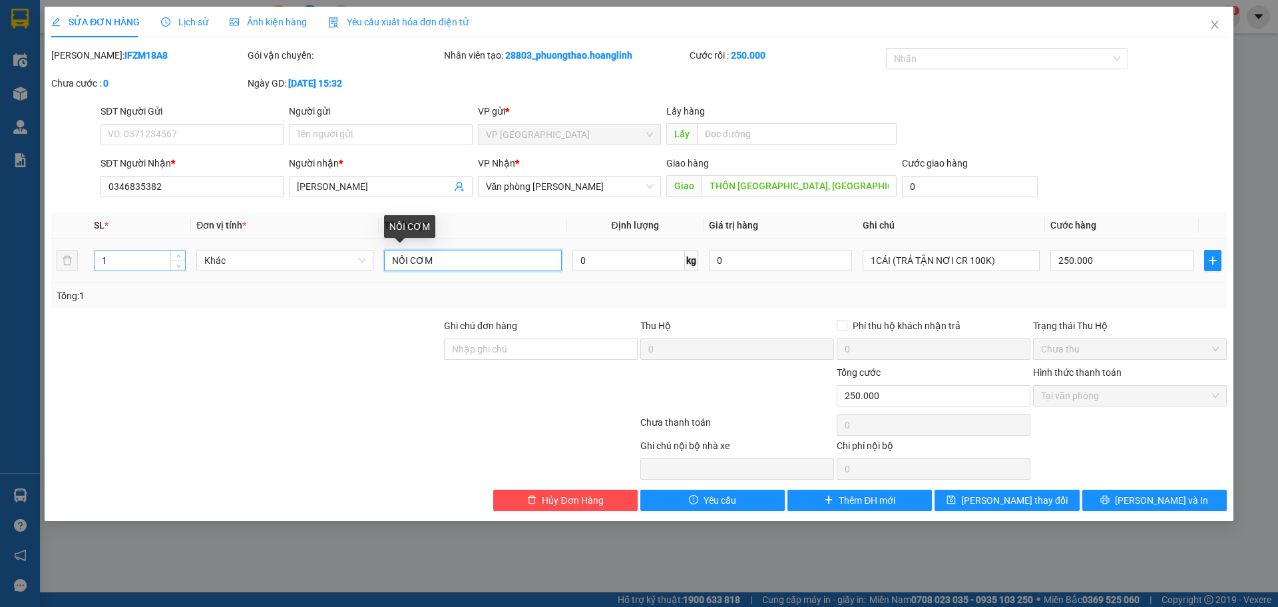
drag, startPoint x: 473, startPoint y: 262, endPoint x: 158, endPoint y: 258, distance: 314.3
click at [158, 258] on tr "1 Khác NỒI CƠM 0 kg 0 1CÁI (TRẢ TẬN NƠI CR 100K) 250.000" at bounding box center [639, 260] width 1176 height 45
type input "MÁY RỬA BÁT"
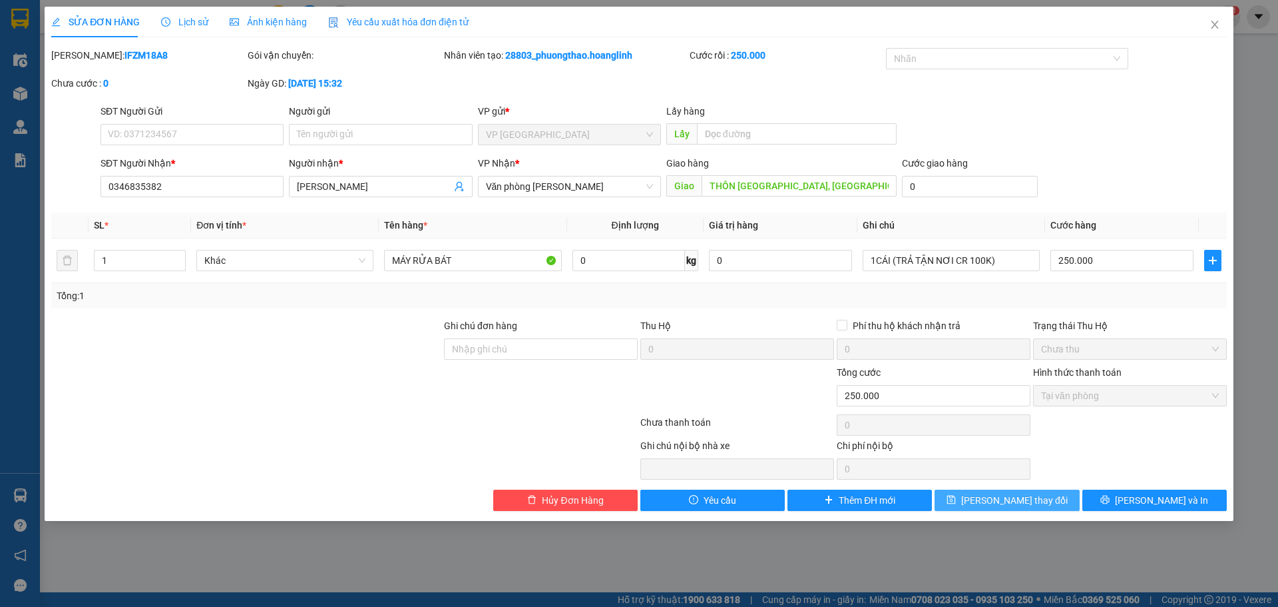
click at [1047, 499] on button "[PERSON_NAME] thay đổi" at bounding box center [1007, 499] width 144 height 21
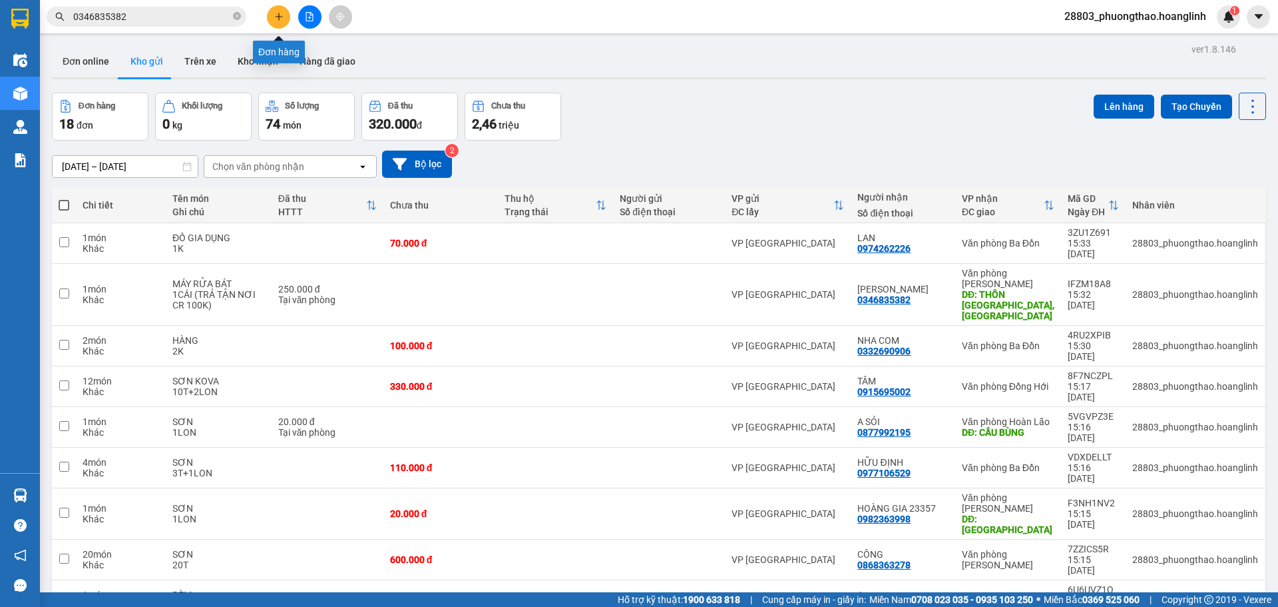
click at [278, 24] on button at bounding box center [278, 16] width 23 height 23
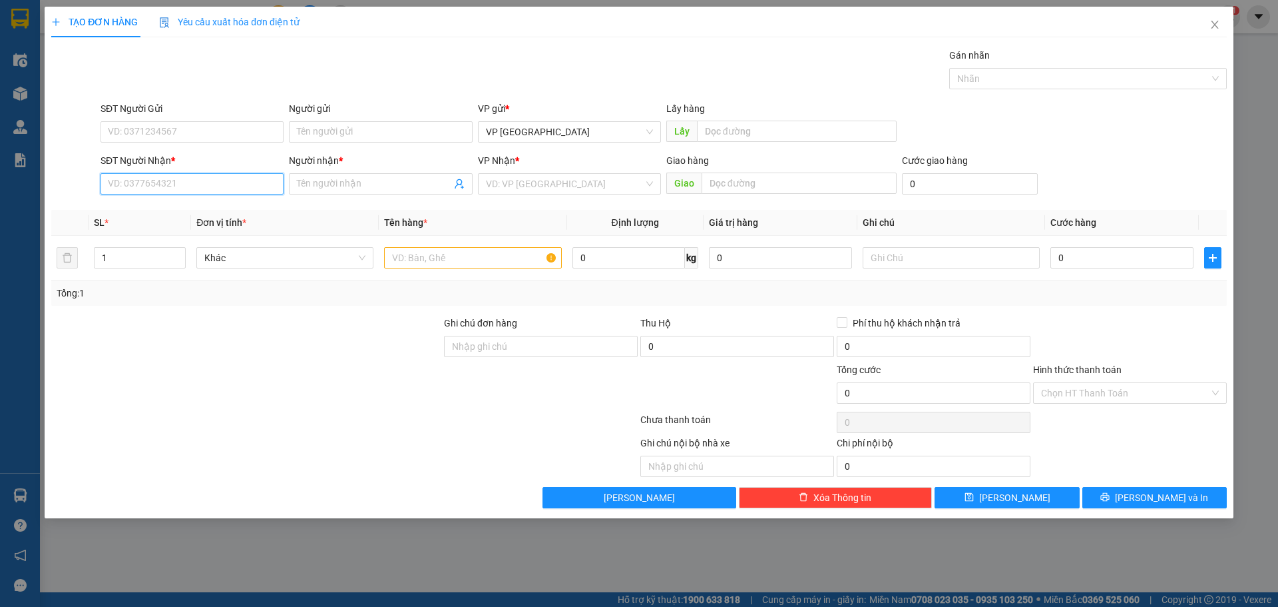
click at [179, 187] on input "SĐT Người Nhận *" at bounding box center [192, 183] width 183 height 21
type input "0915272416"
click at [181, 214] on div "0915272416 - THƯƠNG" at bounding box center [192, 210] width 167 height 15
type input "THƯƠNG"
type input "50.000"
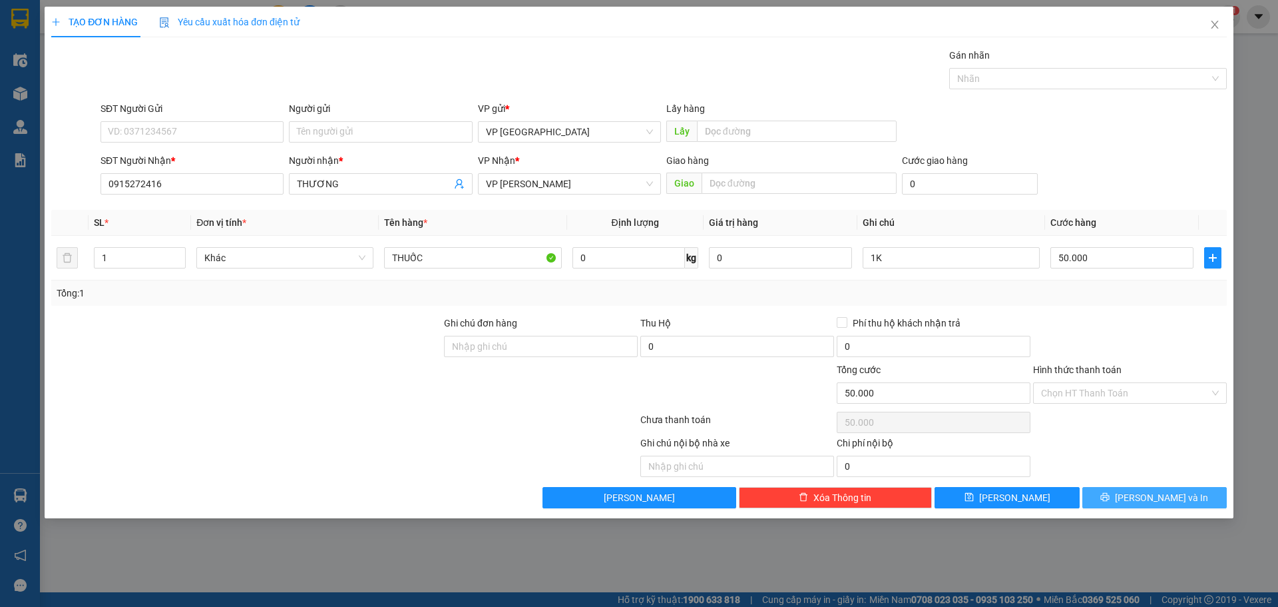
click at [1195, 499] on button "[PERSON_NAME] và In" at bounding box center [1155, 497] width 144 height 21
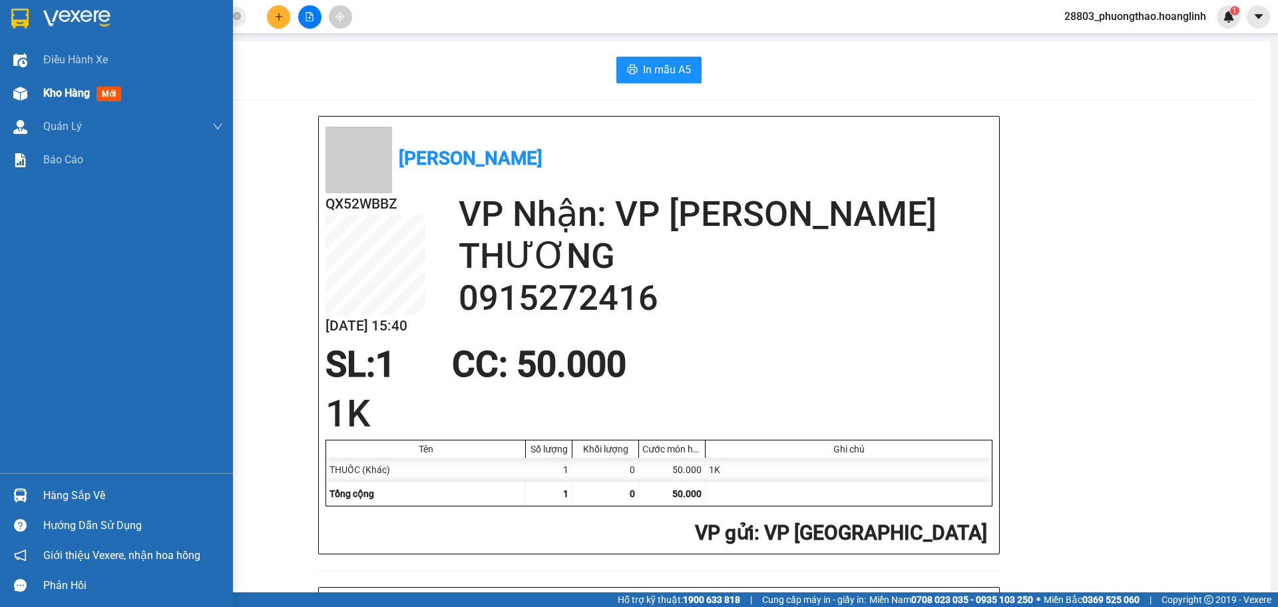
click at [73, 89] on span "Kho hàng" at bounding box center [66, 93] width 47 height 13
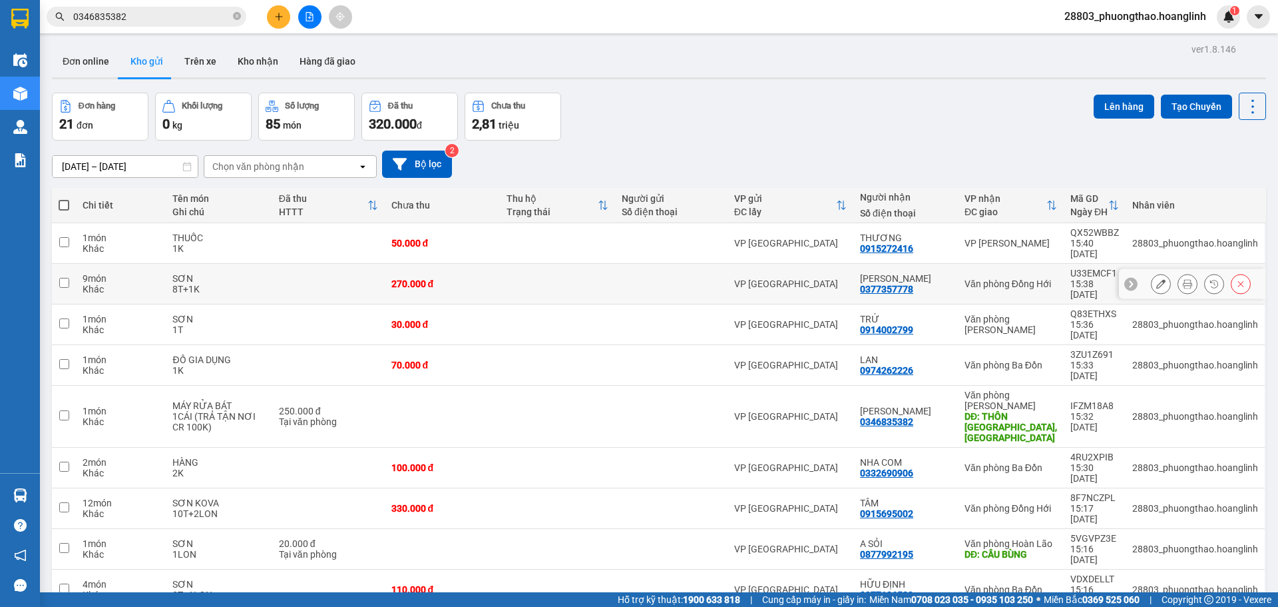
scroll to position [61, 0]
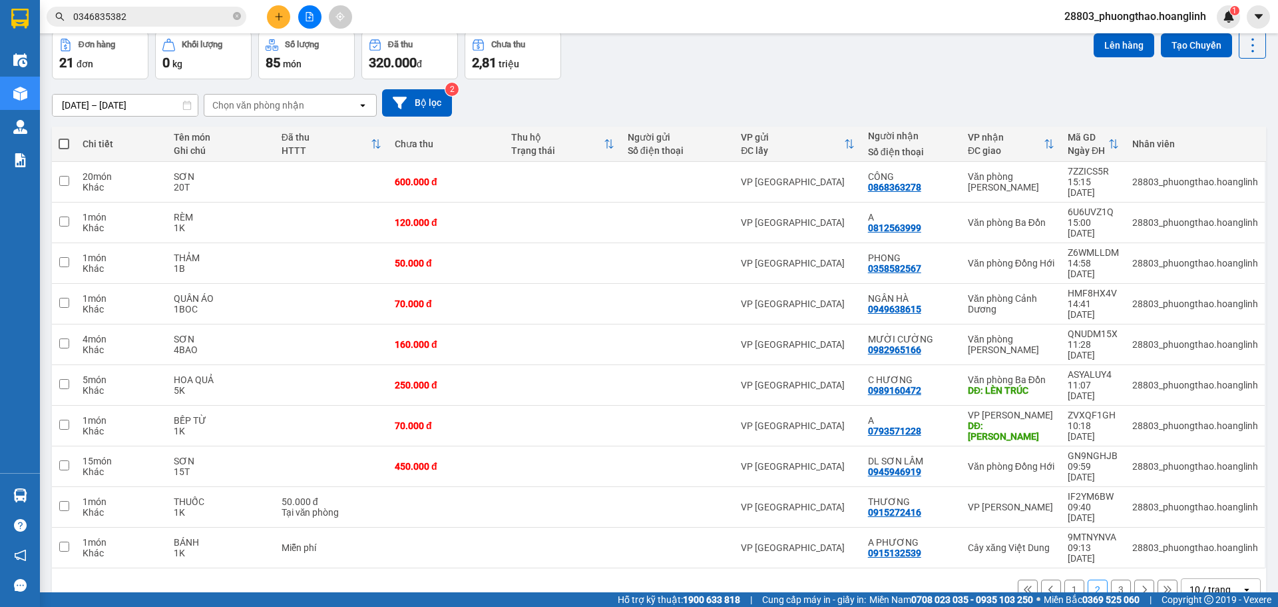
click at [1111, 579] on button "3" at bounding box center [1121, 589] width 20 height 20
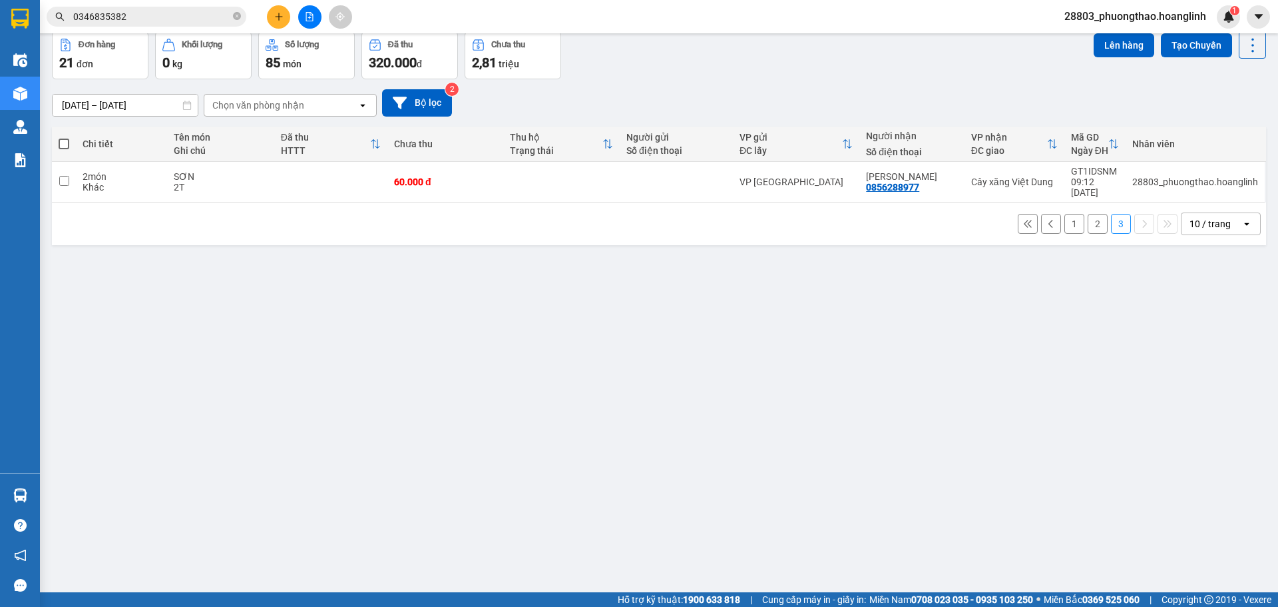
click at [1090, 214] on button "2" at bounding box center [1098, 224] width 20 height 20
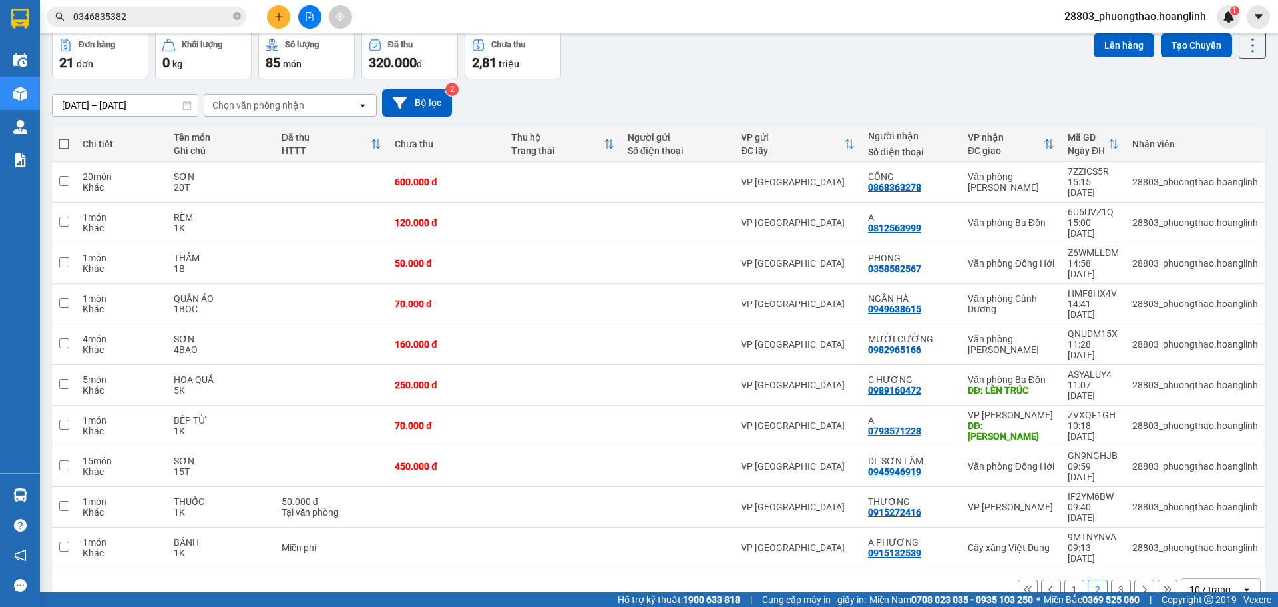
scroll to position [0, 0]
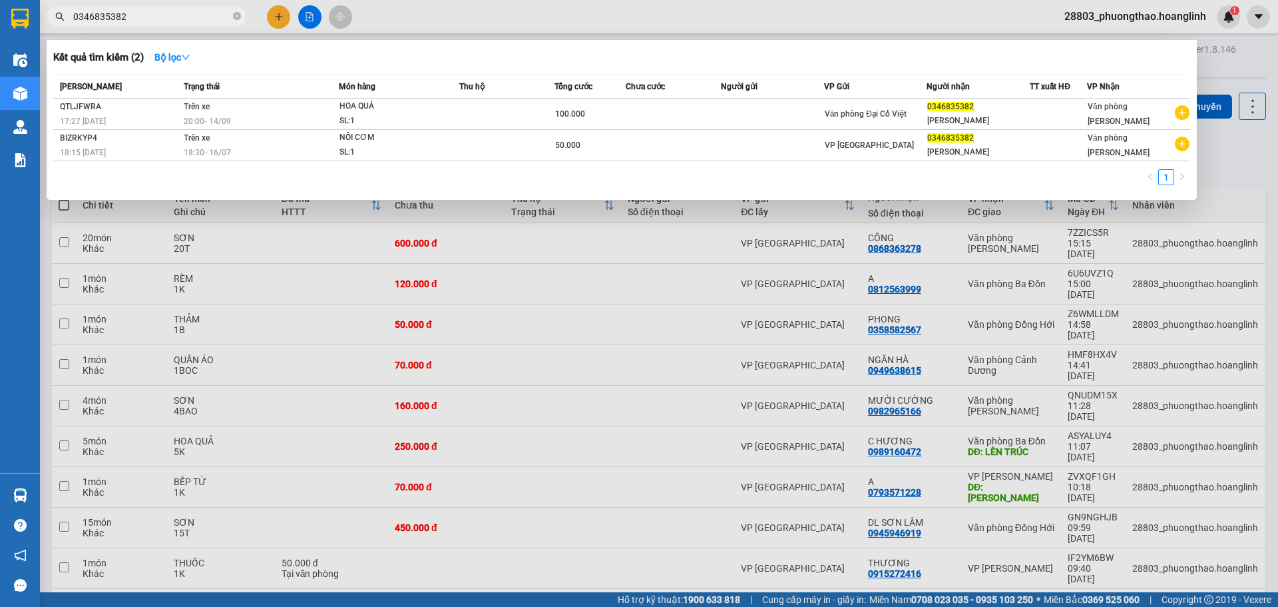
click at [142, 23] on input "0346835382" at bounding box center [151, 16] width 157 height 15
drag, startPoint x: 129, startPoint y: 9, endPoint x: 13, endPoint y: 25, distance: 117.0
click at [13, 25] on section "Kết quả tìm kiếm ( 2 ) Bộ lọc Mã ĐH Trạng thái Món hàng Thu hộ Tổng cước Chưa c…" at bounding box center [639, 303] width 1278 height 607
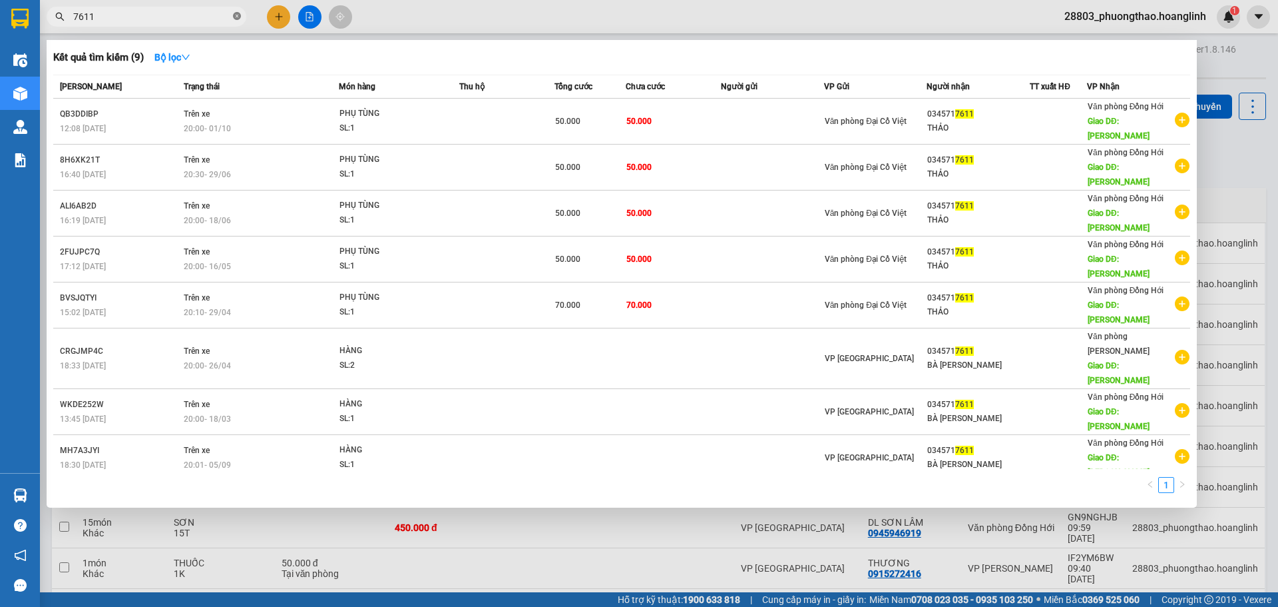
click at [239, 17] on icon "close-circle" at bounding box center [237, 16] width 8 height 8
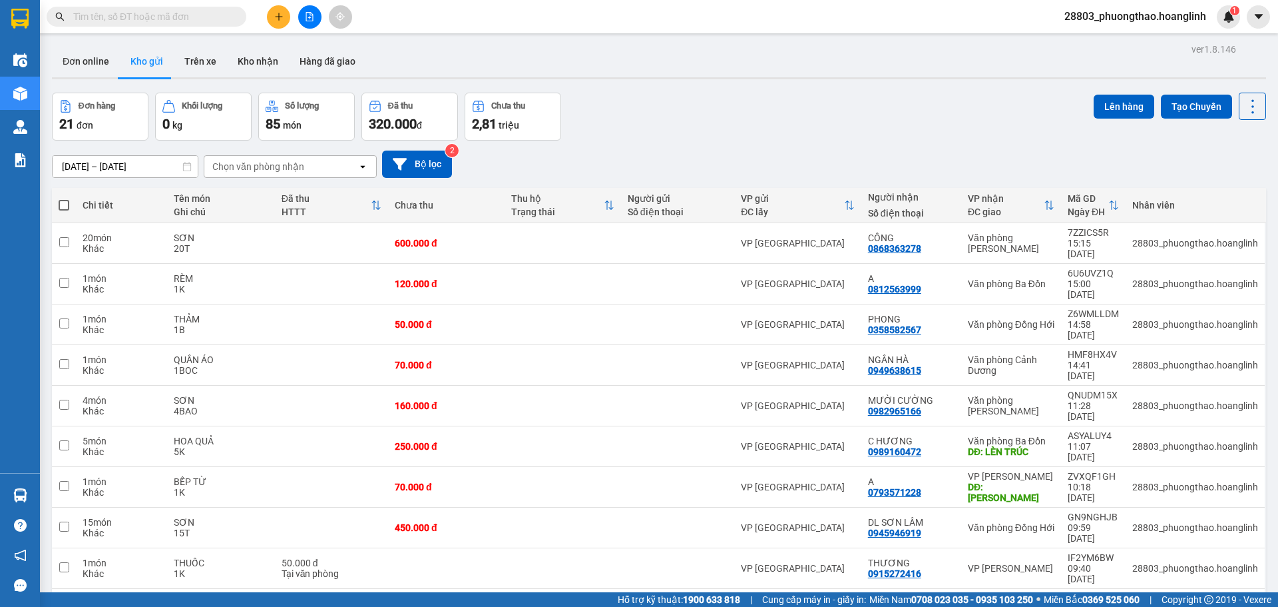
scroll to position [61, 0]
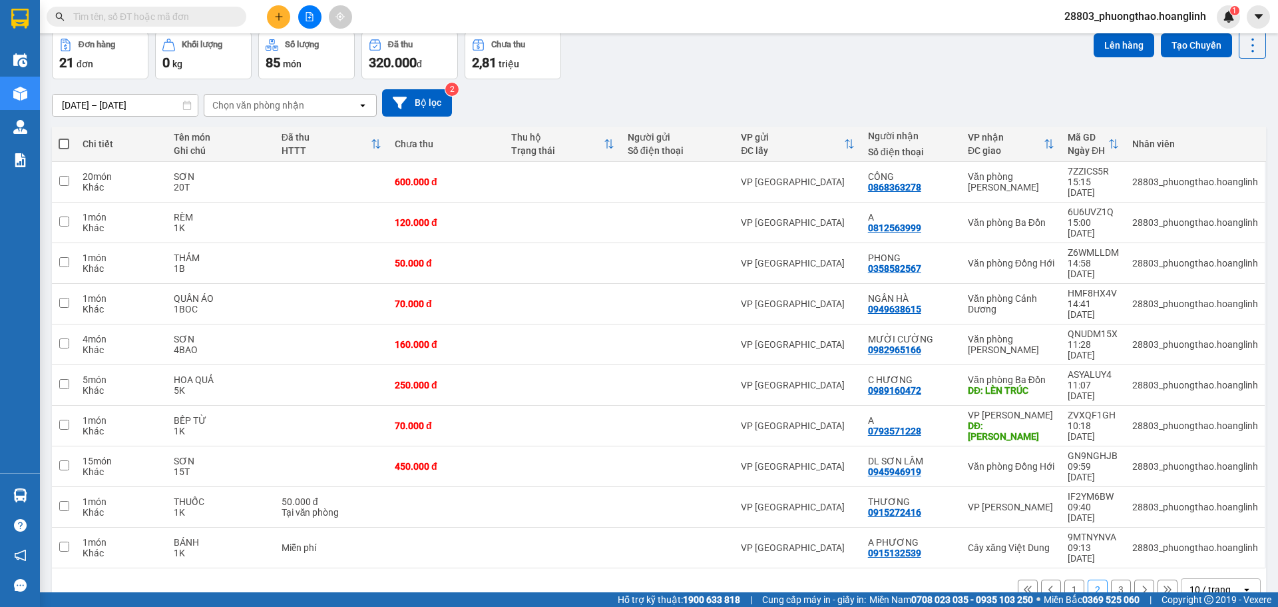
click at [1111, 579] on button "3" at bounding box center [1121, 589] width 20 height 20
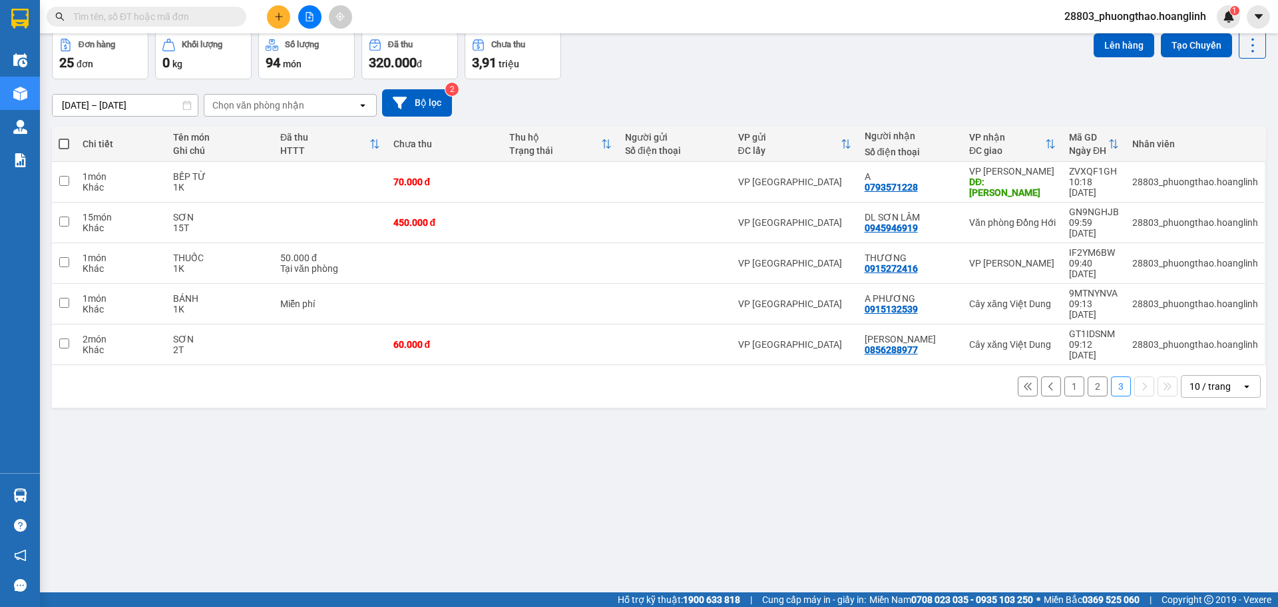
click at [1088, 376] on button "2" at bounding box center [1098, 386] width 20 height 20
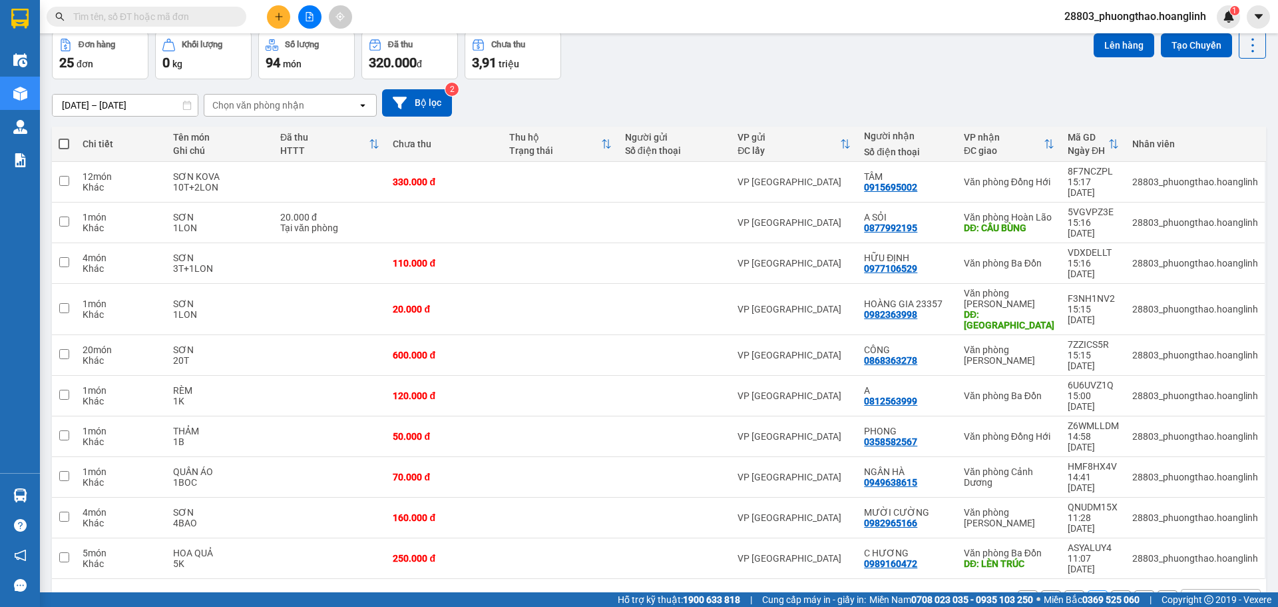
click at [1111, 590] on button "3" at bounding box center [1121, 600] width 20 height 20
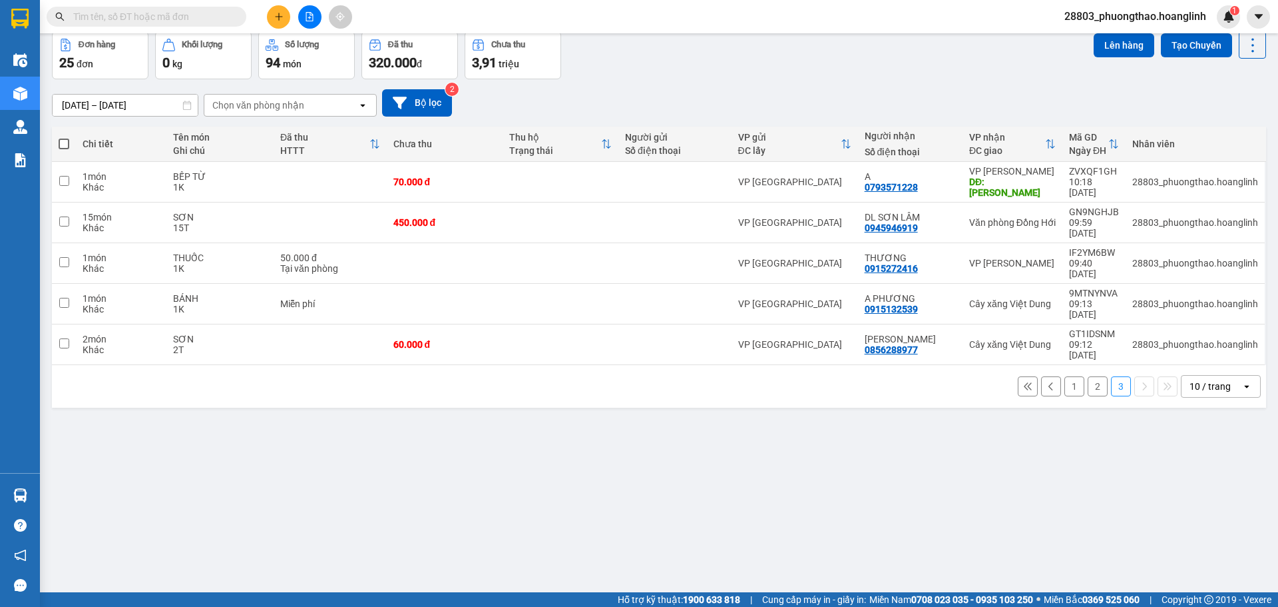
click at [1065, 376] on button "1" at bounding box center [1075, 386] width 20 height 20
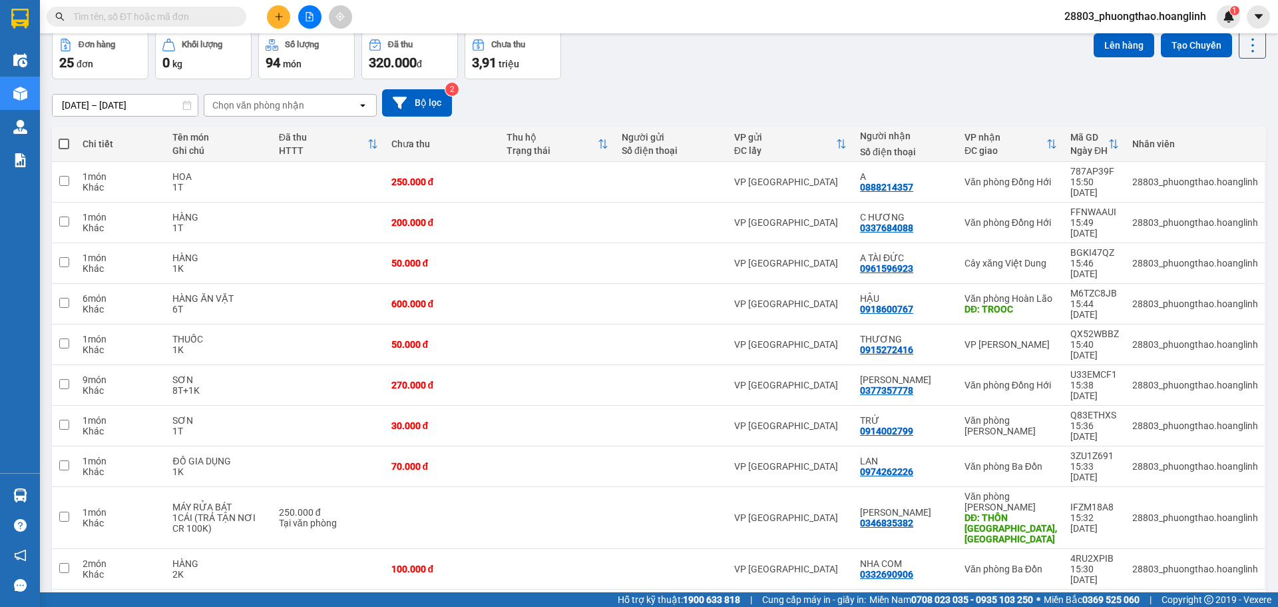
click at [1088, 601] on button "2" at bounding box center [1098, 611] width 20 height 20
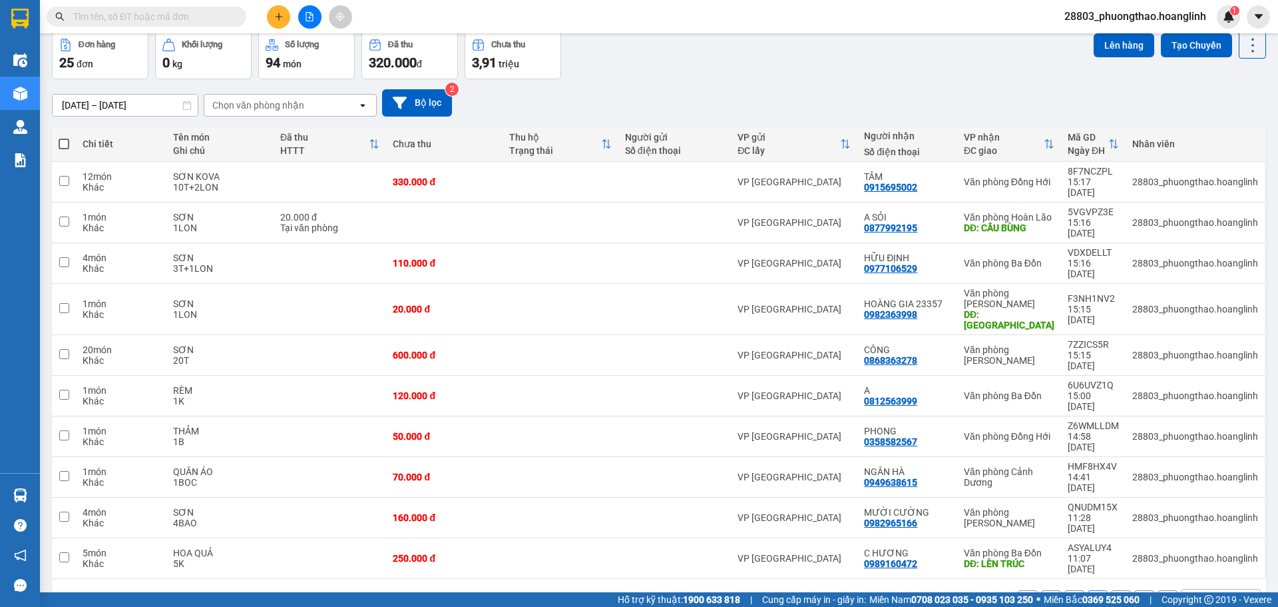
click at [1111, 590] on button "3" at bounding box center [1121, 600] width 20 height 20
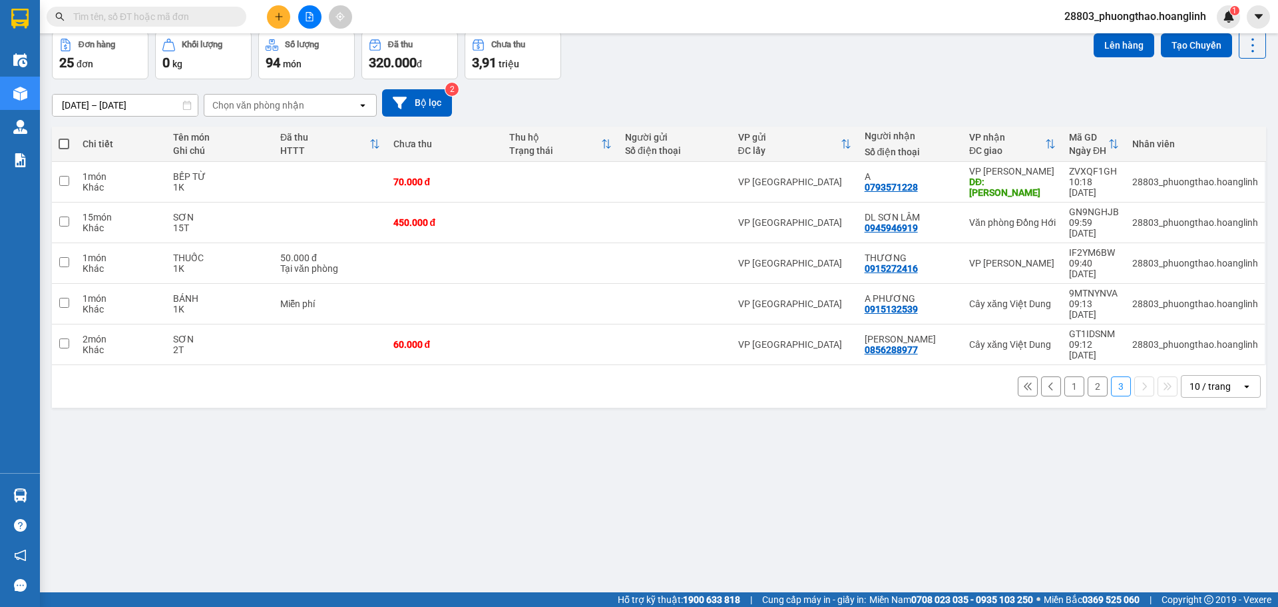
click at [1088, 376] on button "2" at bounding box center [1098, 386] width 20 height 20
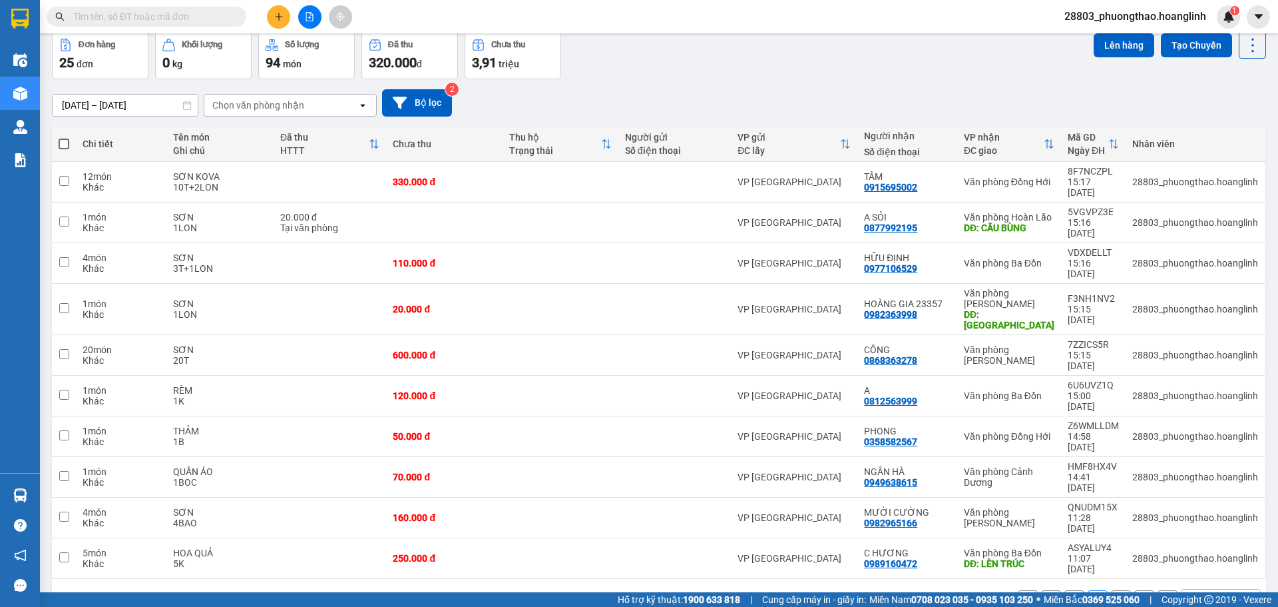
click at [1065, 590] on button "1" at bounding box center [1075, 600] width 20 height 20
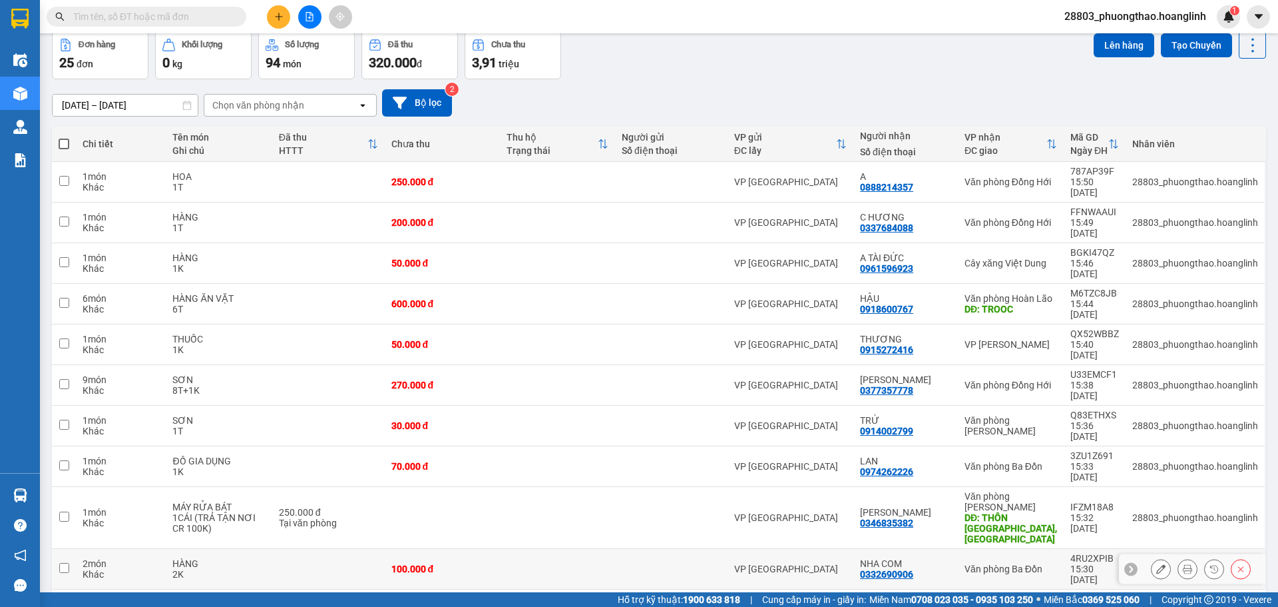
scroll to position [0, 0]
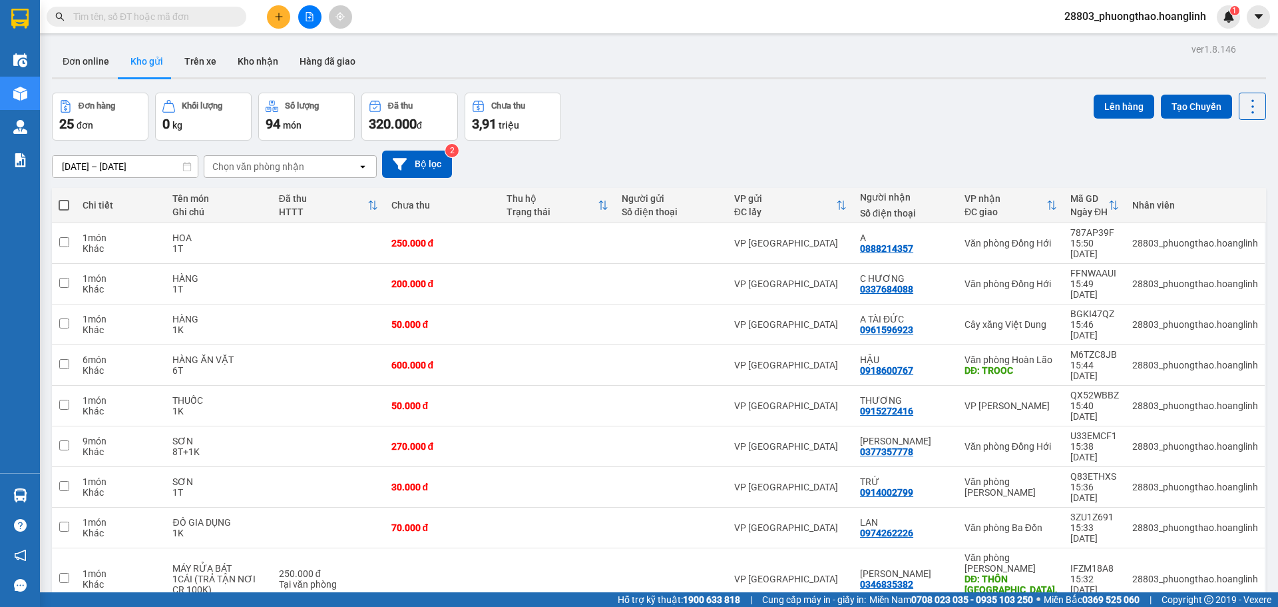
click at [93, 23] on input "text" at bounding box center [151, 16] width 157 height 15
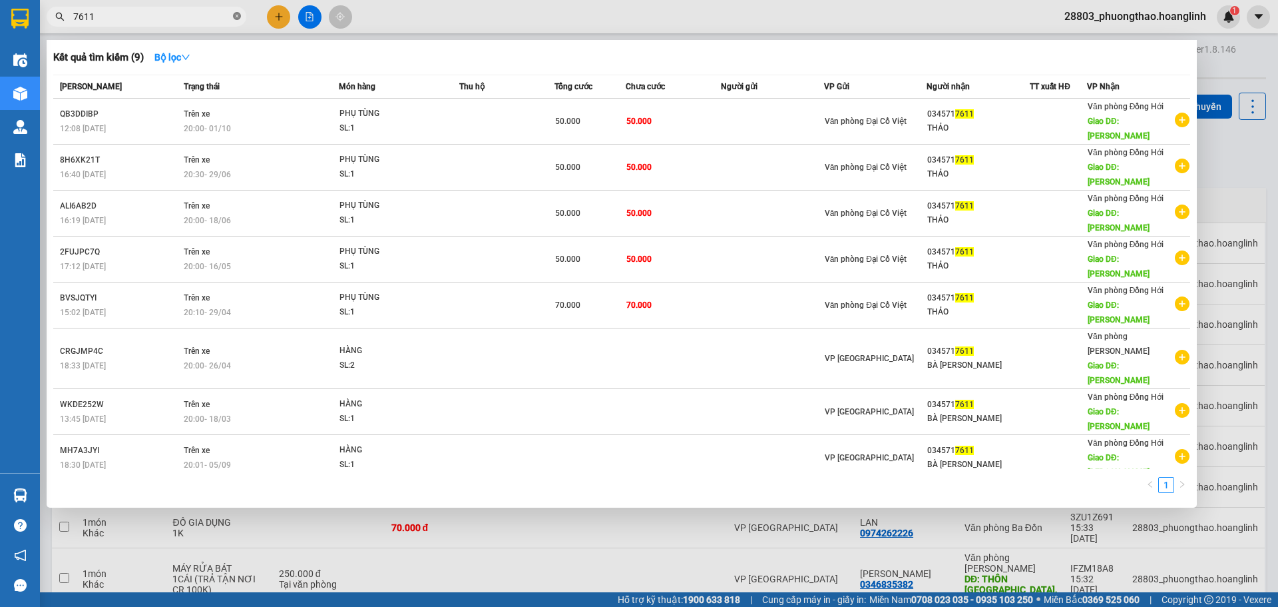
click at [234, 17] on icon "close-circle" at bounding box center [237, 16] width 8 height 8
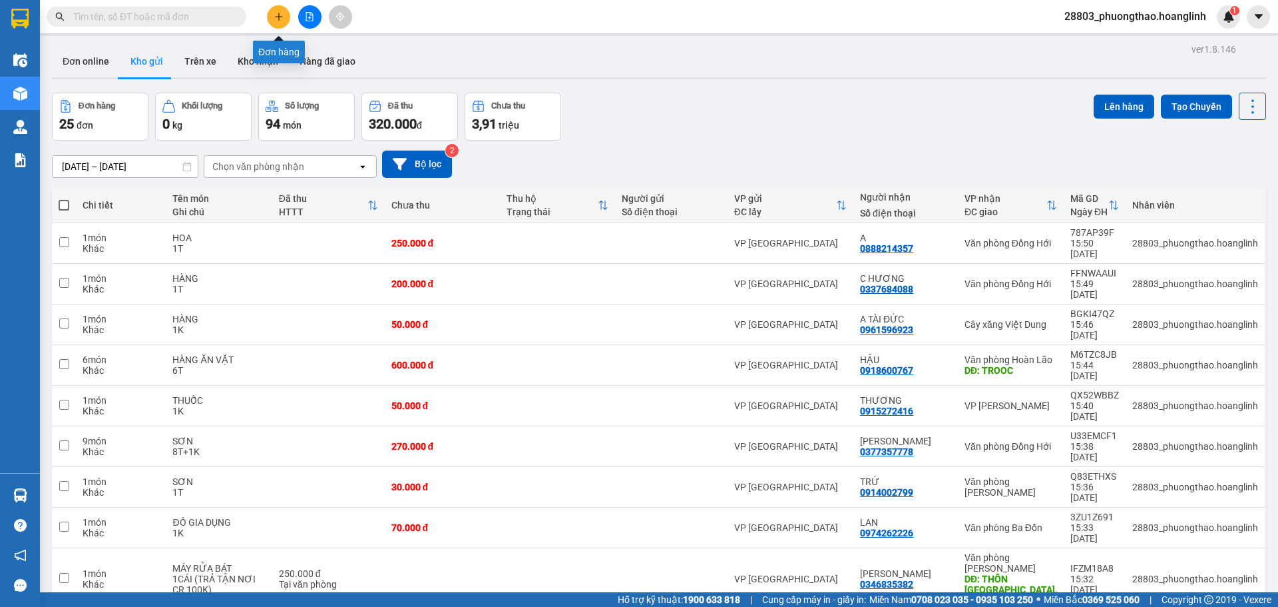
click at [282, 11] on button at bounding box center [278, 16] width 23 height 23
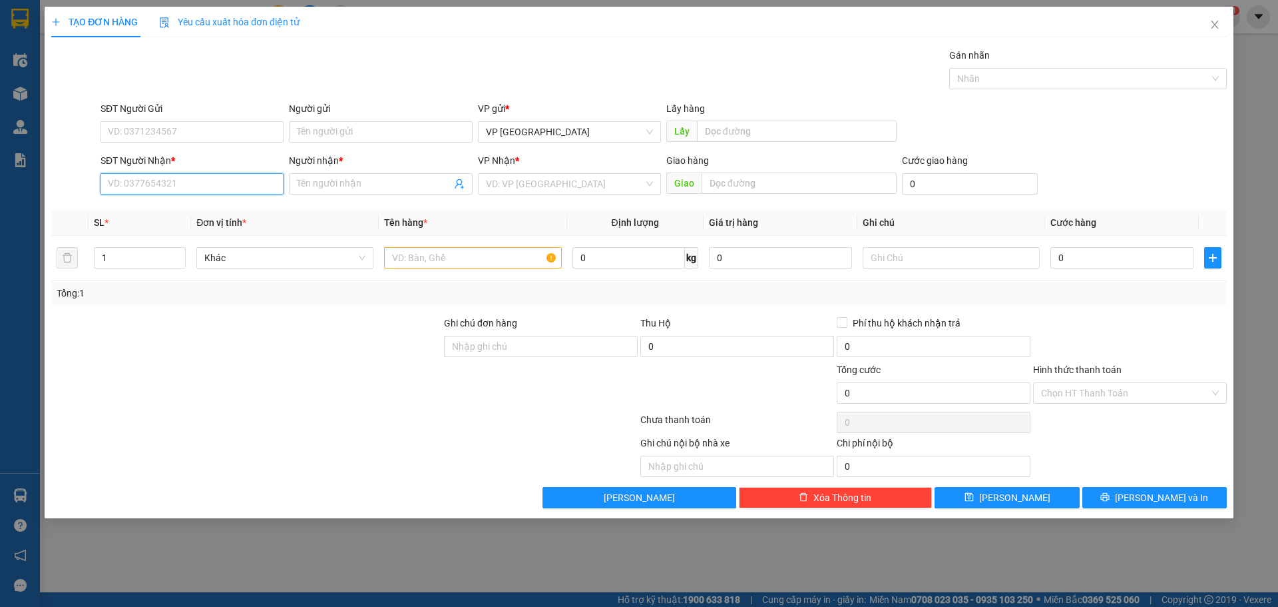
drag, startPoint x: 182, startPoint y: 174, endPoint x: 184, endPoint y: 188, distance: 13.6
click at [182, 180] on input "SĐT Người Nhận *" at bounding box center [192, 183] width 183 height 21
click at [330, 176] on span at bounding box center [380, 183] width 183 height 21
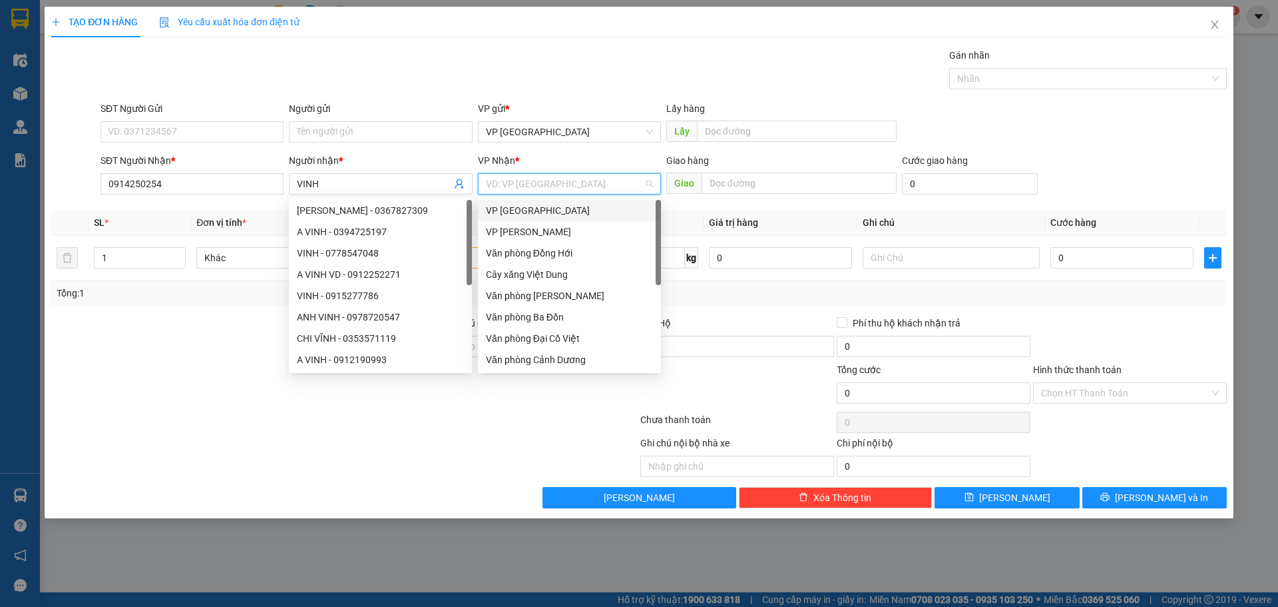
click at [583, 181] on input "search" at bounding box center [565, 184] width 158 height 20
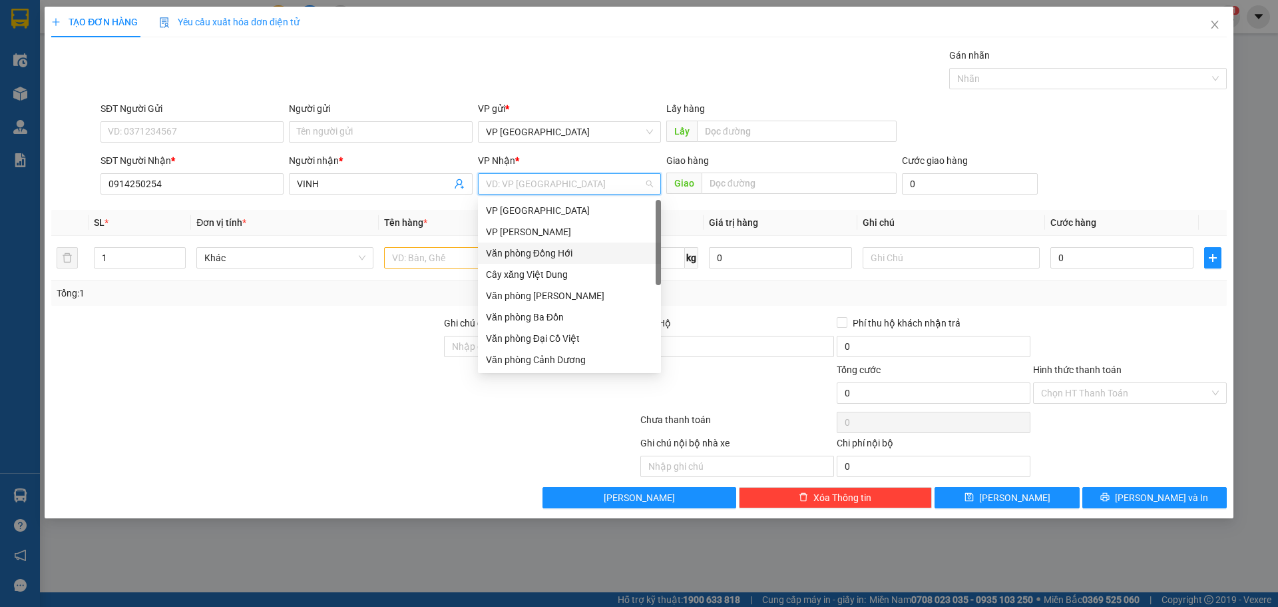
click at [555, 250] on div "Văn phòng Đồng Hới" at bounding box center [569, 253] width 167 height 15
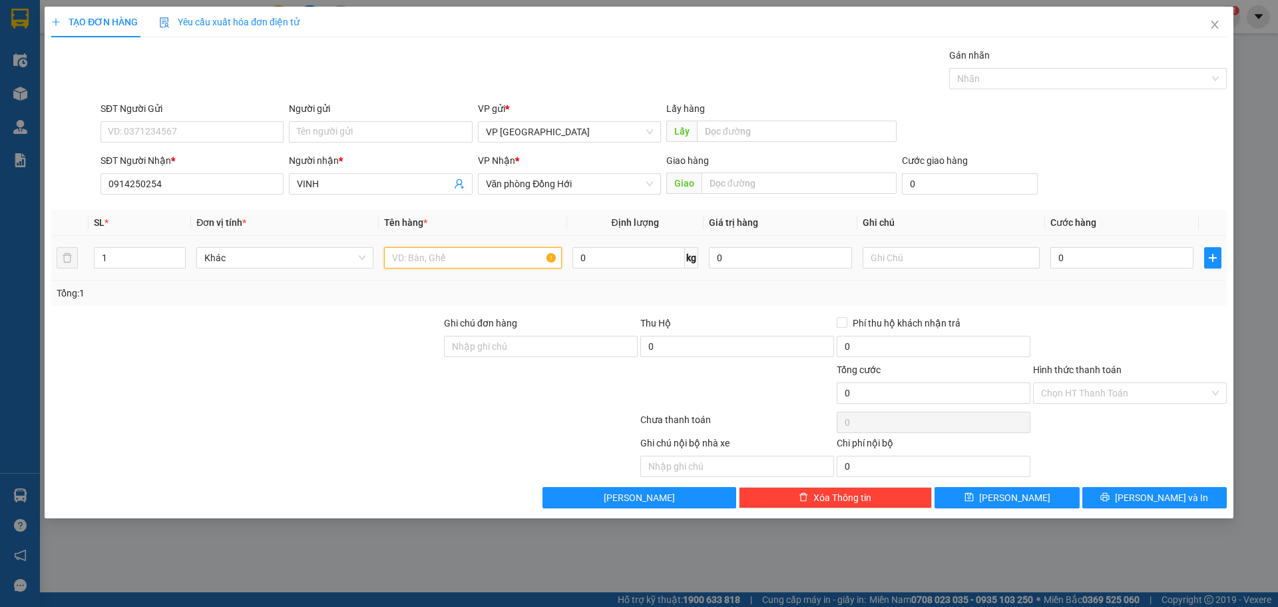
click at [417, 257] on input "text" at bounding box center [472, 257] width 177 height 21
drag, startPoint x: 796, startPoint y: 255, endPoint x: 826, endPoint y: 258, distance: 30.8
click at [799, 255] on input "0" at bounding box center [780, 257] width 143 height 21
click at [902, 260] on input "text" at bounding box center [951, 257] width 177 height 21
click at [1097, 257] on input "0" at bounding box center [1122, 257] width 143 height 21
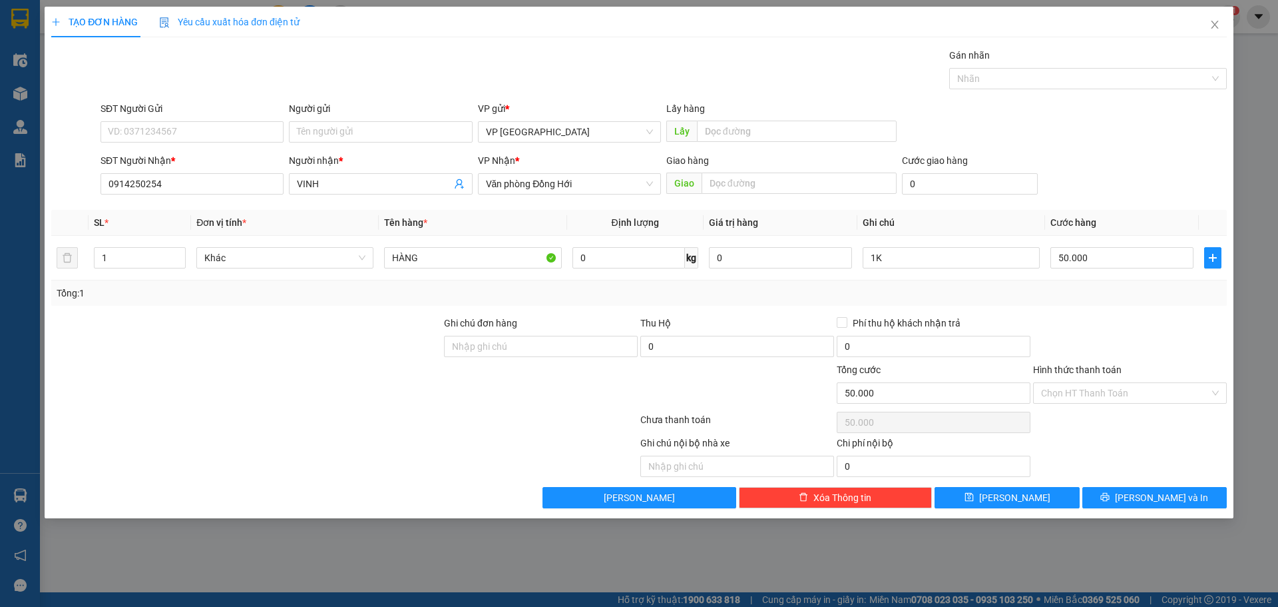
click at [1085, 210] on th "Cước hàng" at bounding box center [1122, 223] width 154 height 26
click at [1036, 501] on button "[PERSON_NAME]" at bounding box center [1007, 497] width 144 height 21
click at [1221, 29] on span "Close" at bounding box center [1215, 25] width 37 height 37
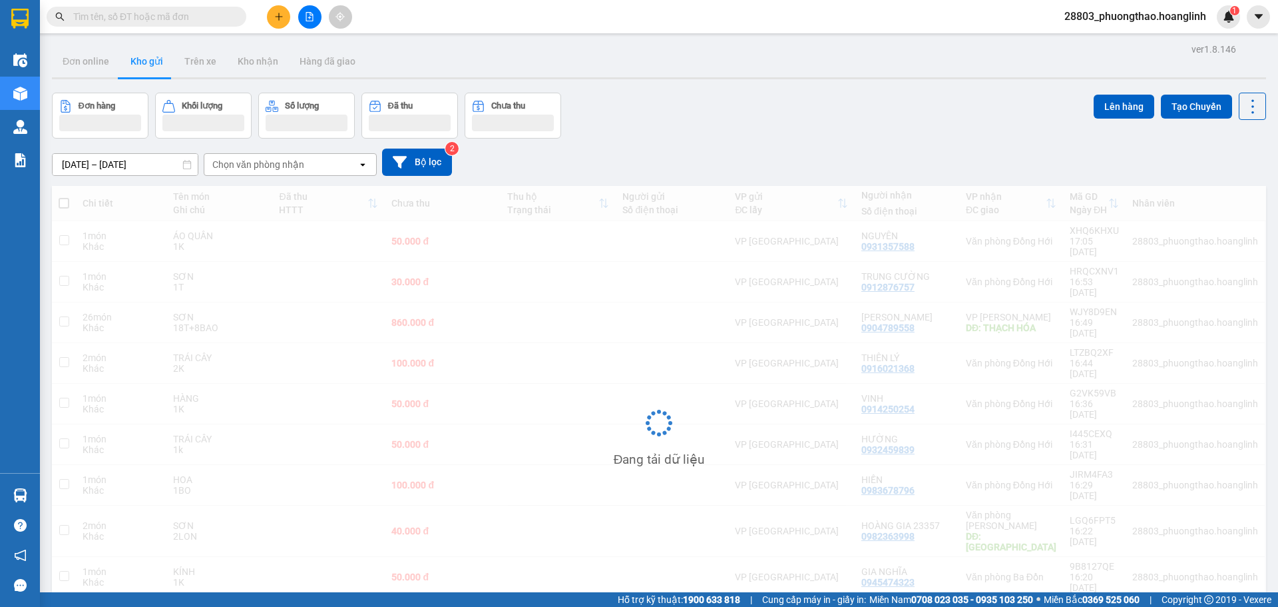
click at [308, 168] on div "Chọn văn phòng nhận" at bounding box center [280, 164] width 153 height 21
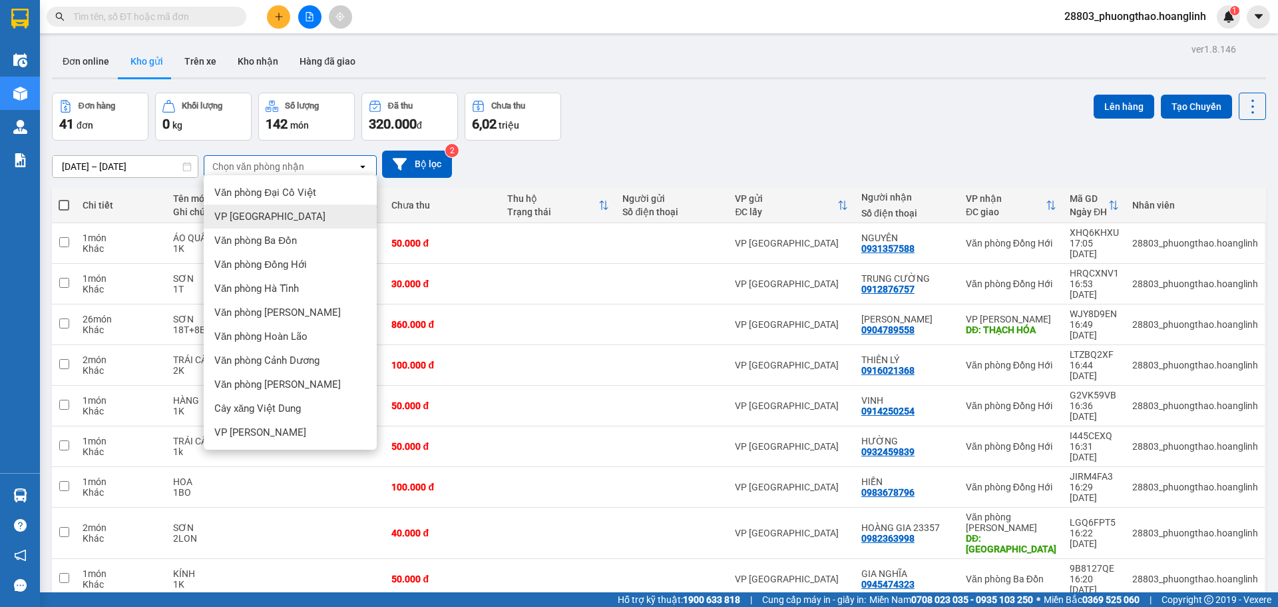
click at [272, 226] on div "VP [GEOGRAPHIC_DATA]" at bounding box center [290, 216] width 173 height 24
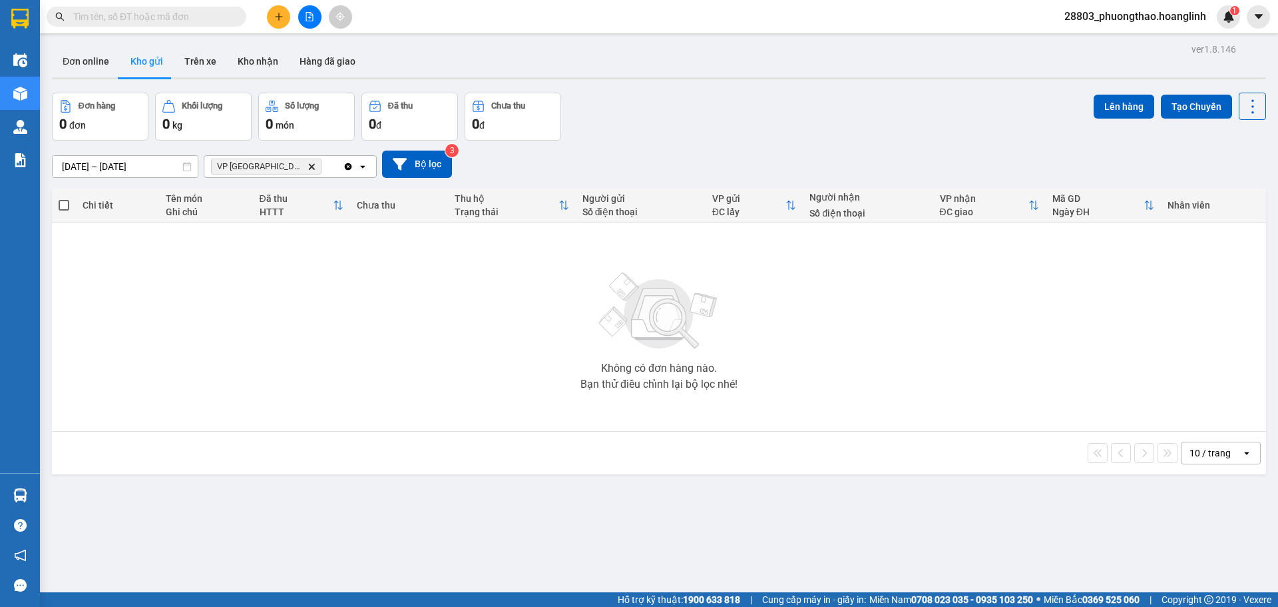
click at [309, 165] on icon "VP Mỹ Đình, close by backspace" at bounding box center [312, 166] width 6 height 6
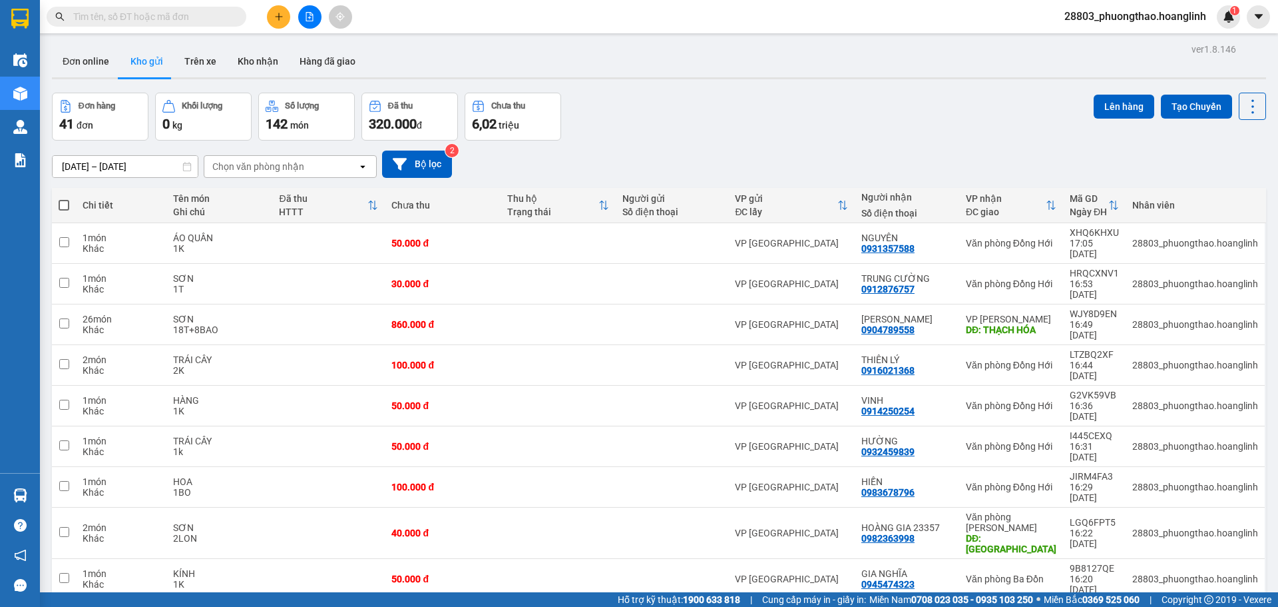
click at [288, 168] on div "Chọn văn phòng nhận" at bounding box center [258, 166] width 92 height 13
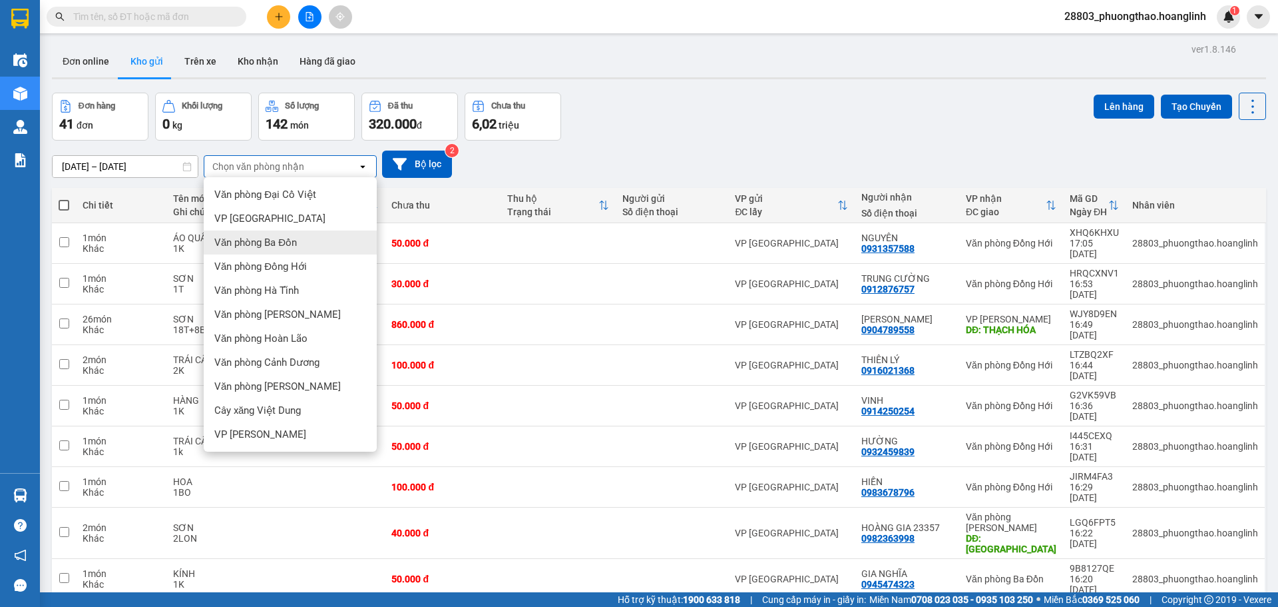
click at [296, 248] on span "Văn phòng Ba Đồn" at bounding box center [255, 242] width 83 height 13
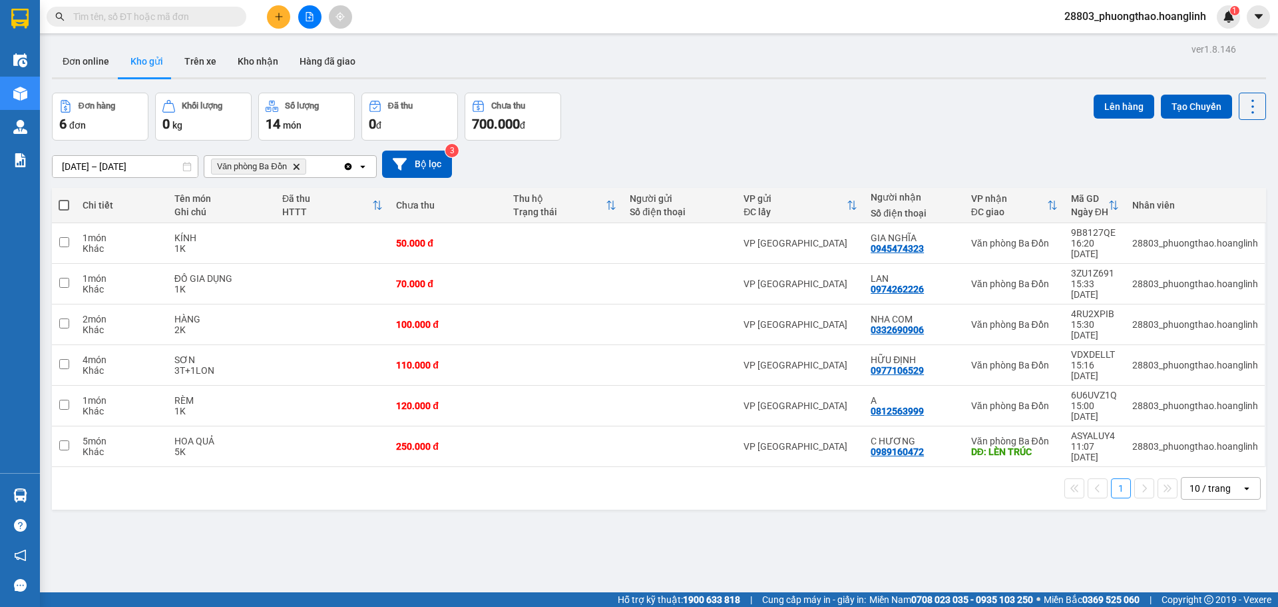
click at [363, 166] on icon at bounding box center [362, 166] width 5 height 3
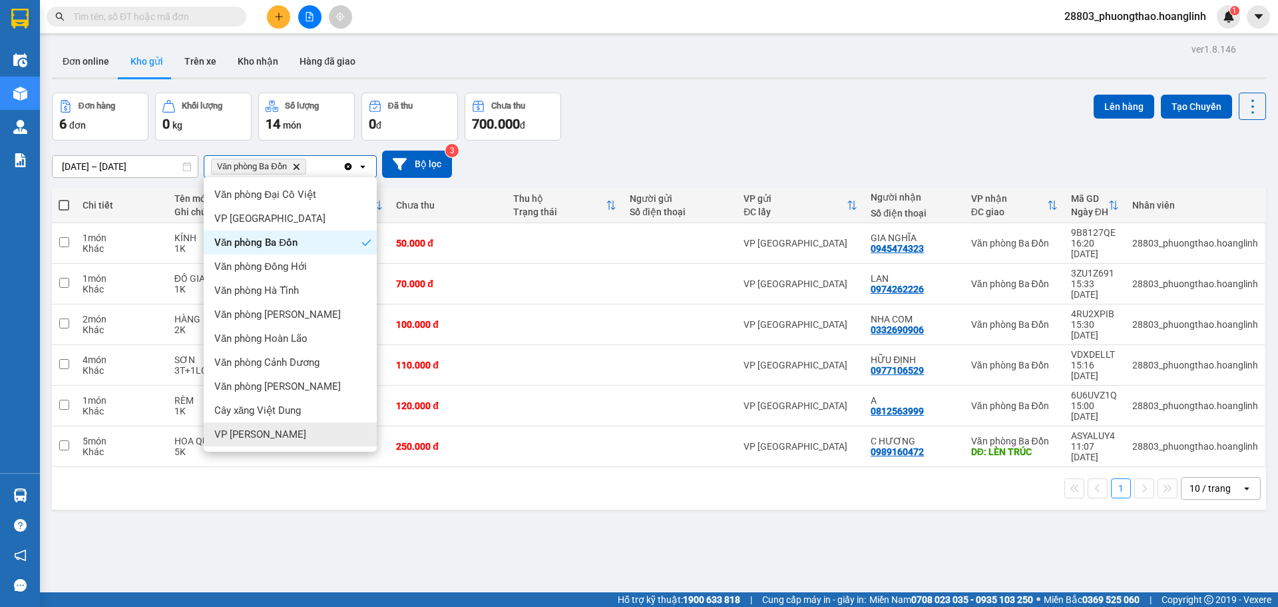
click at [286, 440] on div "VP [PERSON_NAME]" at bounding box center [290, 434] width 173 height 24
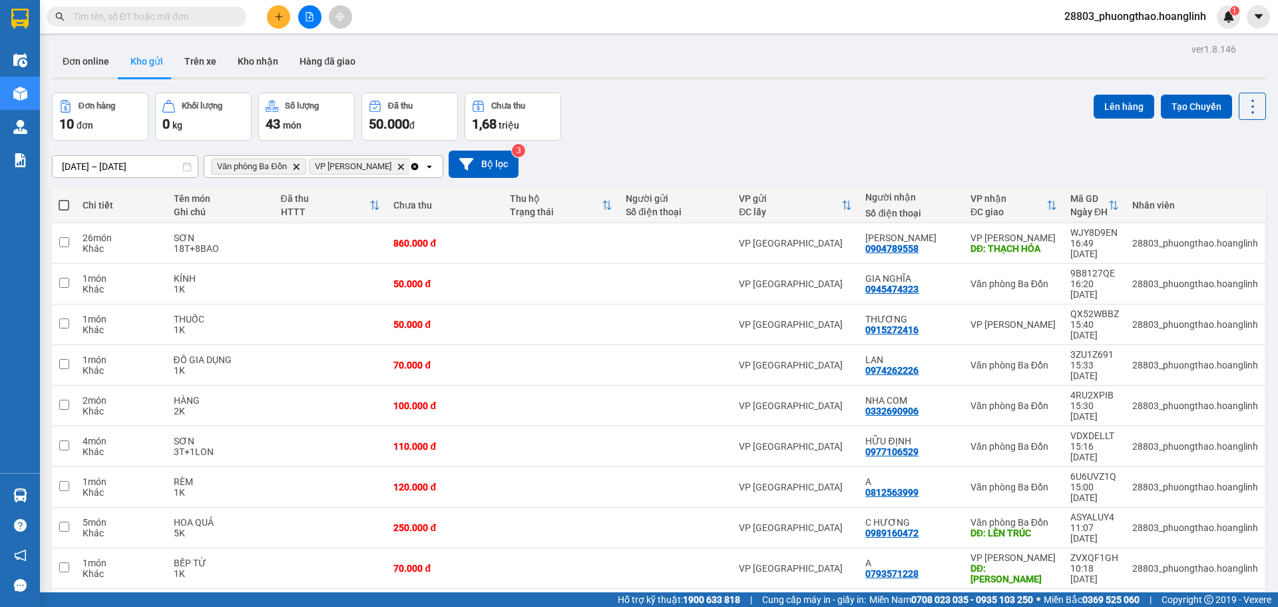
click at [410, 174] on div "Clear all open" at bounding box center [426, 166] width 33 height 21
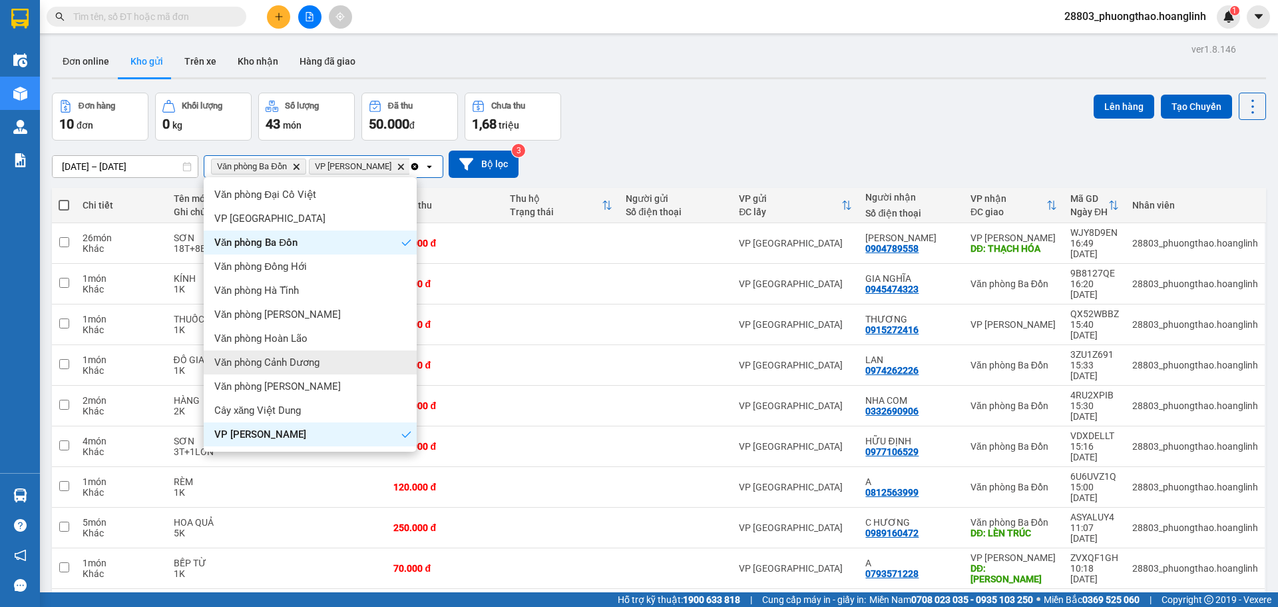
drag, startPoint x: 337, startPoint y: 365, endPoint x: 372, endPoint y: 276, distance: 96.0
click at [337, 364] on div "Văn phòng Cảnh Dương" at bounding box center [310, 362] width 213 height 24
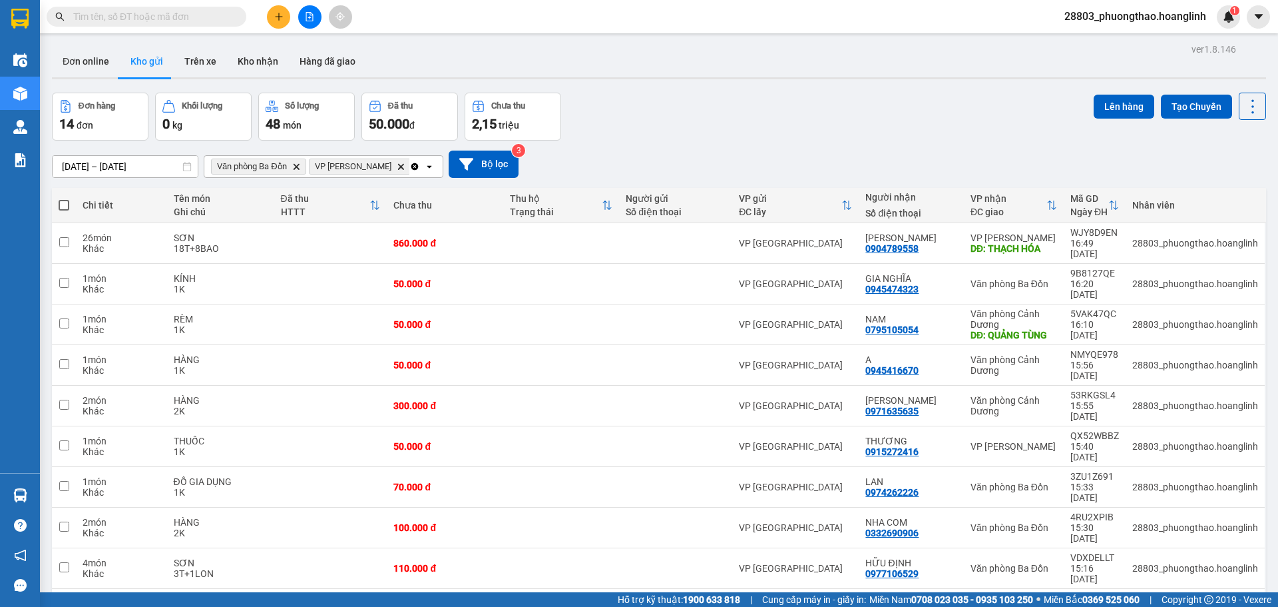
click at [427, 161] on icon "open" at bounding box center [429, 166] width 11 height 11
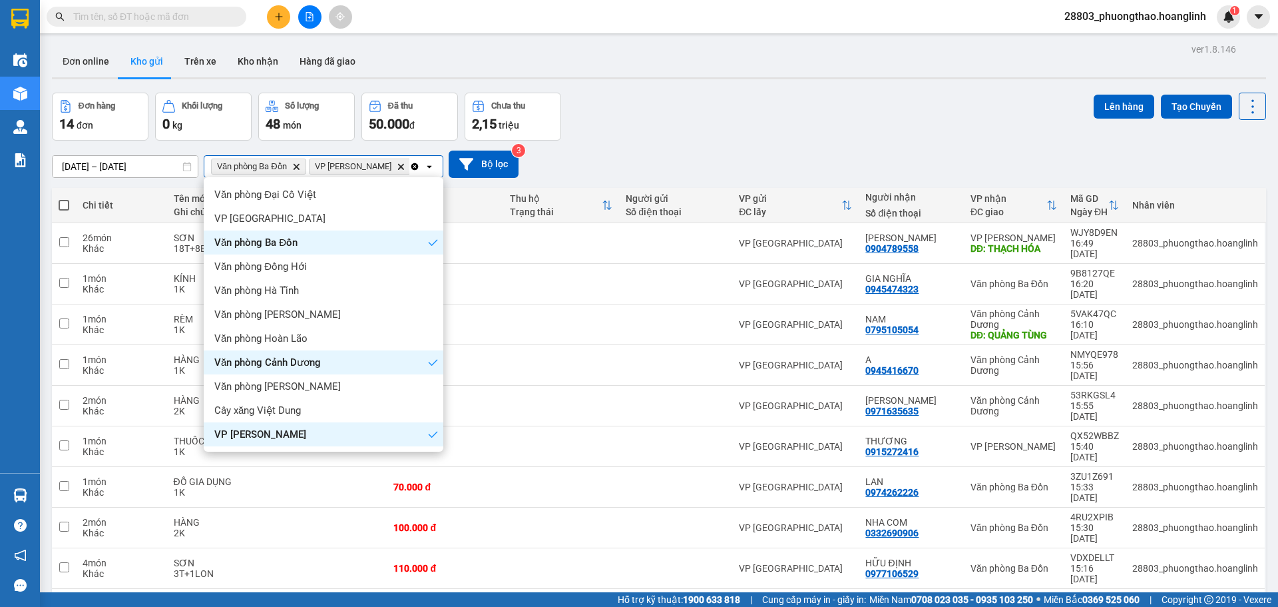
scroll to position [0, 87]
click at [335, 408] on div "Cây xăng Việt Dung" at bounding box center [324, 410] width 240 height 24
